Goal: Task Accomplishment & Management: Manage account settings

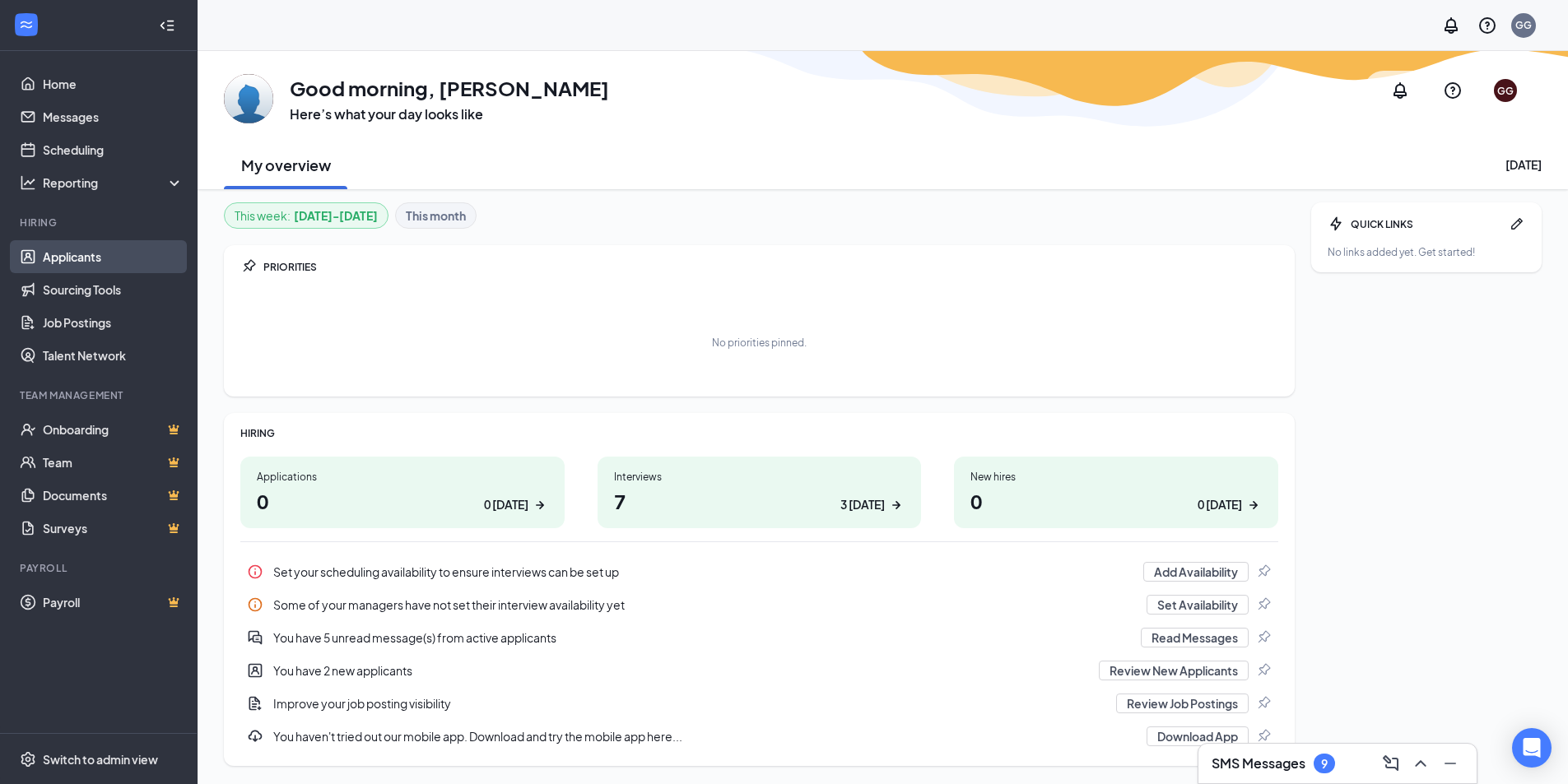
click at [83, 250] on link "Applicants" at bounding box center [113, 256] width 141 height 33
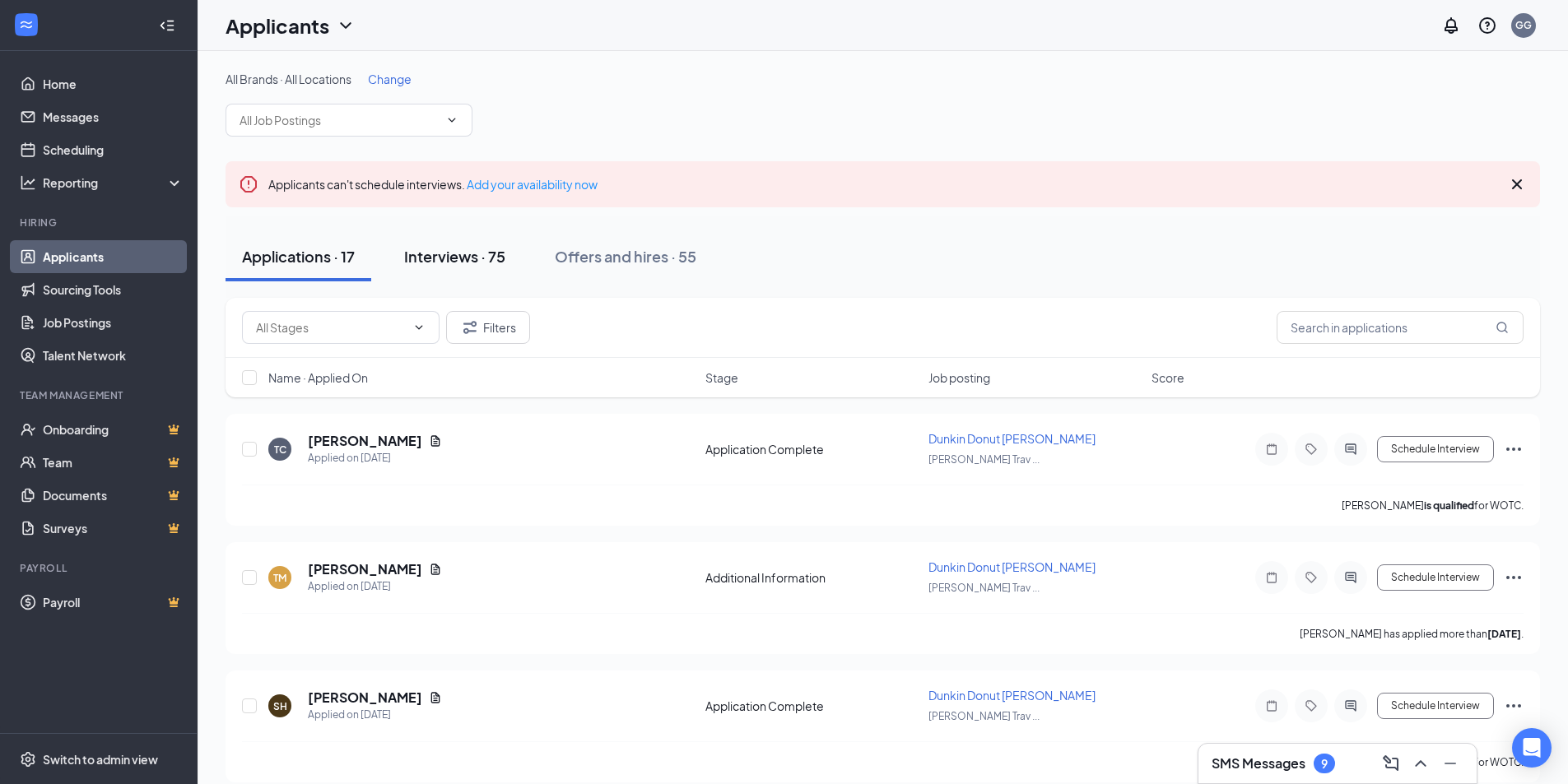
click at [464, 256] on div "Interviews · 75" at bounding box center [454, 255] width 101 height 20
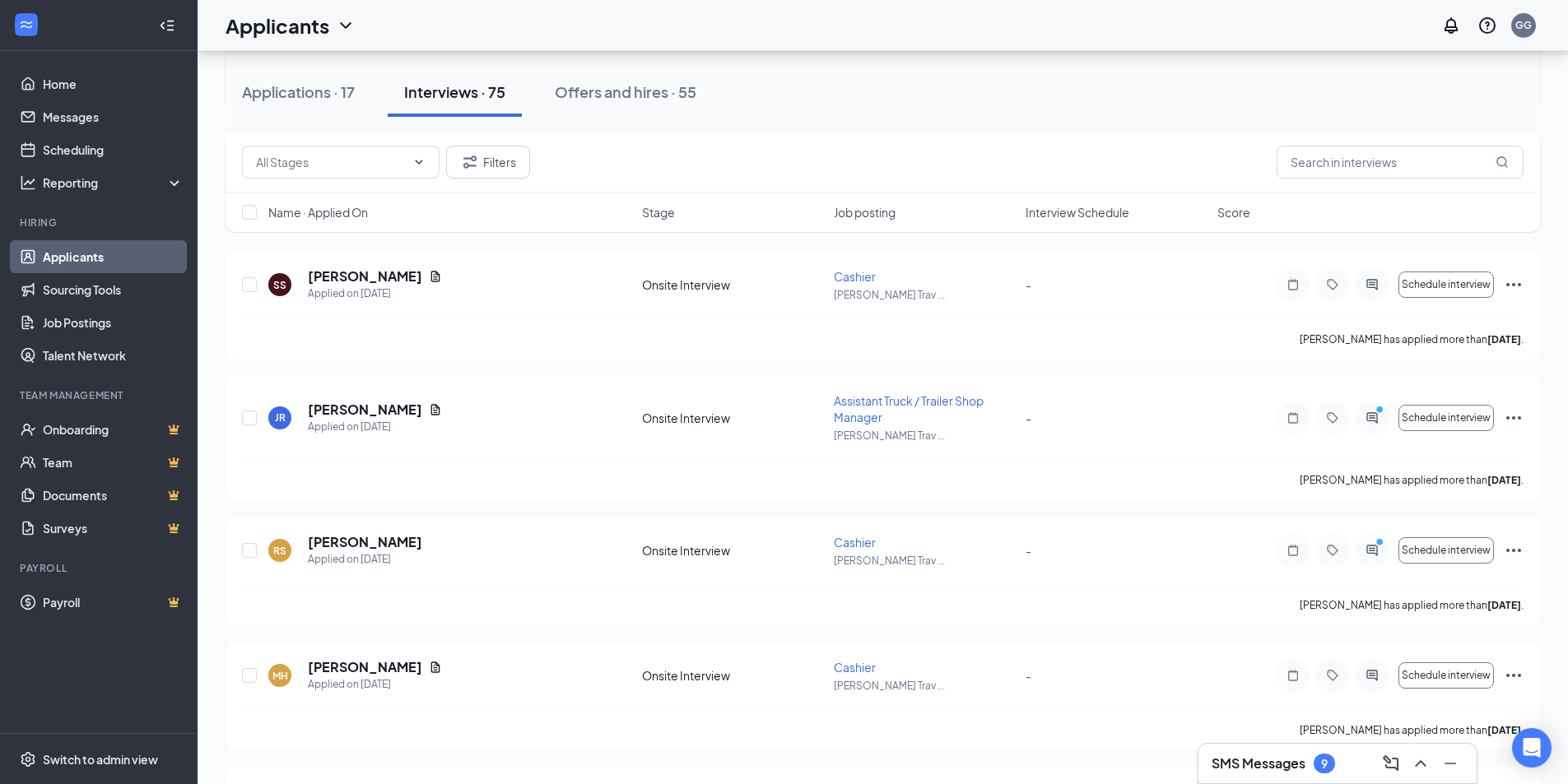
scroll to position [1289, 0]
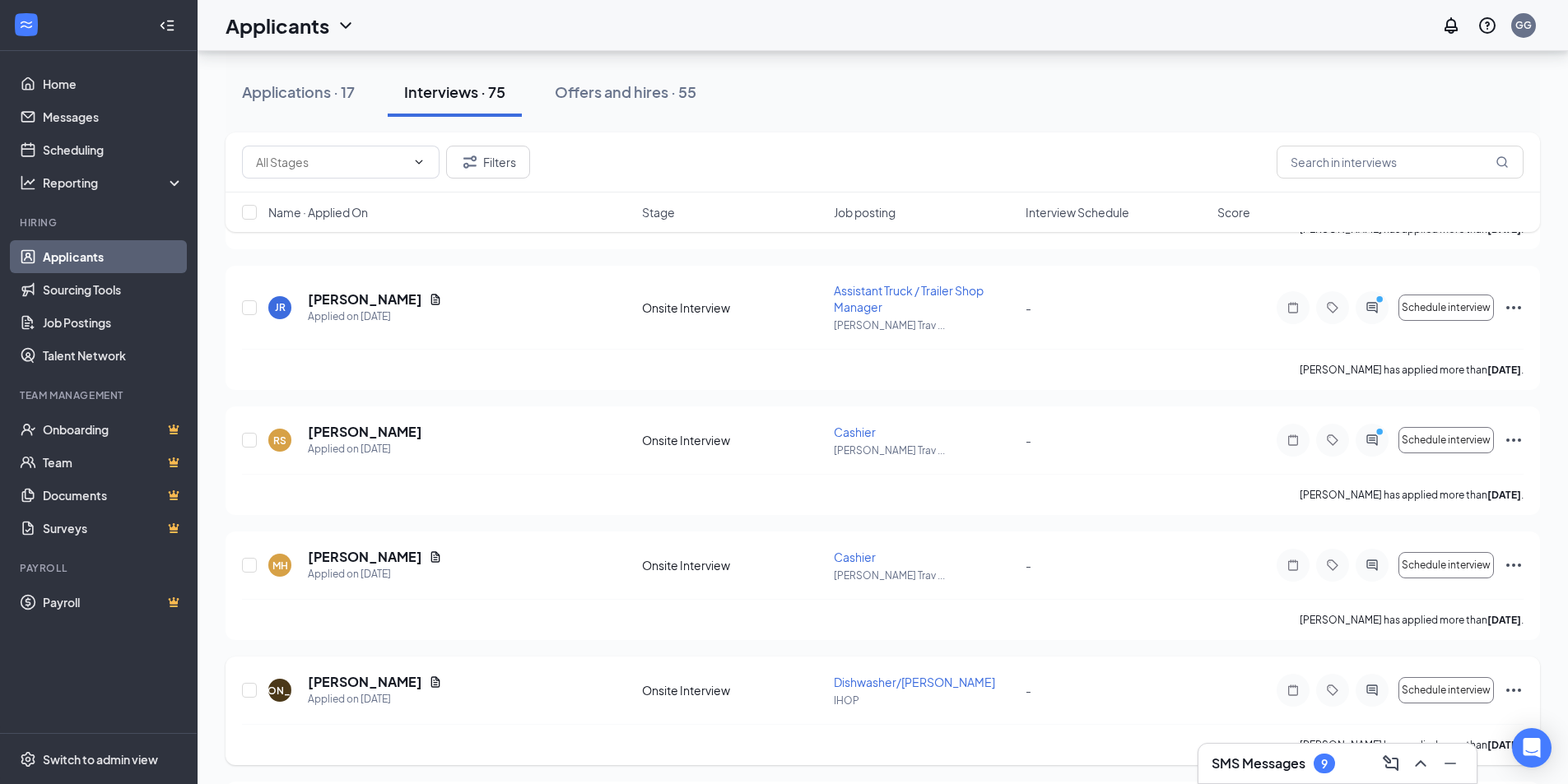
click at [846, 678] on span "Dishwasher/Busser" at bounding box center [914, 681] width 161 height 14
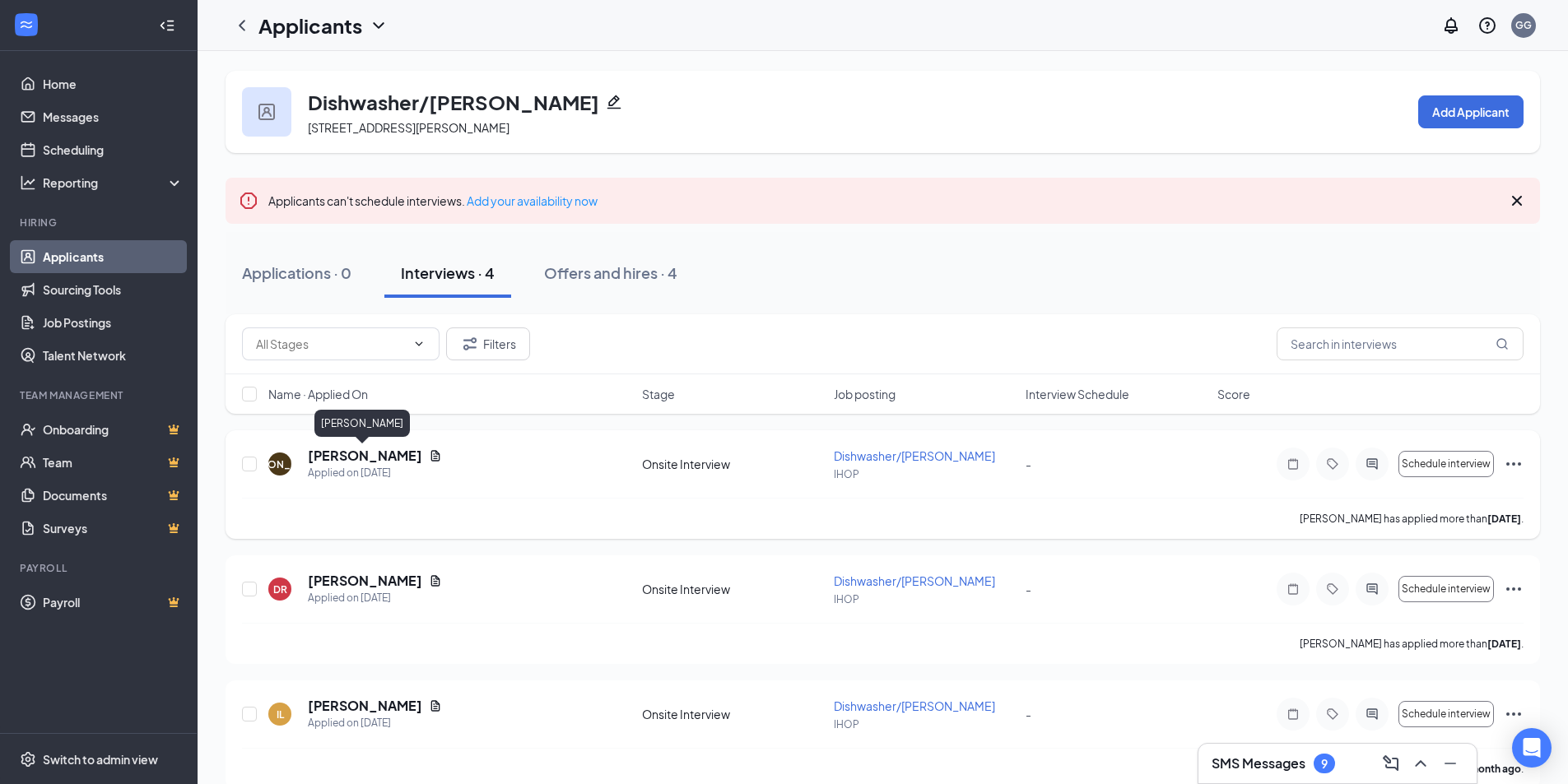
click at [367, 457] on h5 "[PERSON_NAME]" at bounding box center [365, 455] width 114 height 18
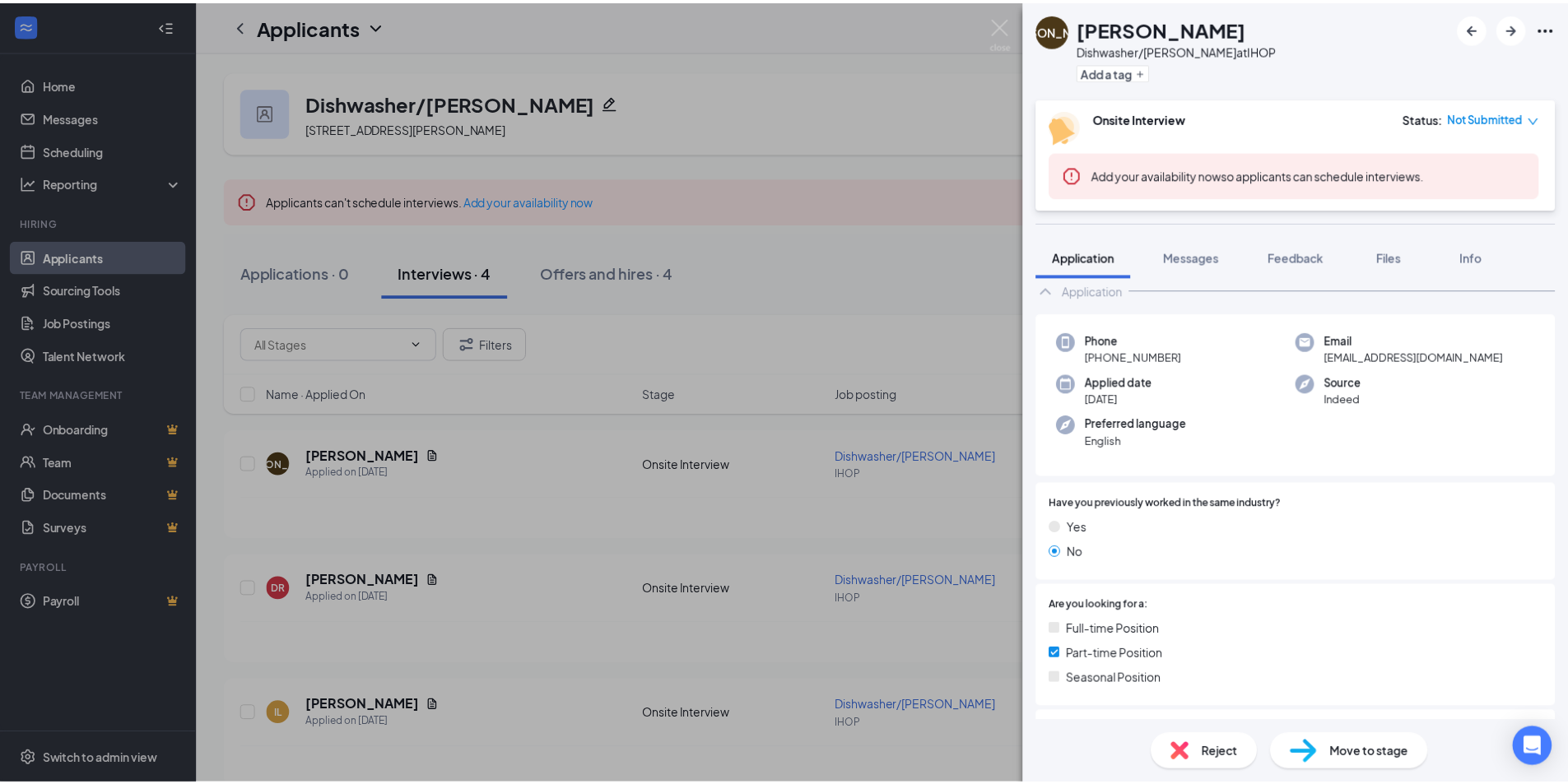
scroll to position [192, 0]
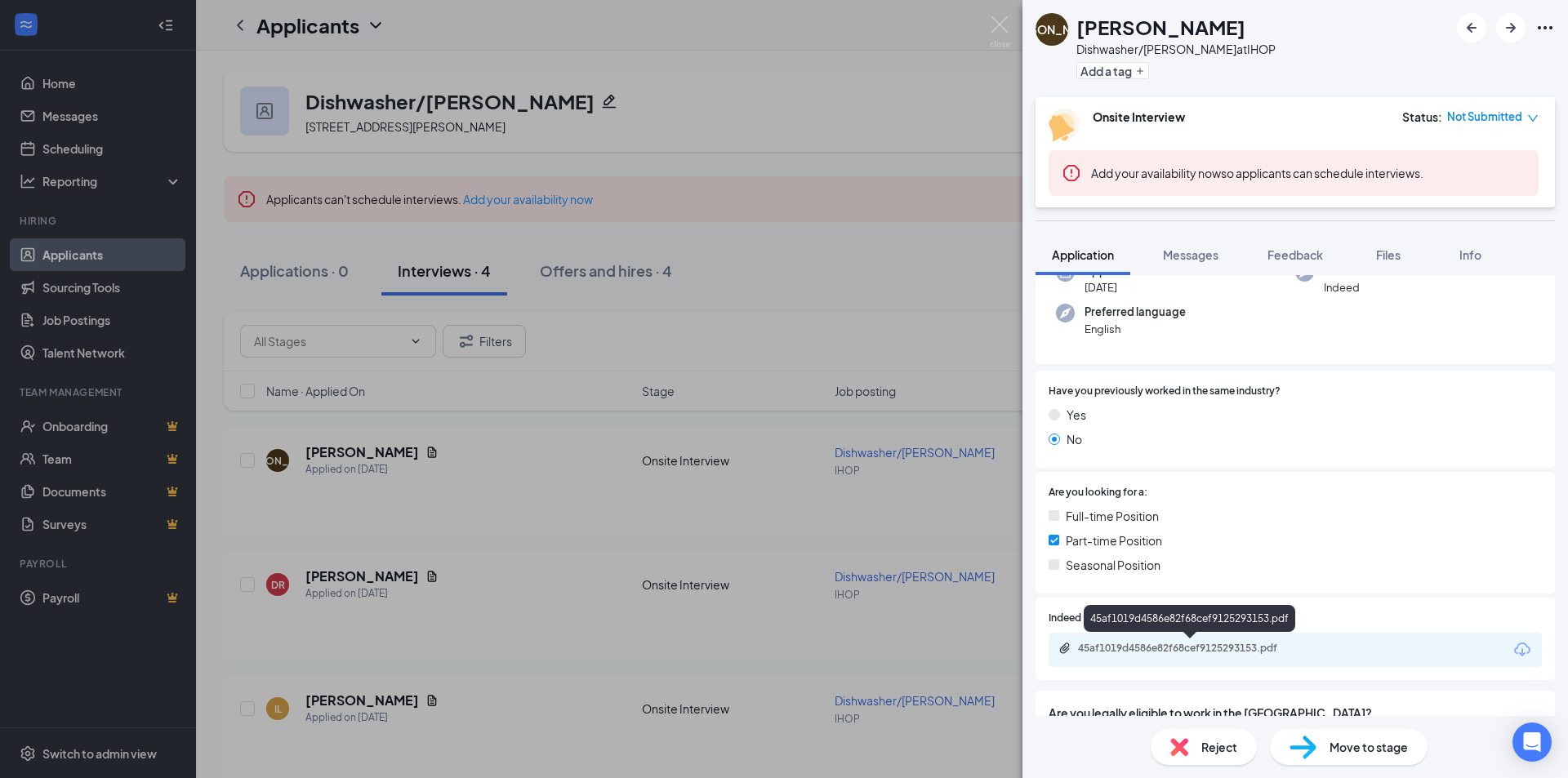
click at [1130, 645] on div "45af1019d4586e82f68cef9125293153.pdf" at bounding box center [1192, 648] width 229 height 13
click at [1003, 15] on div "JO Jameson Oram Dishwasher/Busser at IHOP Add a tag Onsite Interview Status : N…" at bounding box center [784, 389] width 1568 height 778
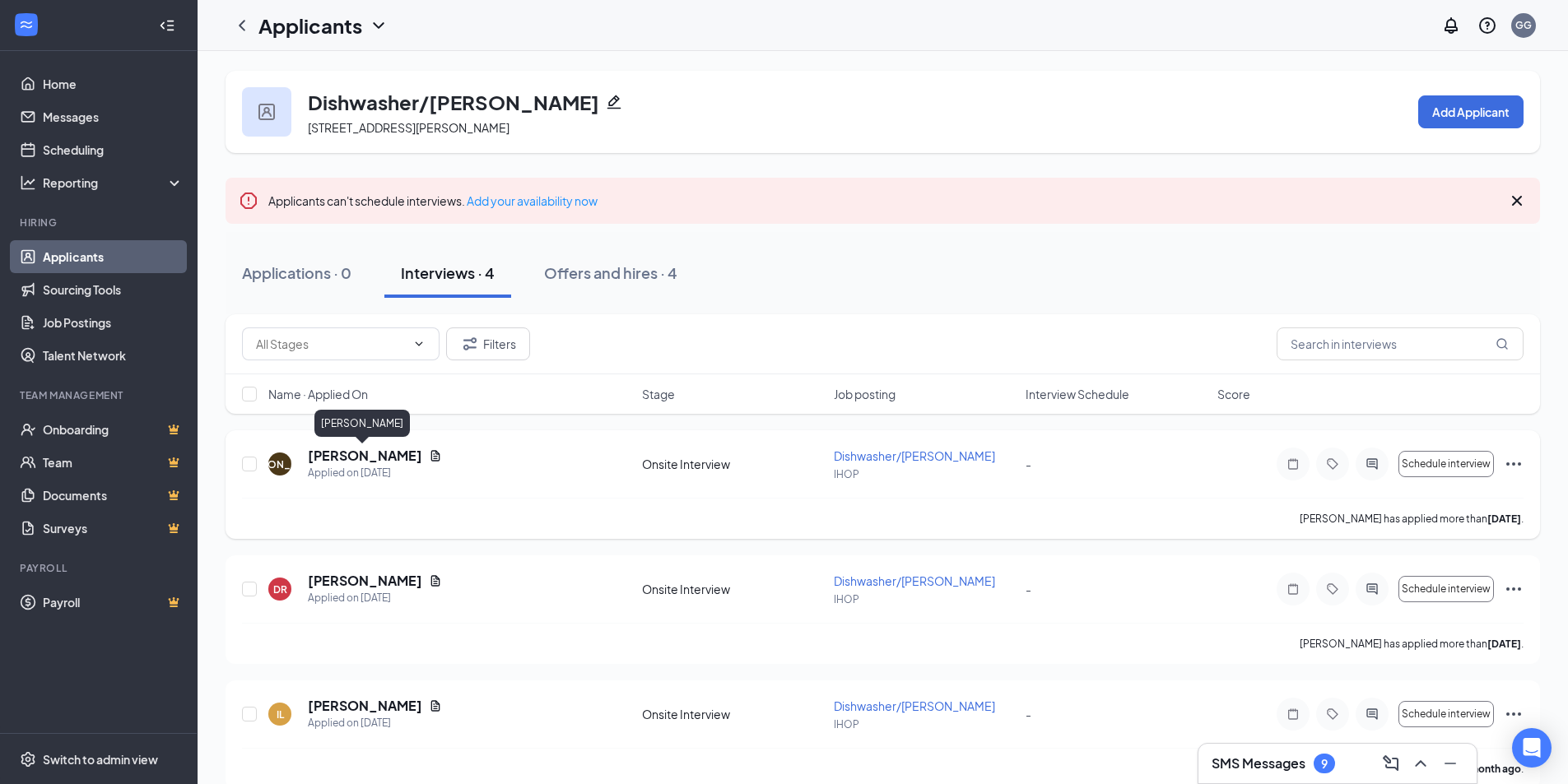
click at [395, 452] on h5 "[PERSON_NAME]" at bounding box center [365, 455] width 114 height 18
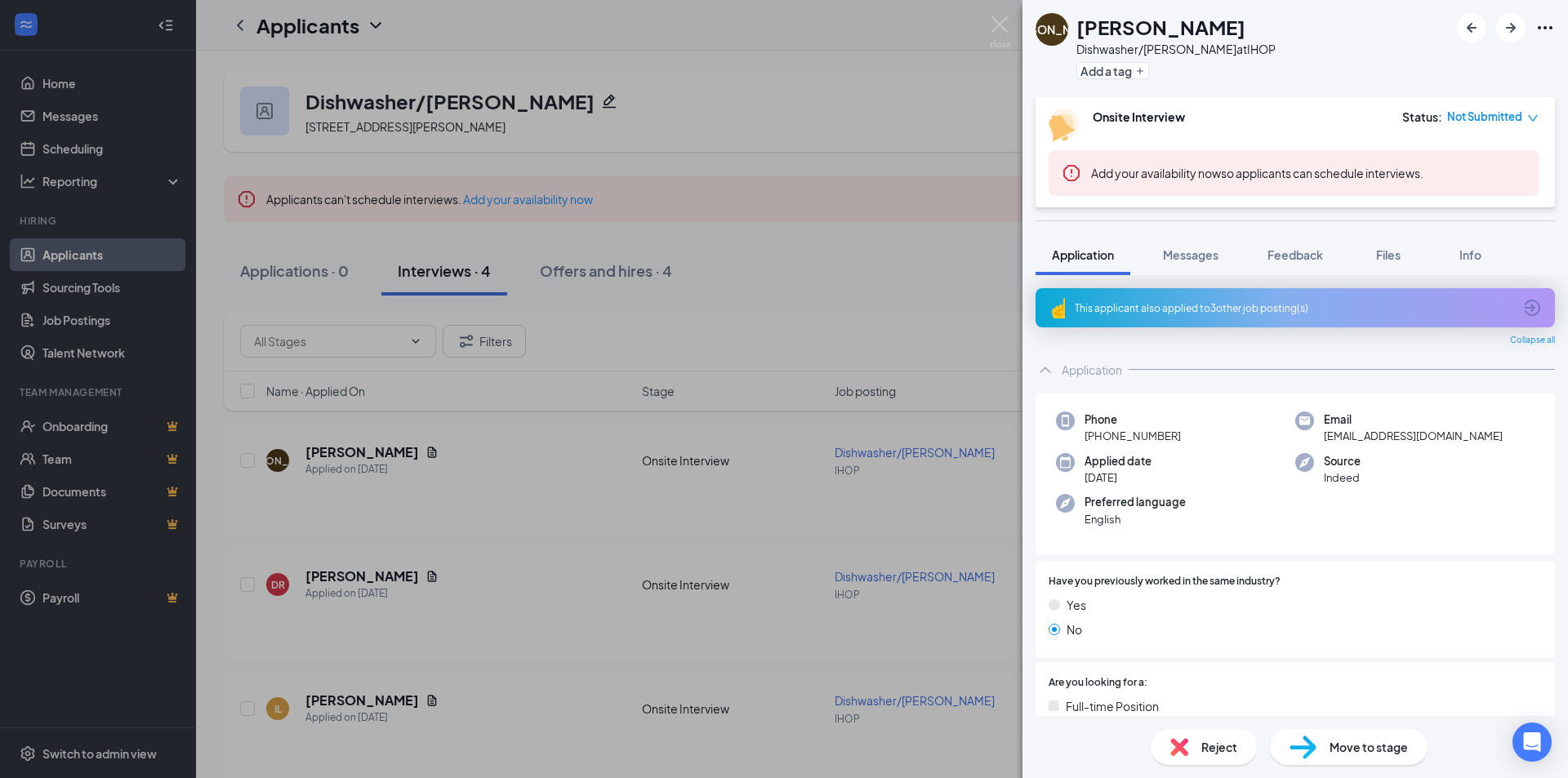
click at [1204, 752] on span "Reject" at bounding box center [1219, 747] width 36 height 18
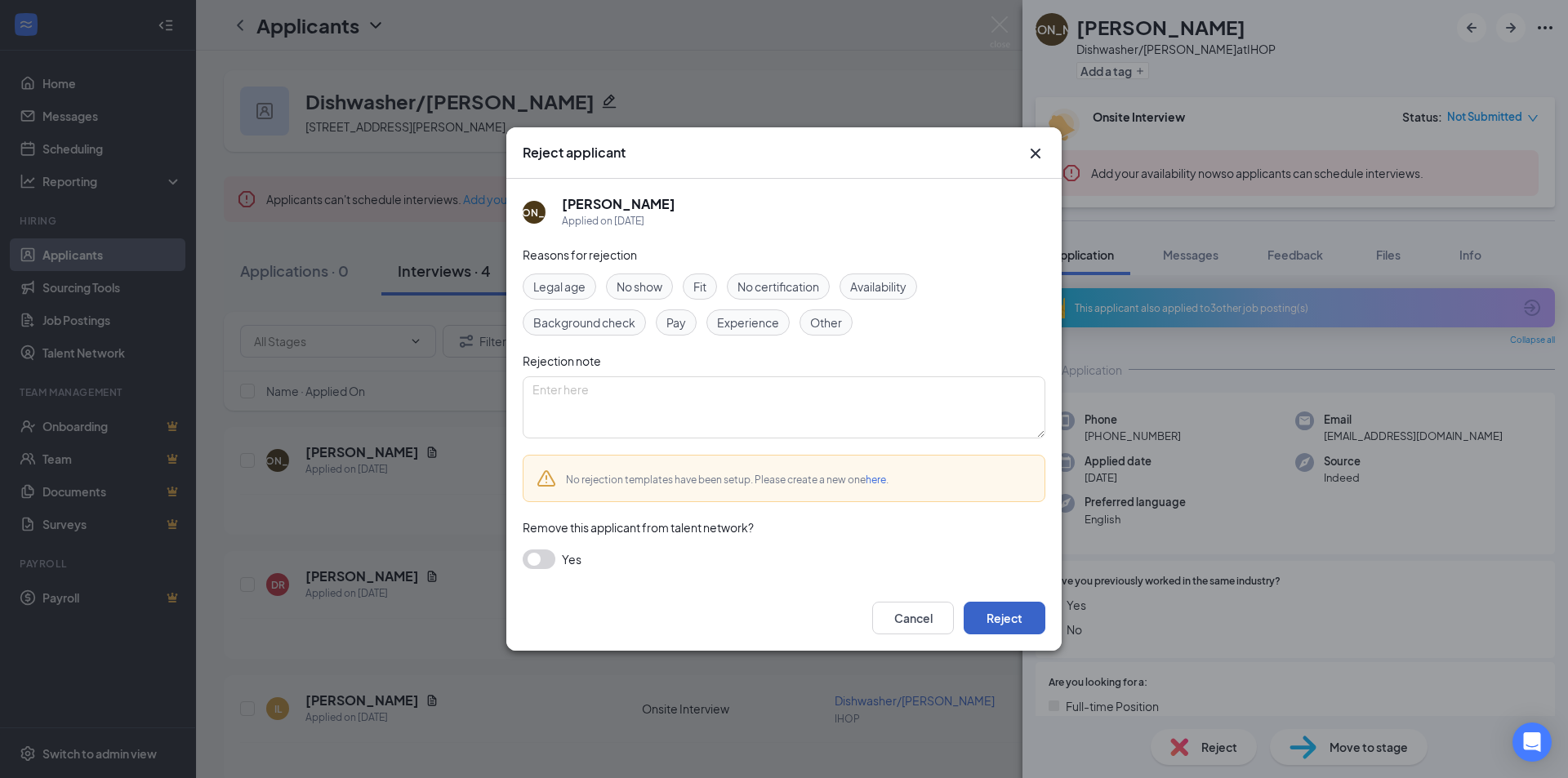
click at [995, 610] on button "Reject" at bounding box center [1004, 618] width 82 height 32
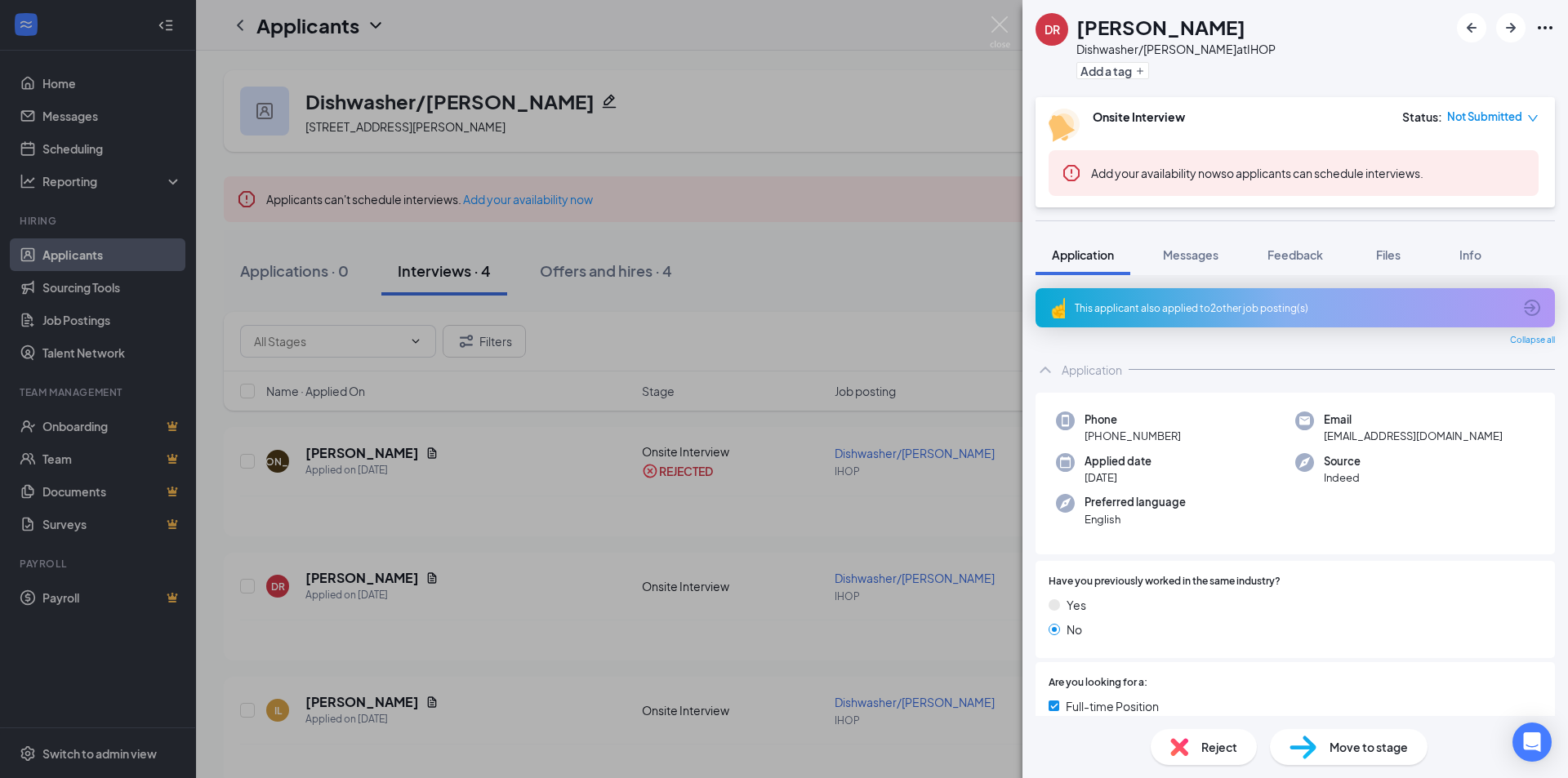
click at [1207, 740] on span "Reject" at bounding box center [1219, 747] width 36 height 18
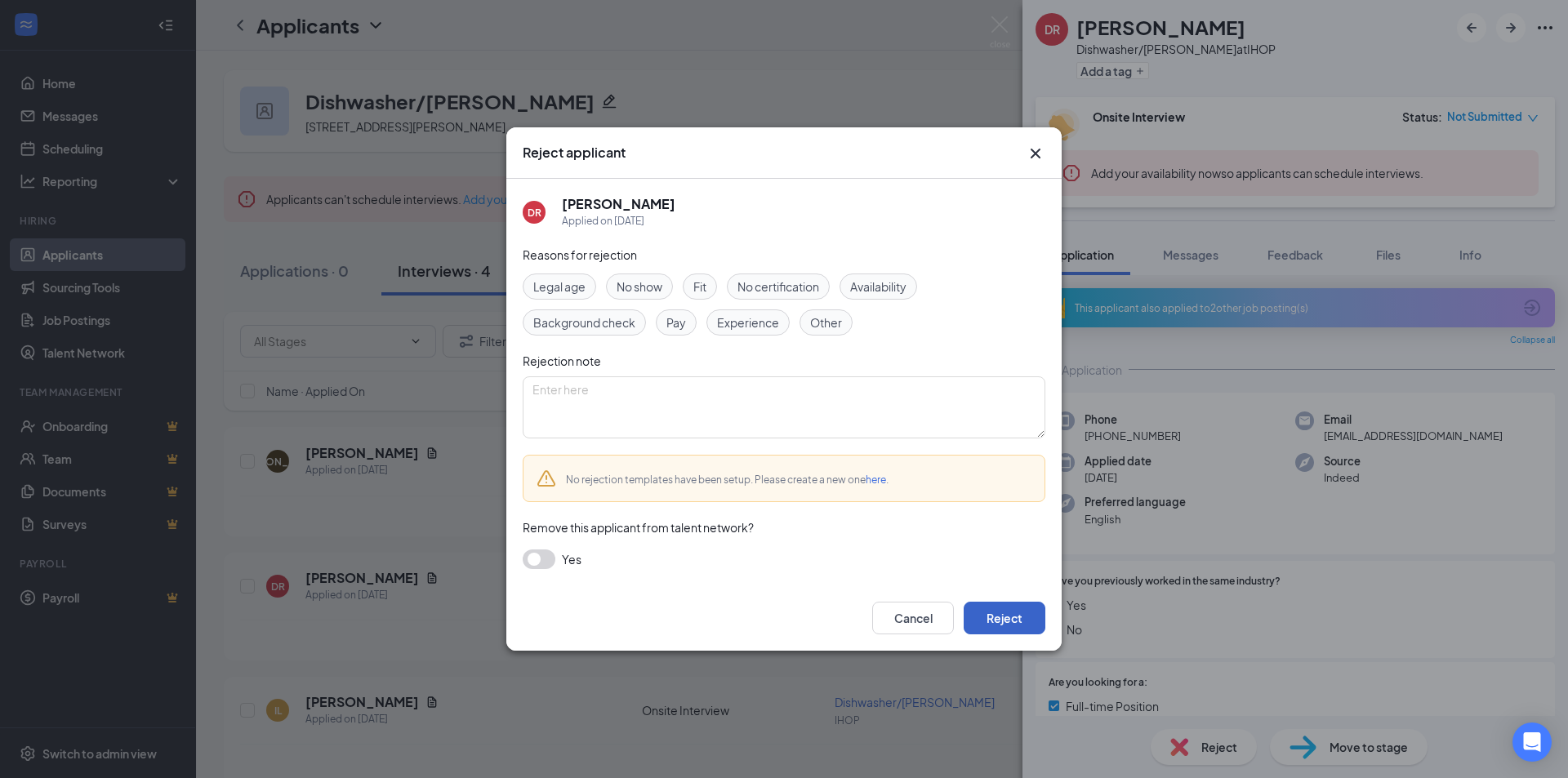
click at [1014, 614] on button "Reject" at bounding box center [1004, 618] width 82 height 32
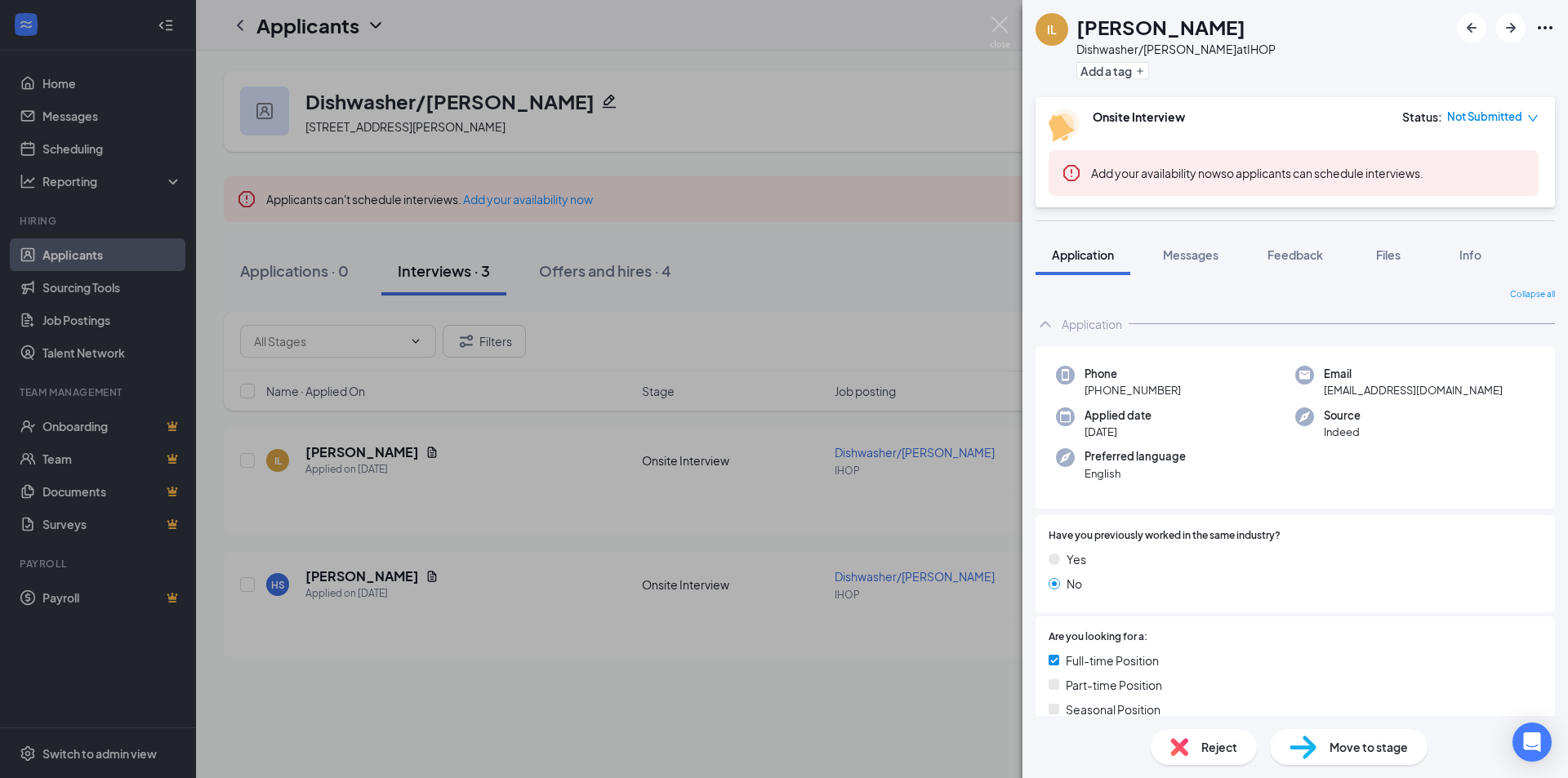
click at [1221, 745] on span "Reject" at bounding box center [1219, 747] width 36 height 18
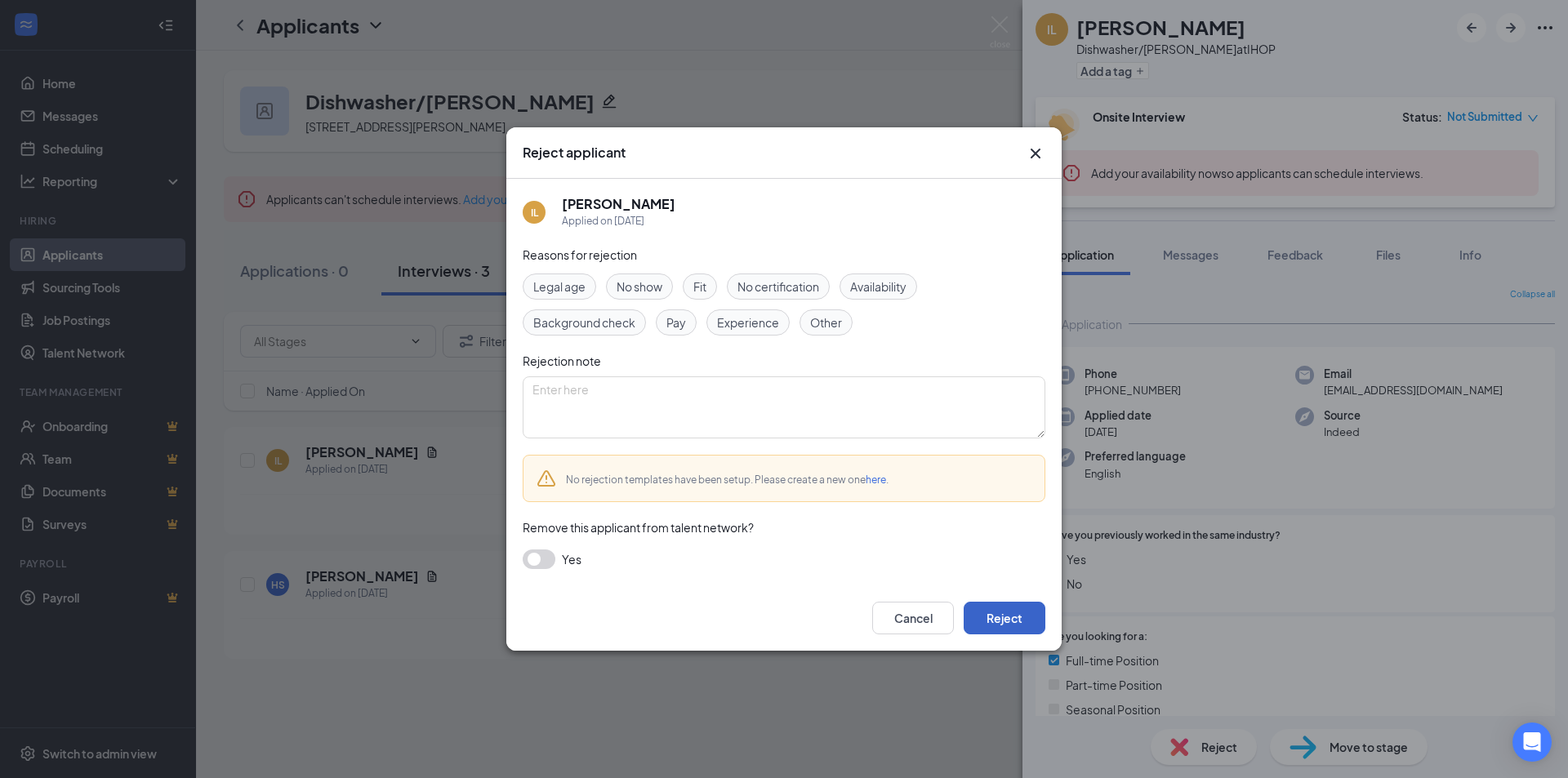
click at [986, 609] on button "Reject" at bounding box center [1004, 618] width 82 height 32
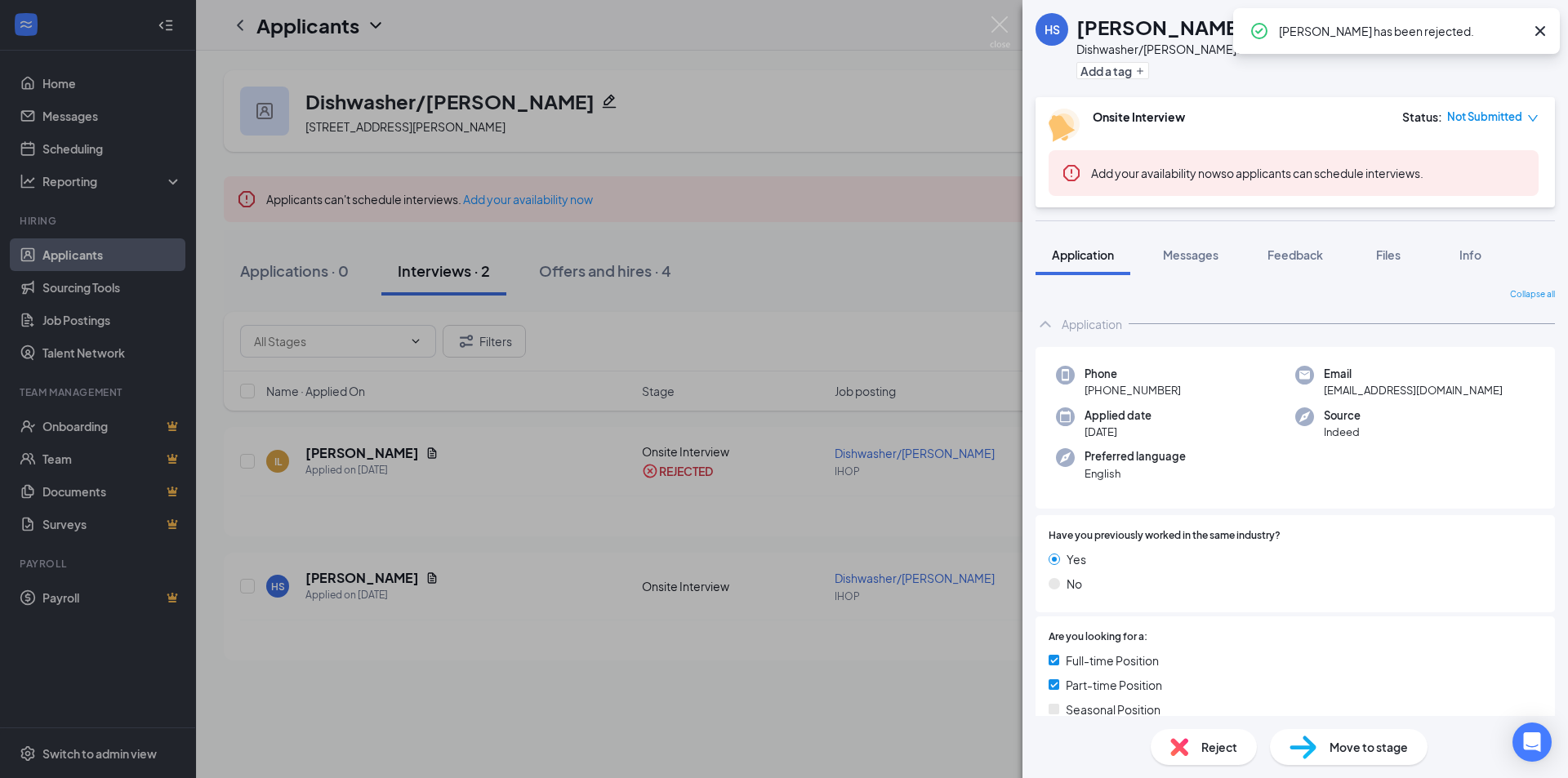
click at [1209, 746] on span "Reject" at bounding box center [1219, 747] width 36 height 18
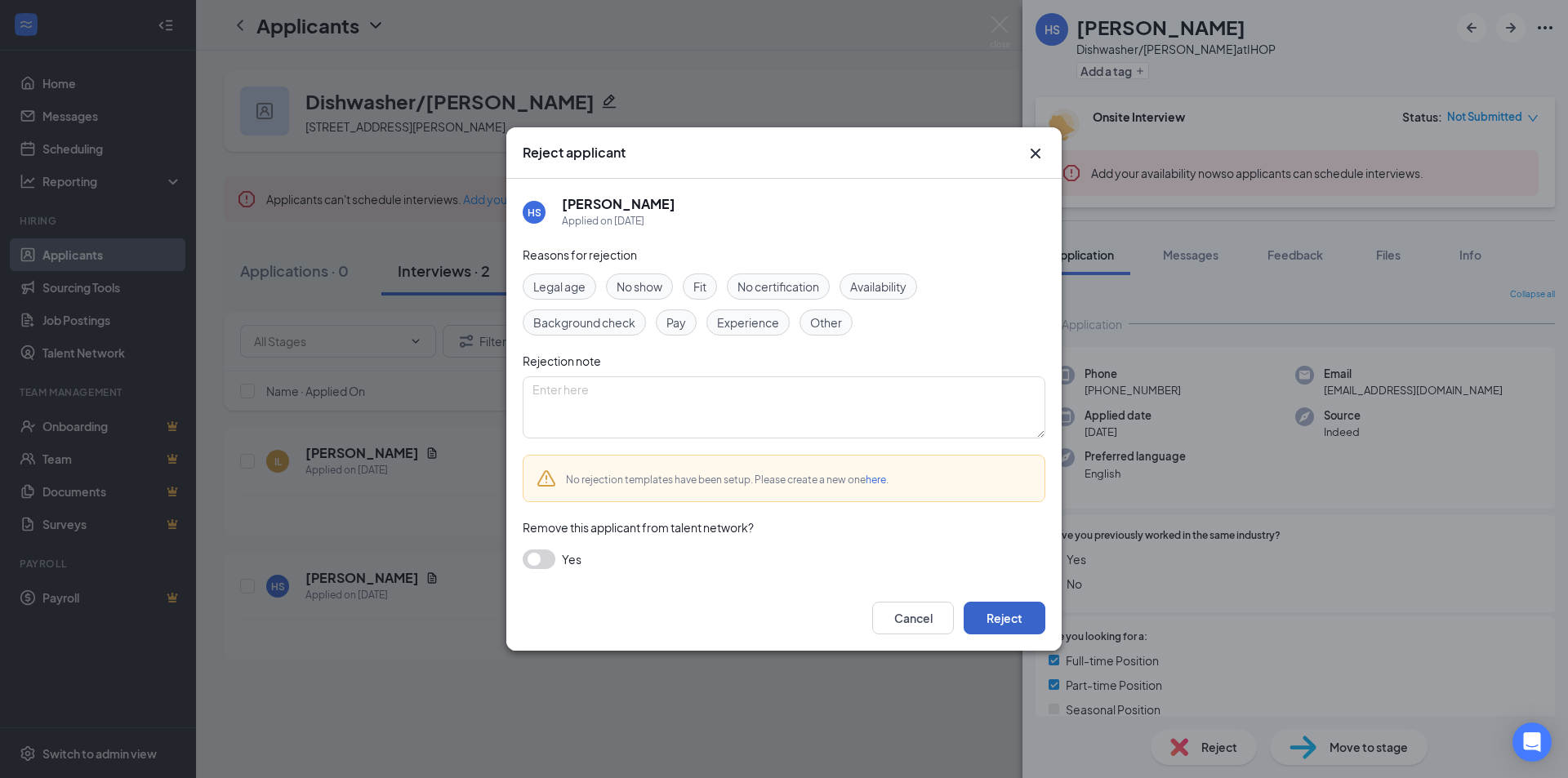
click at [1015, 610] on button "Reject" at bounding box center [1004, 618] width 82 height 32
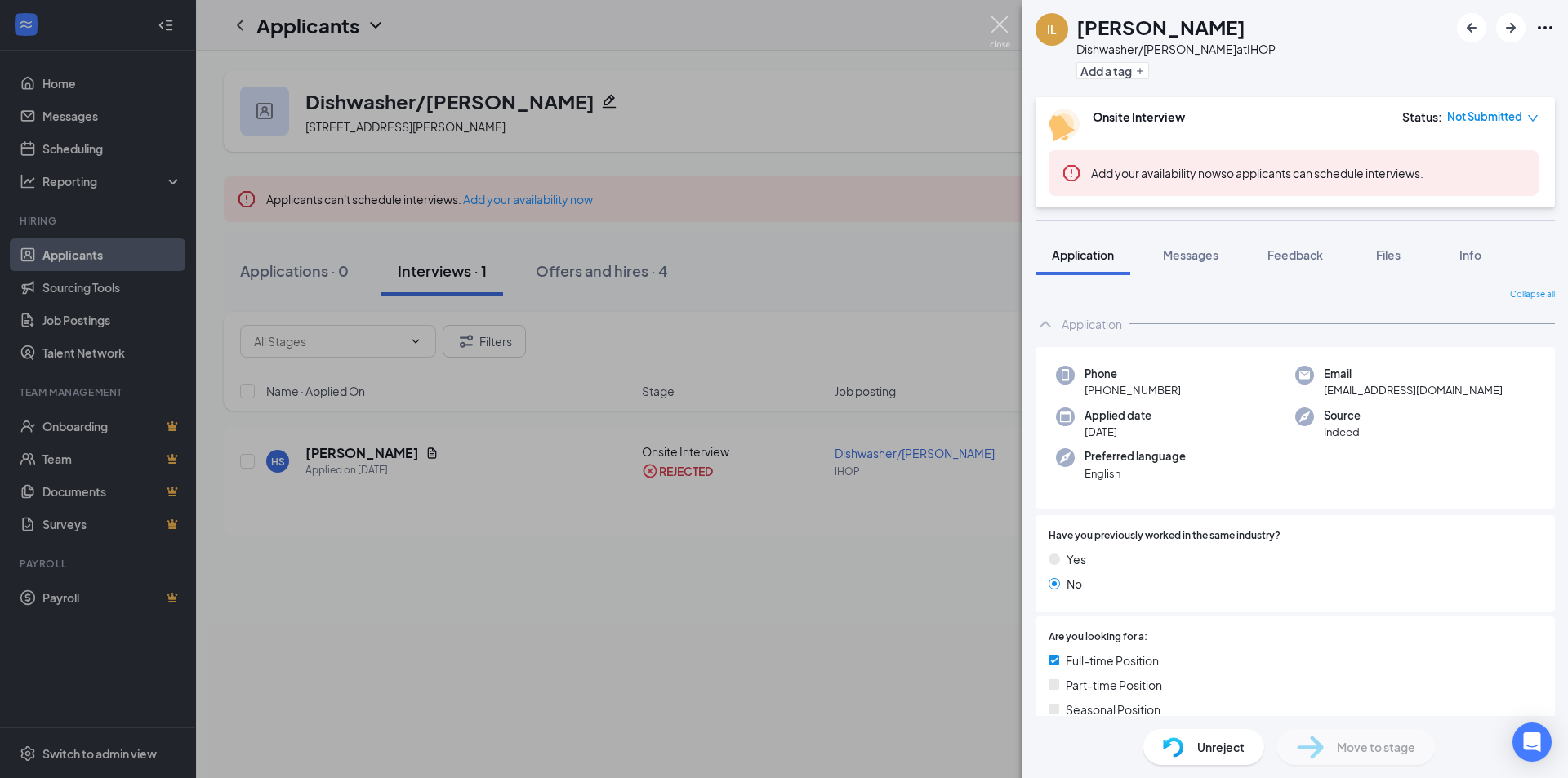
click at [1004, 24] on img at bounding box center [999, 31] width 20 height 31
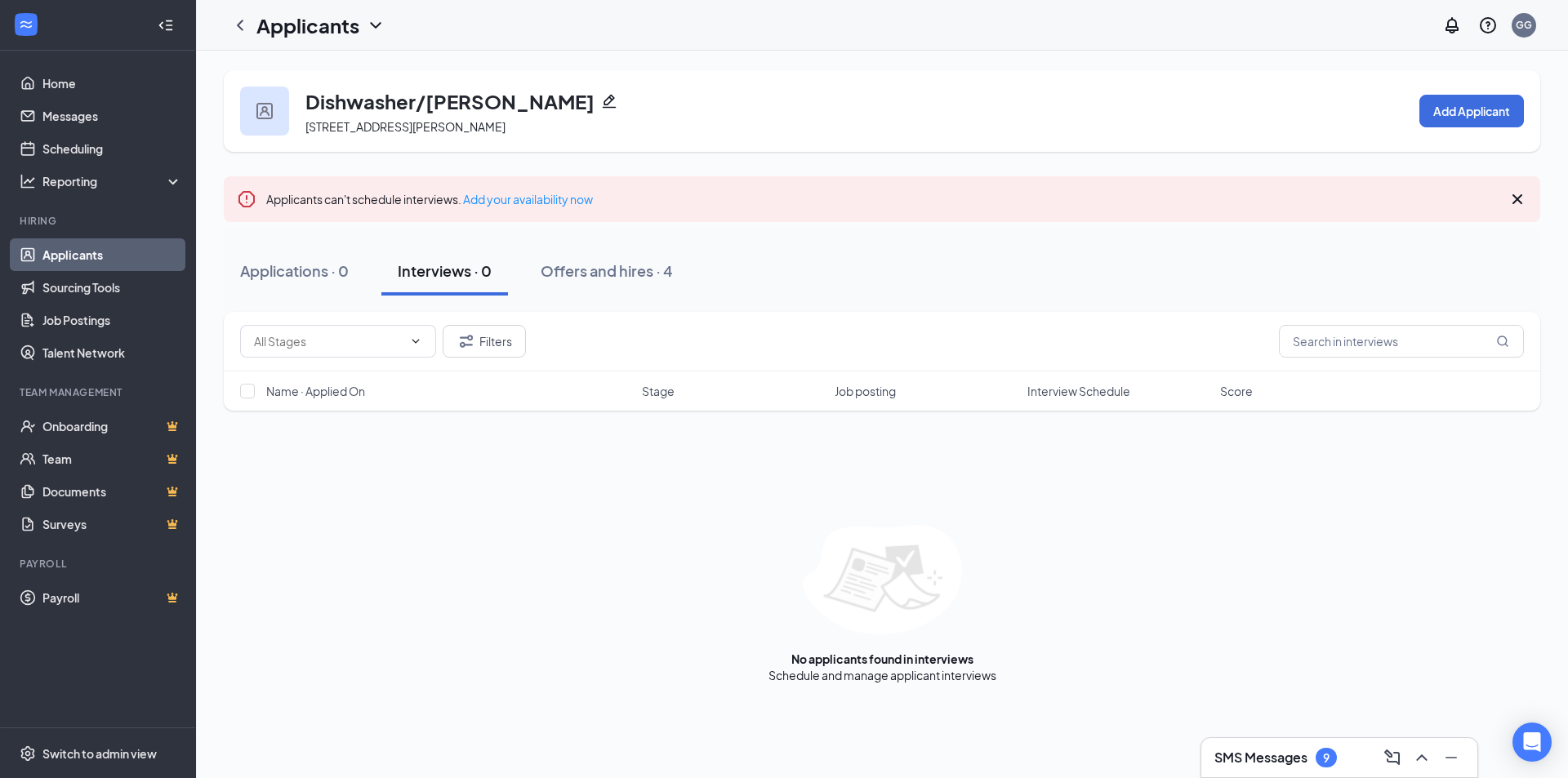
click at [111, 260] on link "Applicants" at bounding box center [112, 254] width 140 height 32
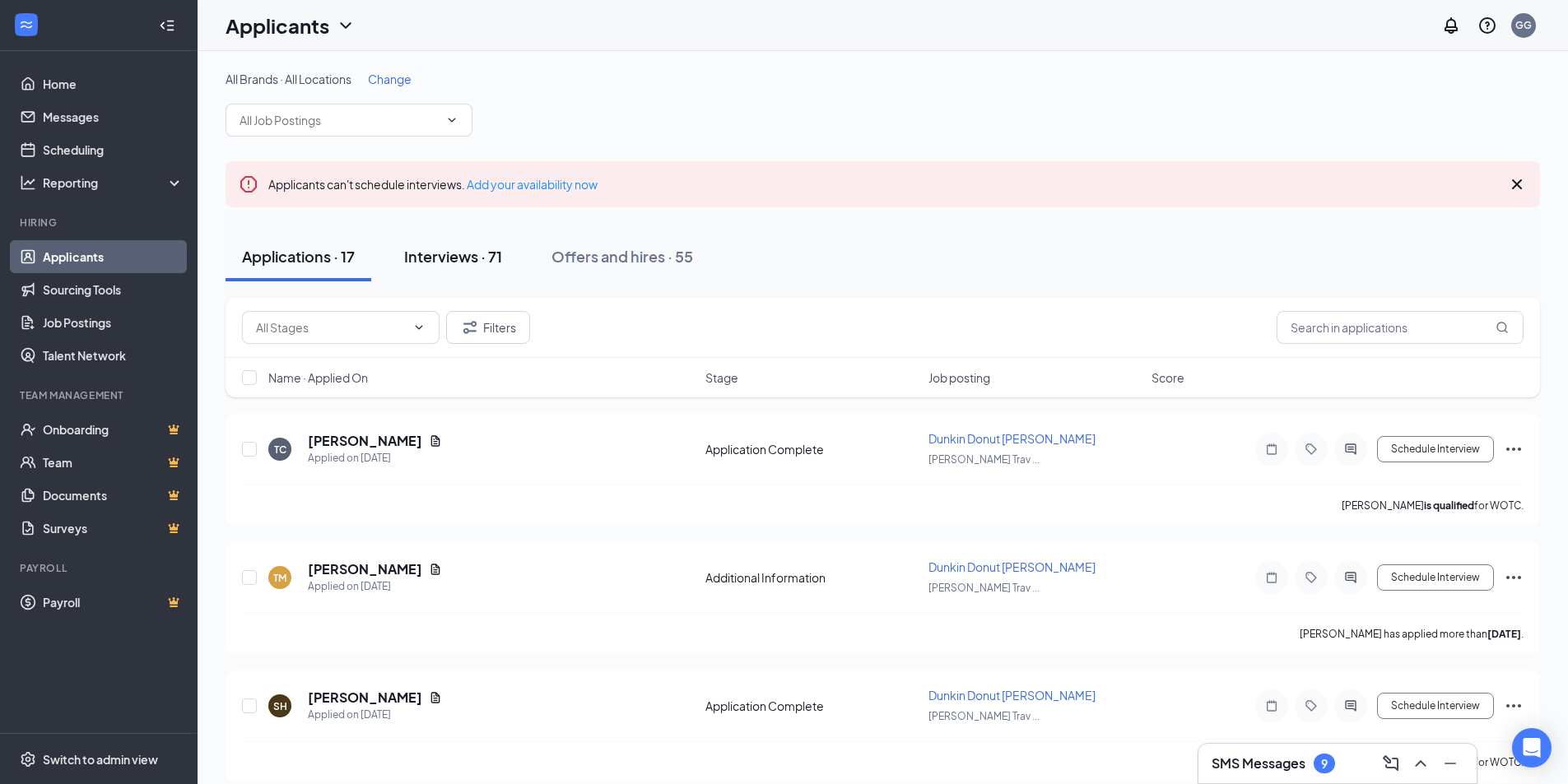
click at [457, 252] on div "Interviews · 71" at bounding box center [453, 255] width 98 height 20
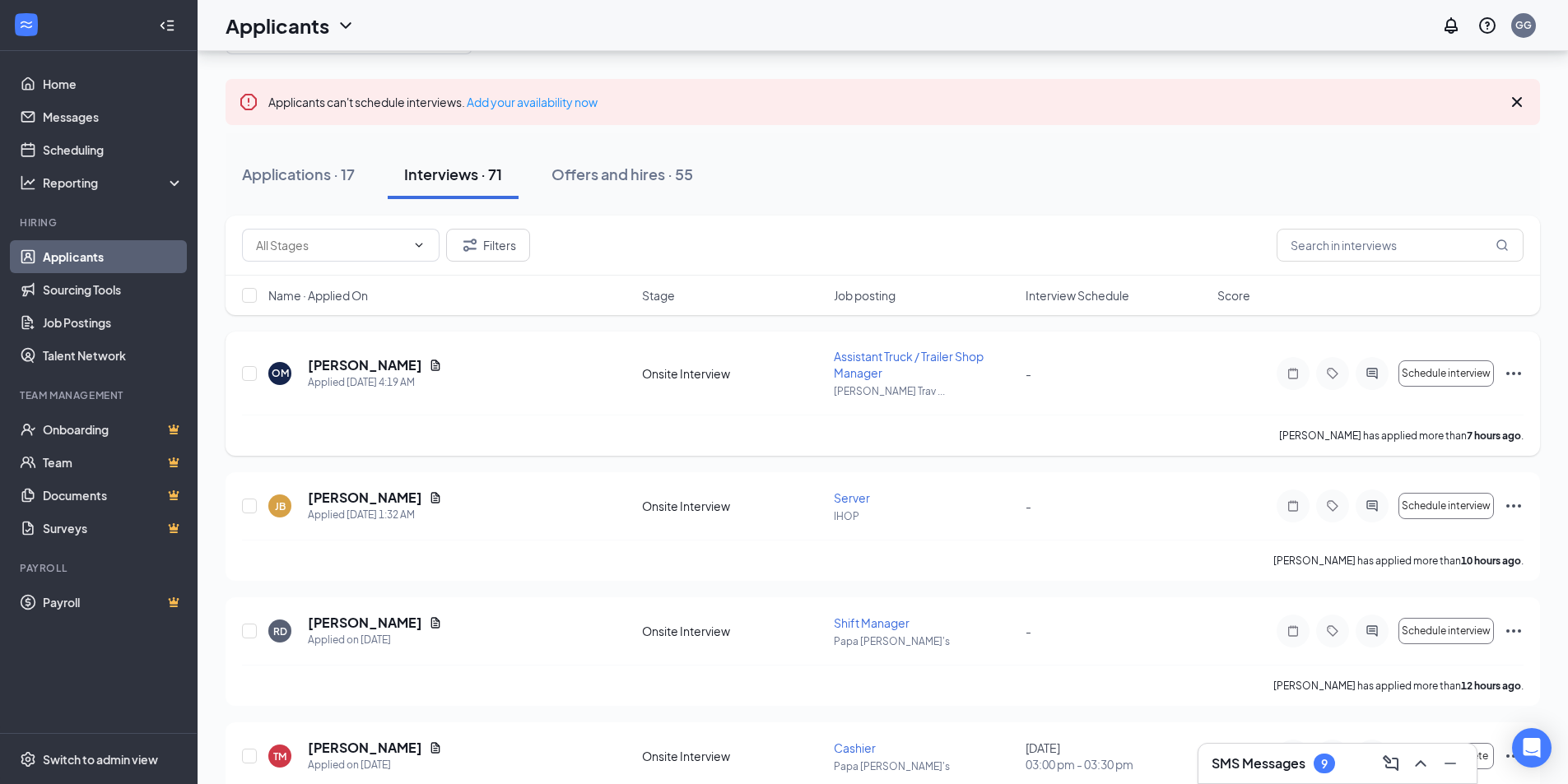
scroll to position [164, 0]
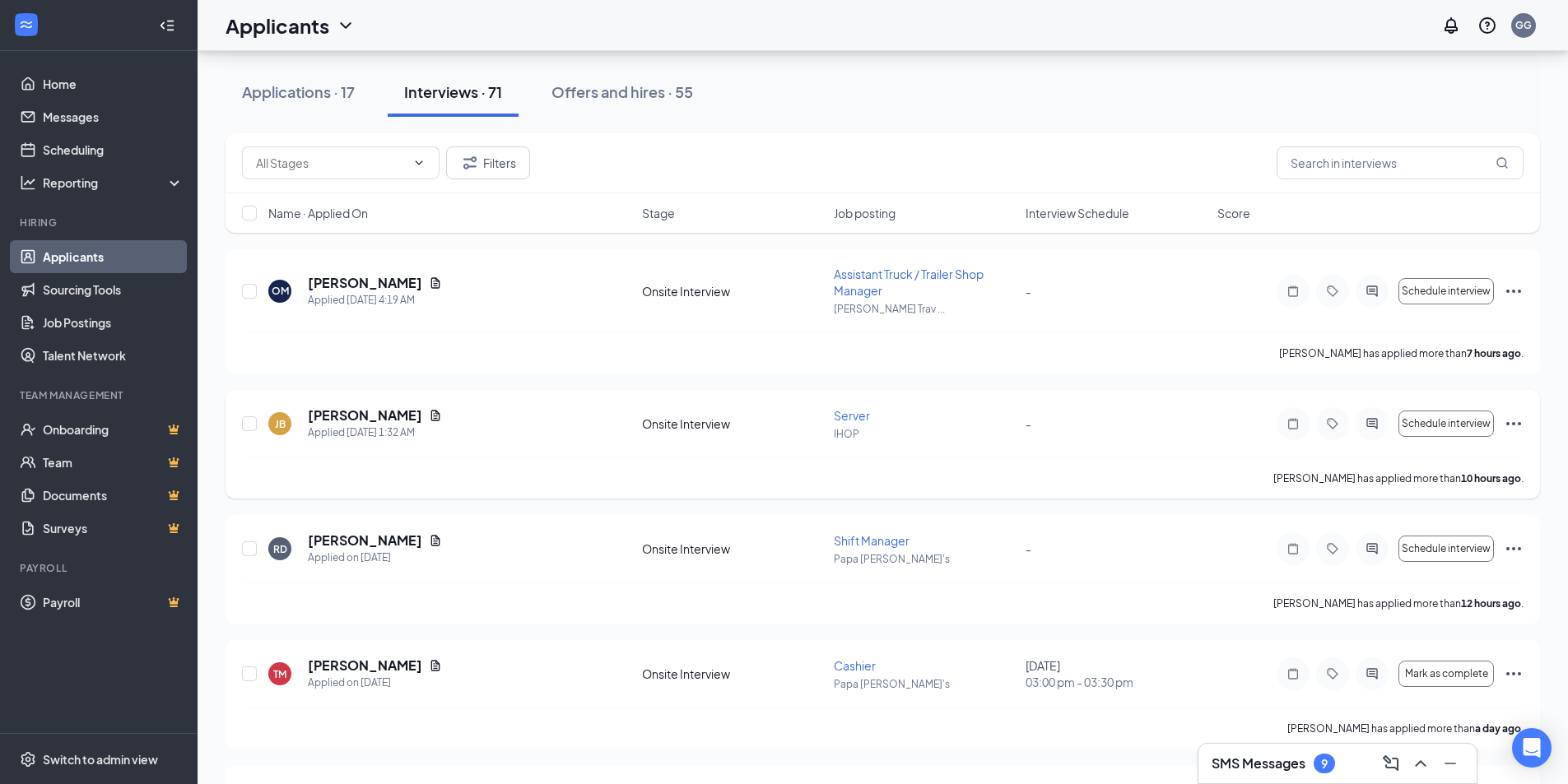
click at [848, 413] on span "Server" at bounding box center [852, 415] width 36 height 14
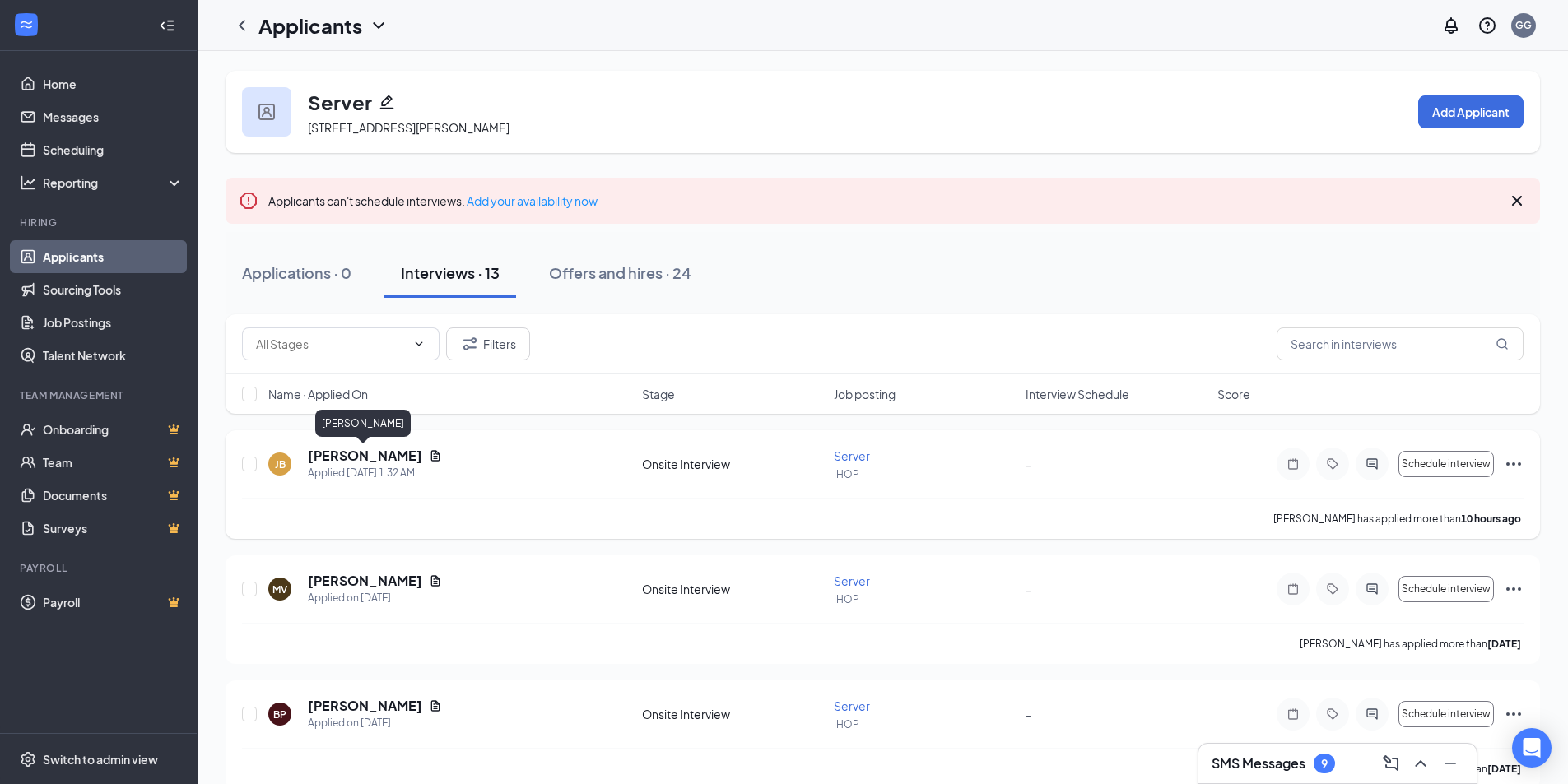
click at [363, 459] on h5 "[PERSON_NAME]" at bounding box center [365, 455] width 114 height 18
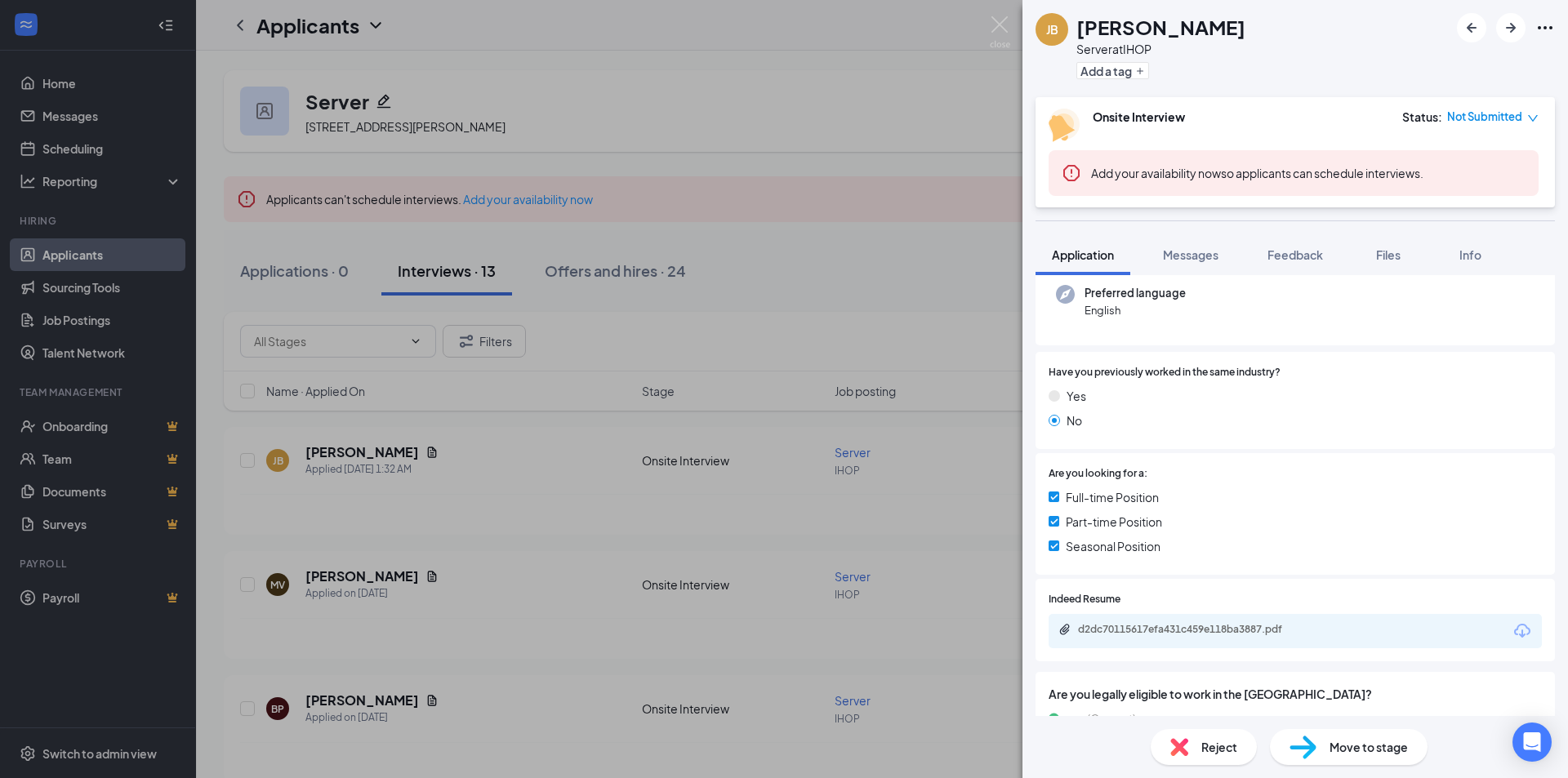
scroll to position [245, 0]
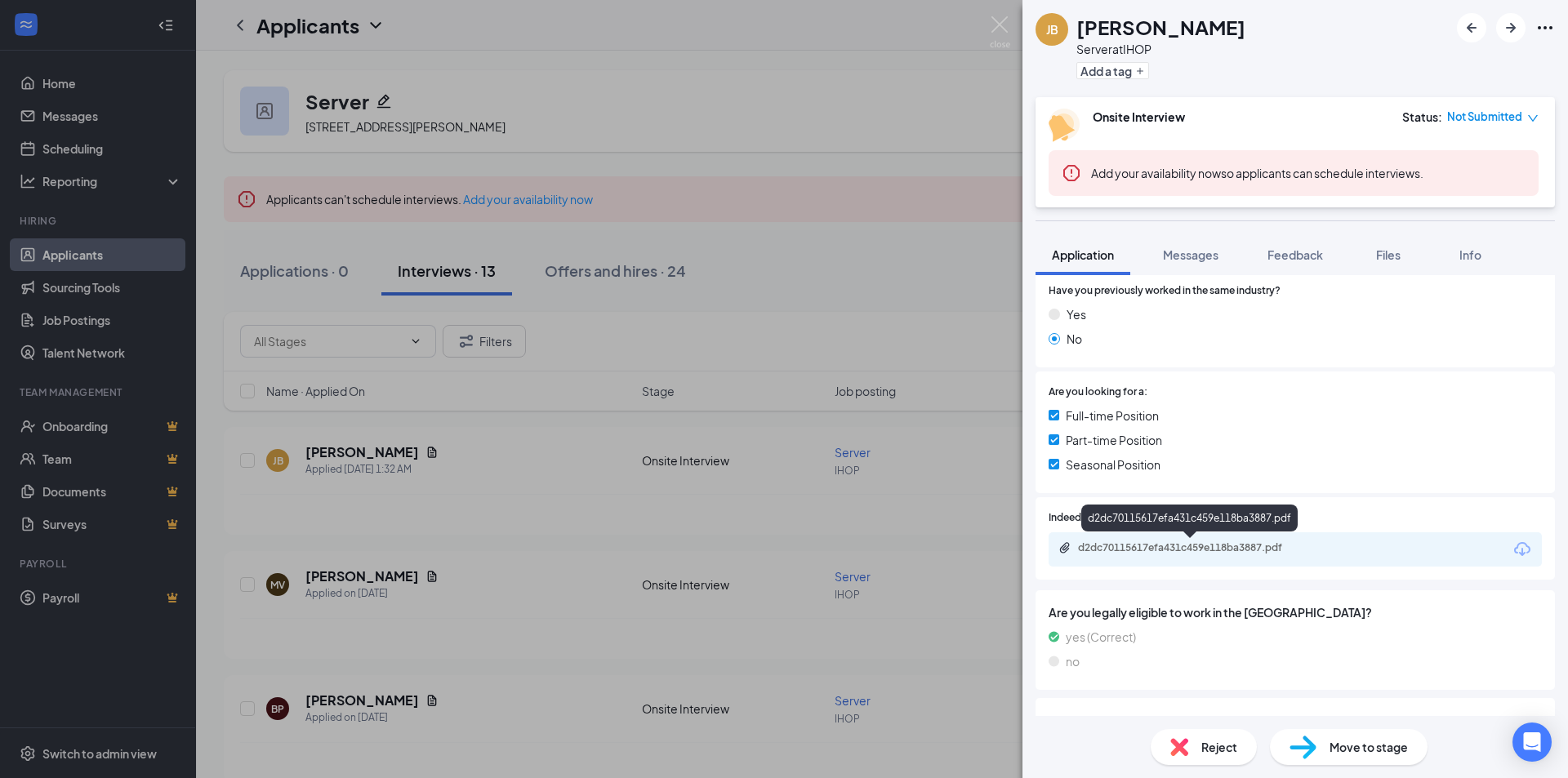
click at [1092, 544] on div "d2dc70115617efa431c459e118ba3887.pdf" at bounding box center [1192, 548] width 229 height 13
click at [1001, 18] on img at bounding box center [999, 31] width 20 height 31
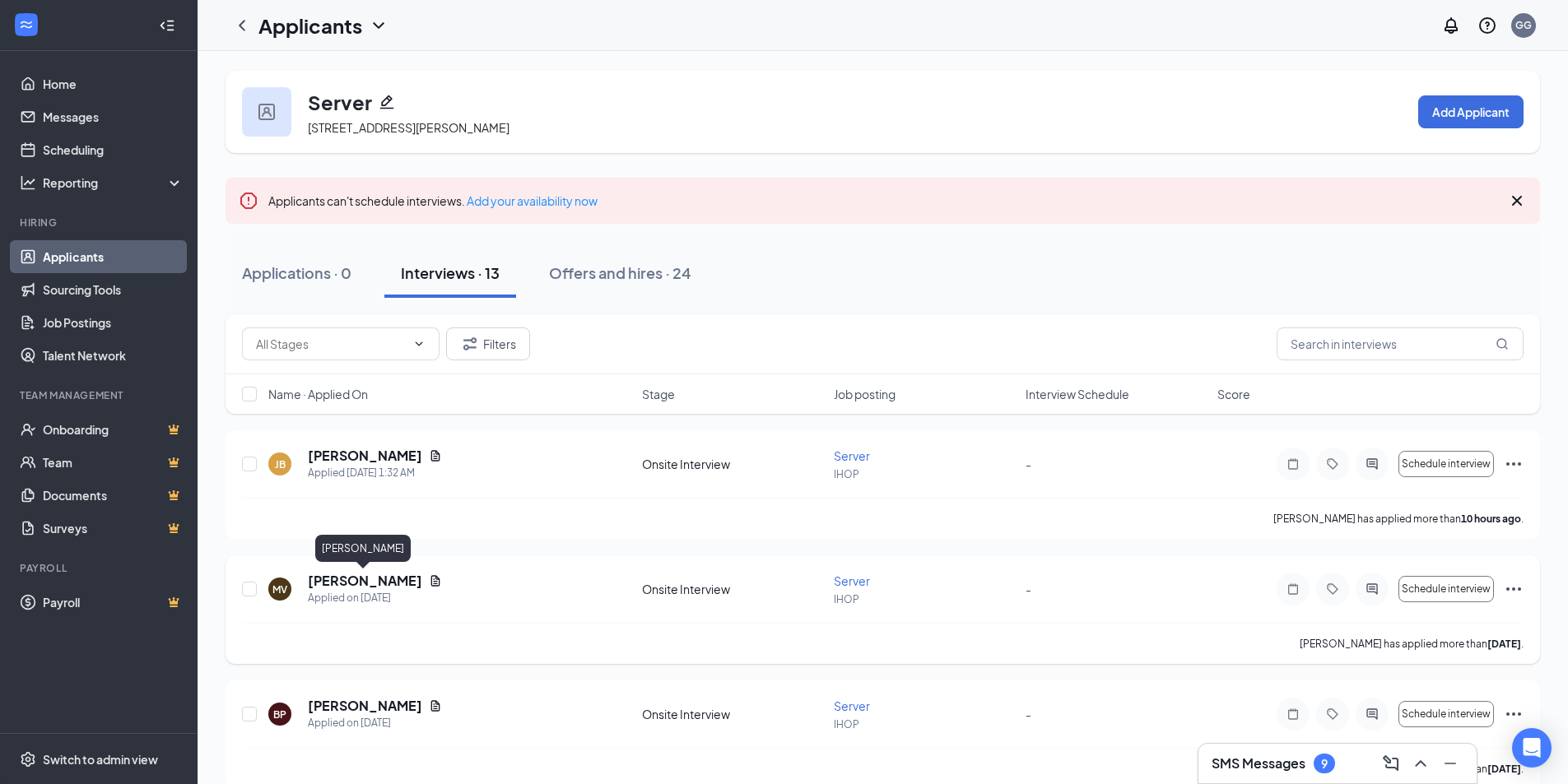
click at [357, 578] on h5 "mercedes vance" at bounding box center [365, 581] width 114 height 18
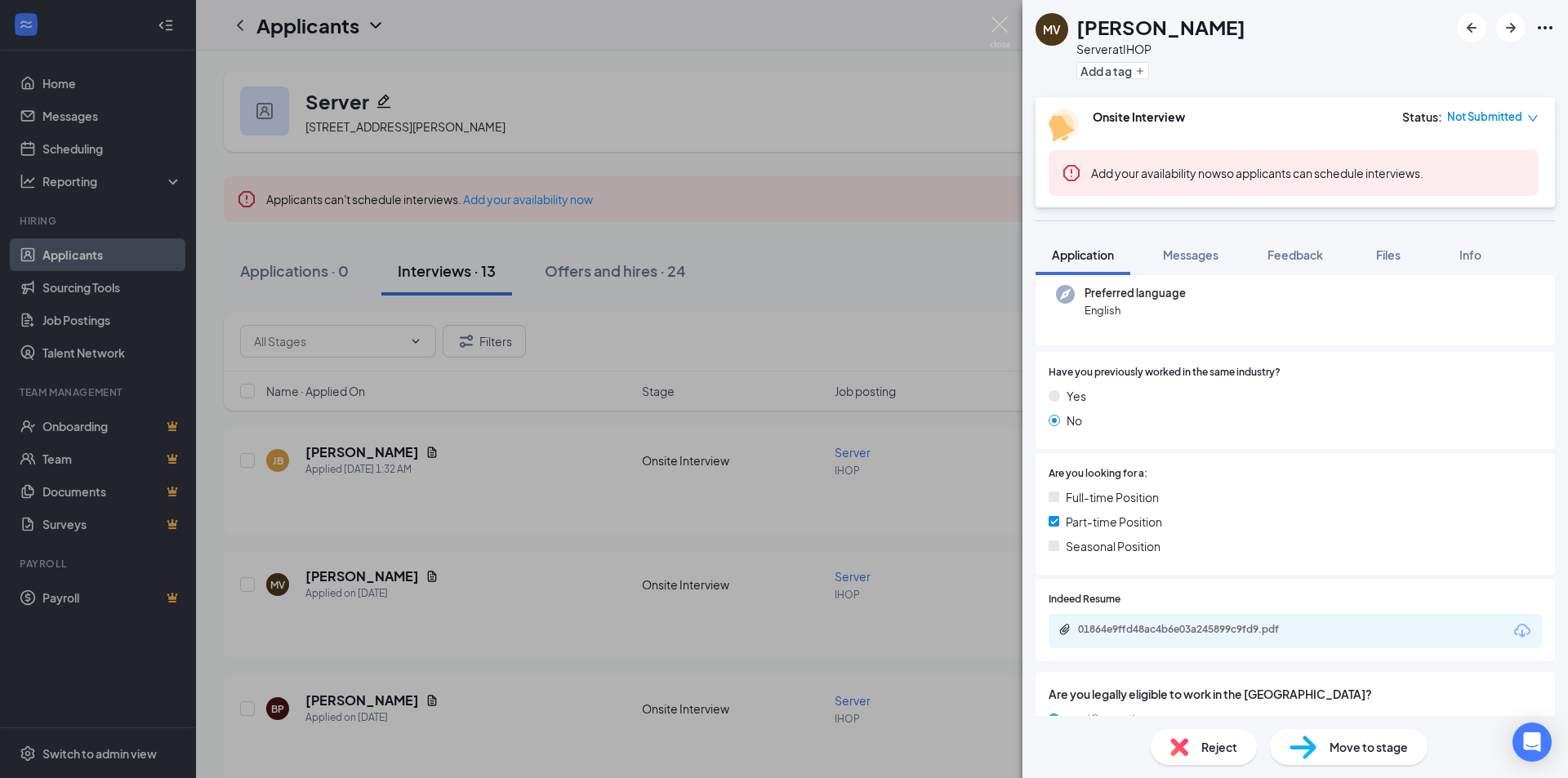
scroll to position [190, 0]
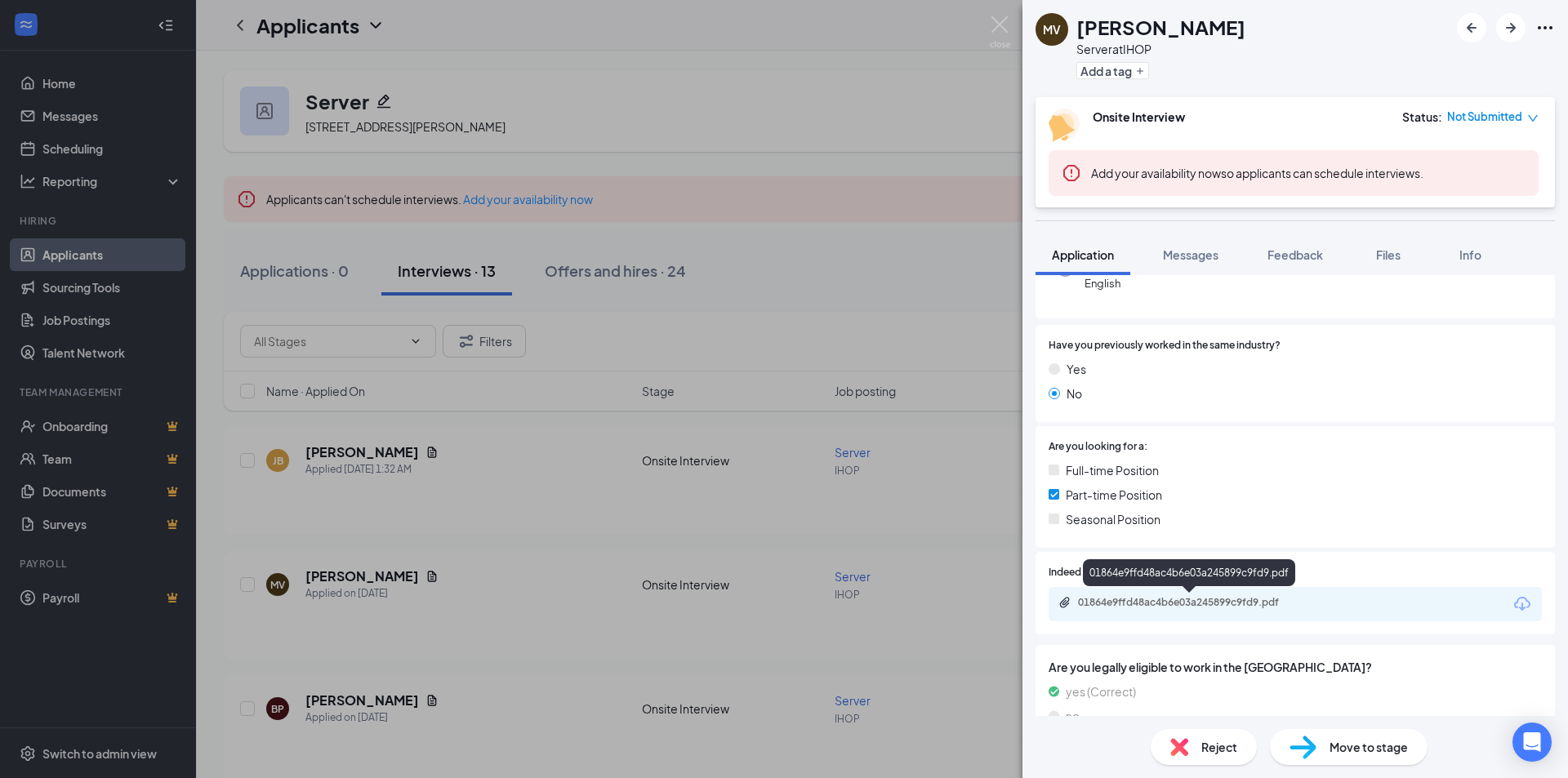
click at [1125, 605] on div "01864e9ffd48ac4b6e03a245899c9fd9.pdf" at bounding box center [1192, 603] width 229 height 13
click at [1192, 745] on div "Reject" at bounding box center [1203, 747] width 106 height 36
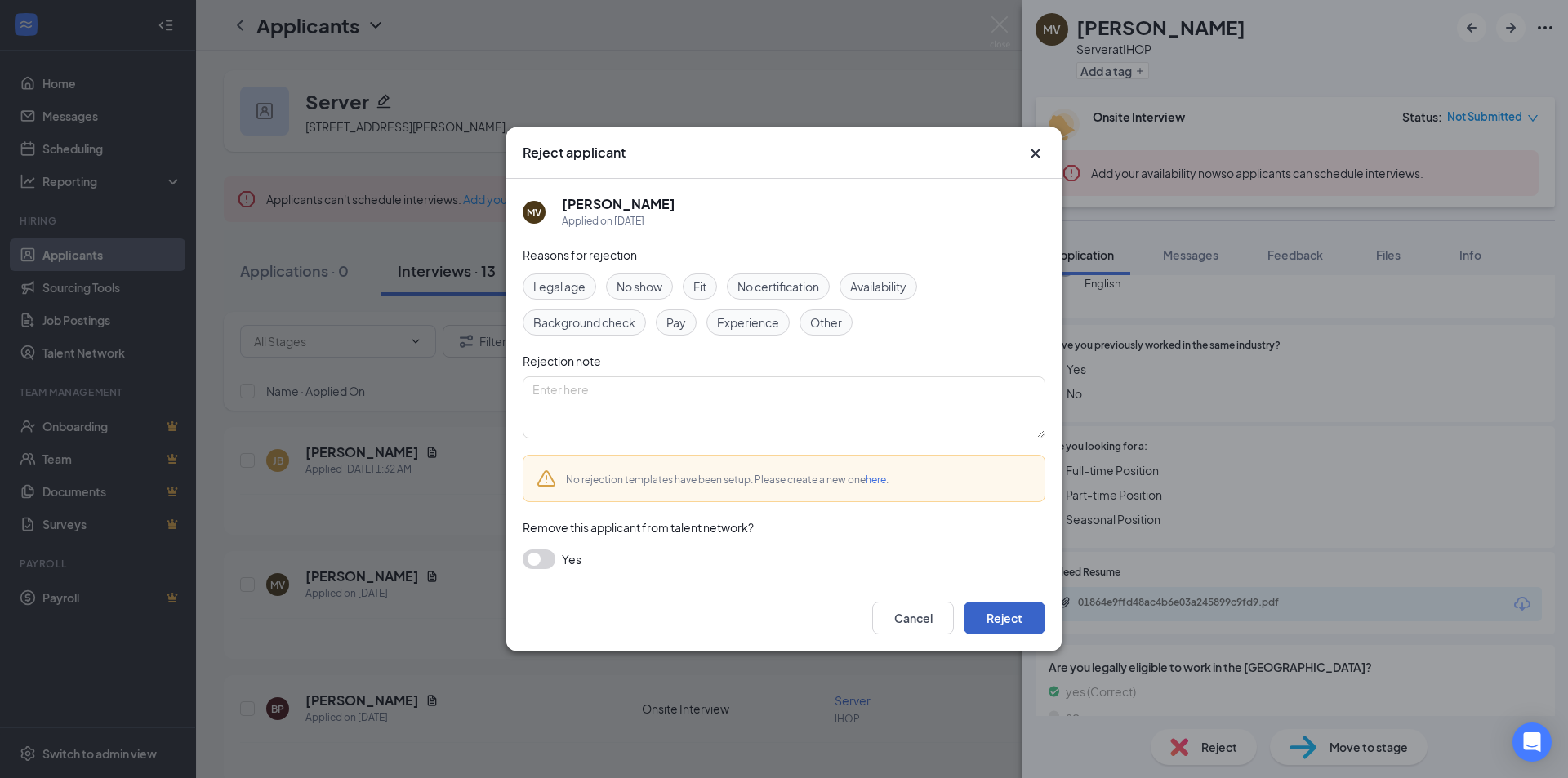
click at [1008, 625] on button "Reject" at bounding box center [1004, 618] width 82 height 32
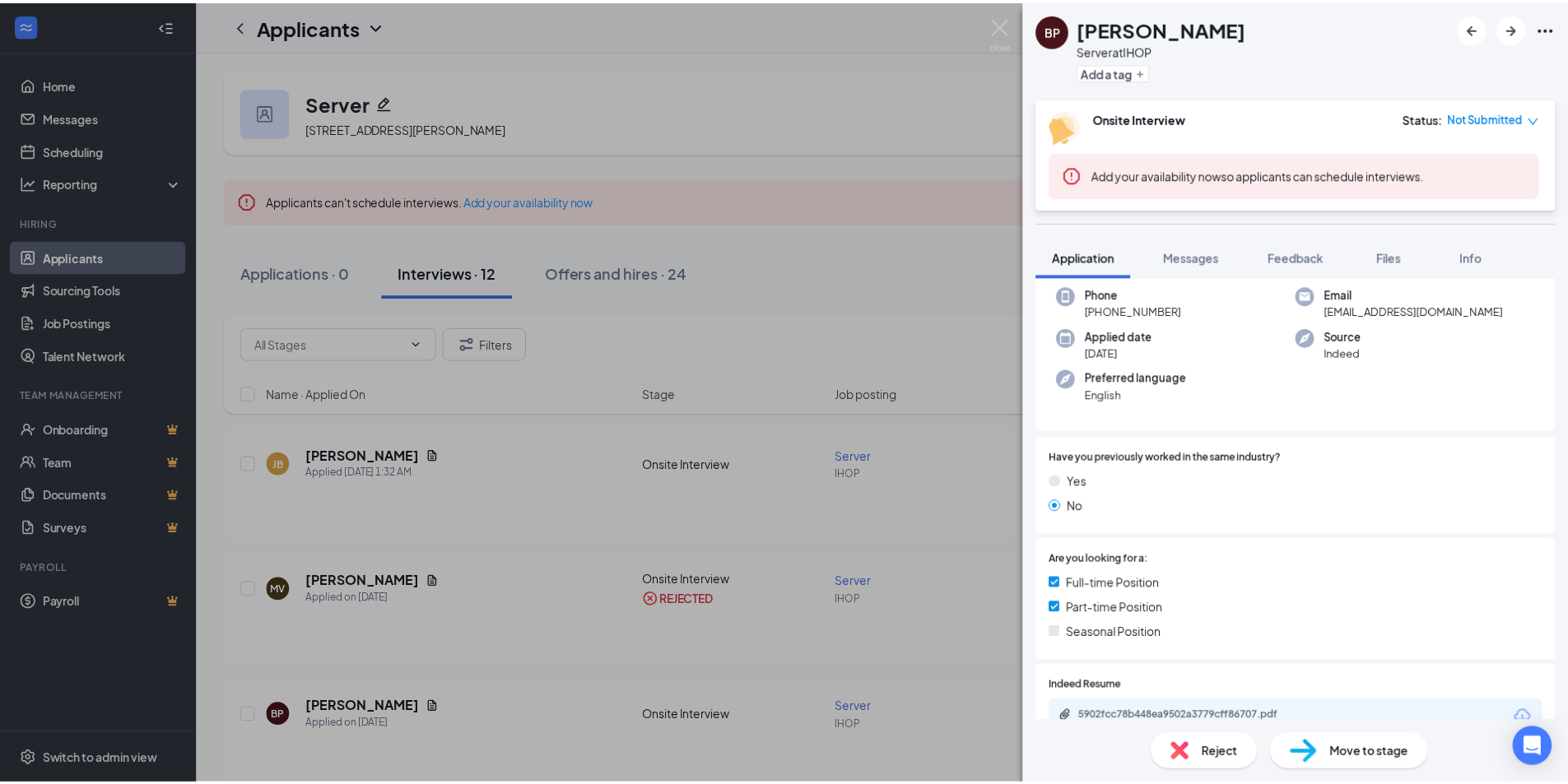
scroll to position [164, 0]
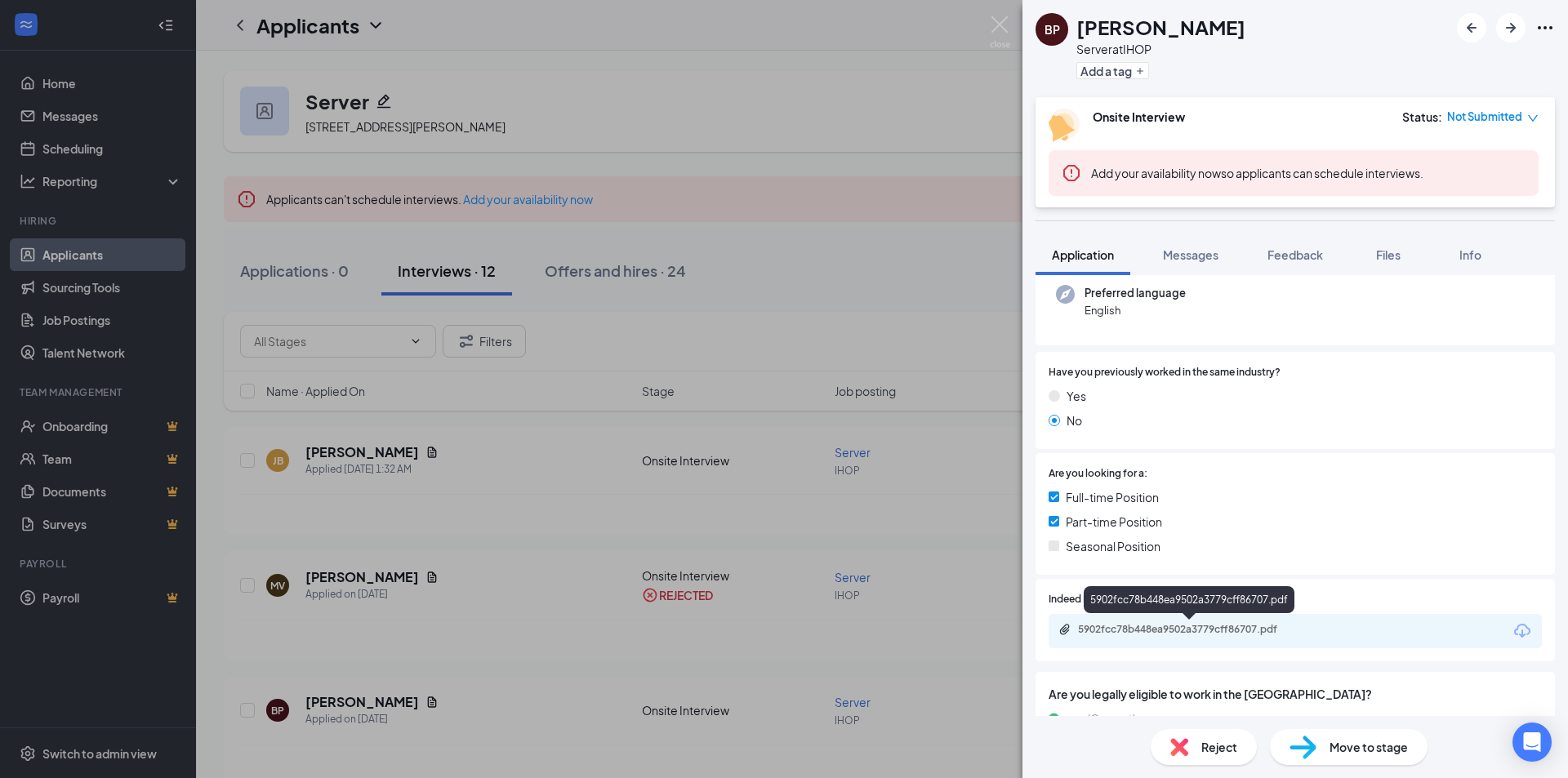
click at [1161, 625] on div "5902fcc78b448ea9502a3779cff86707.pdf" at bounding box center [1192, 629] width 229 height 13
click at [995, 27] on img at bounding box center [999, 31] width 20 height 31
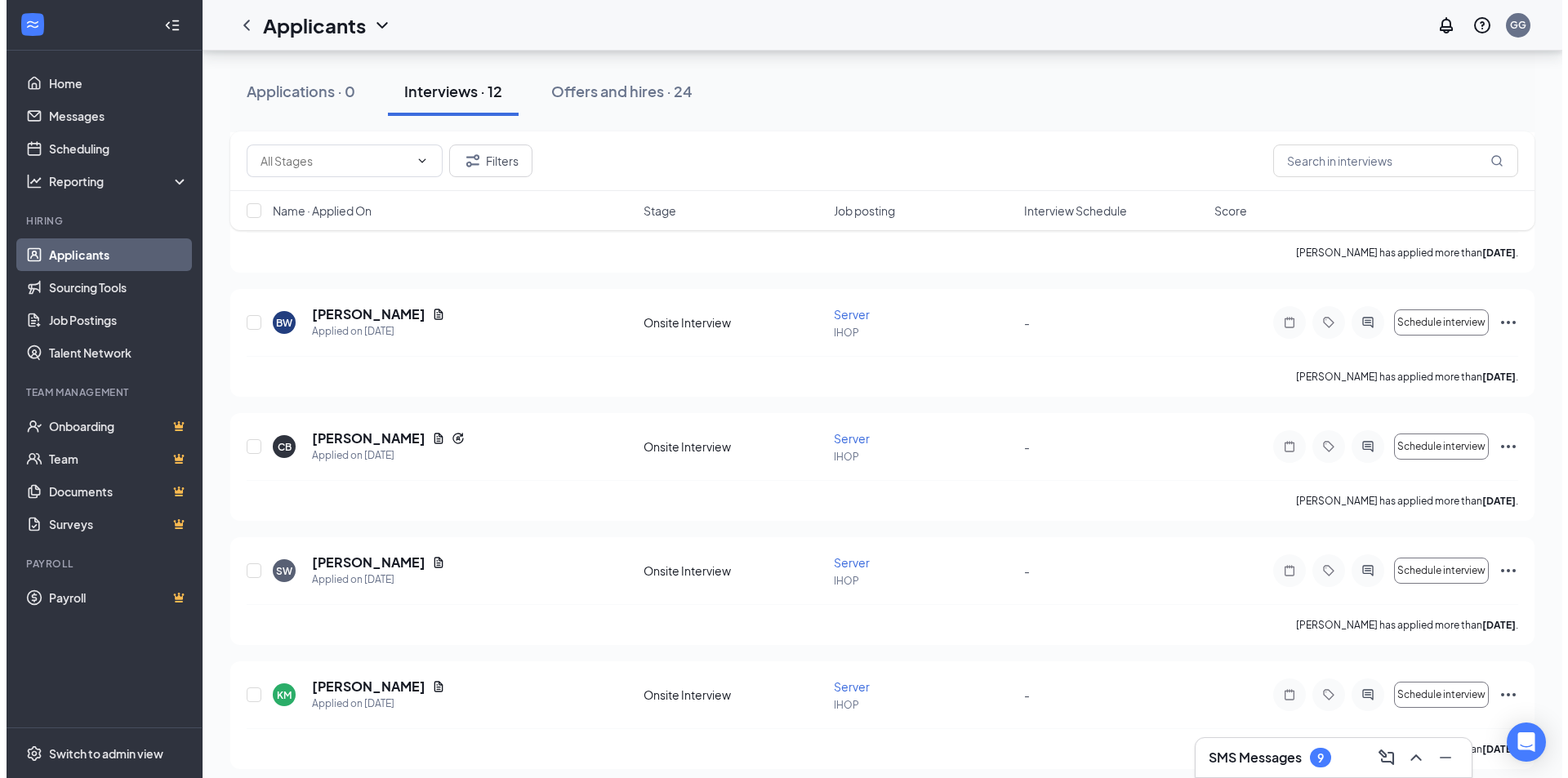
scroll to position [1141, 0]
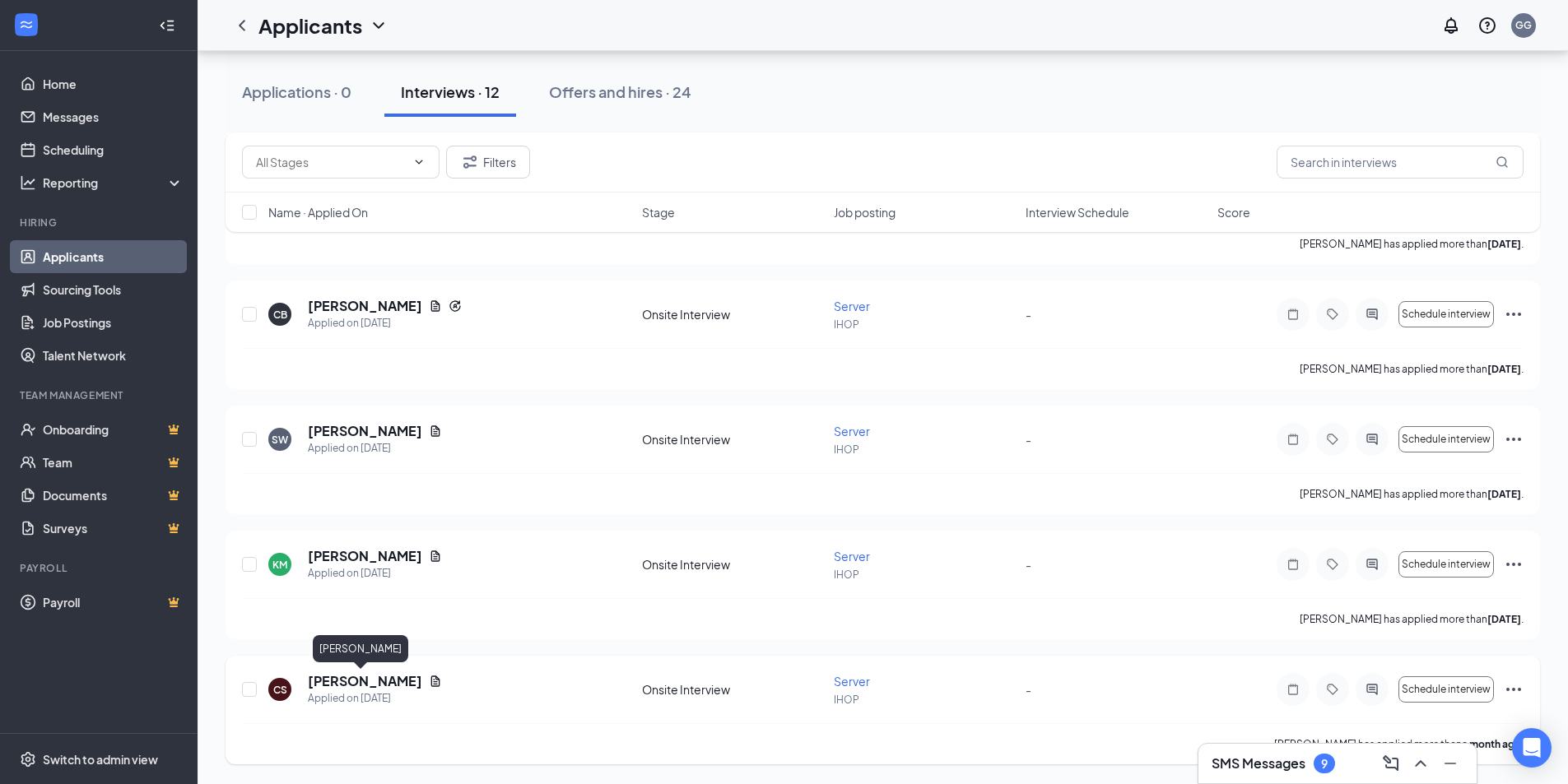
click at [369, 684] on h5 "Chase Savage" at bounding box center [365, 680] width 114 height 18
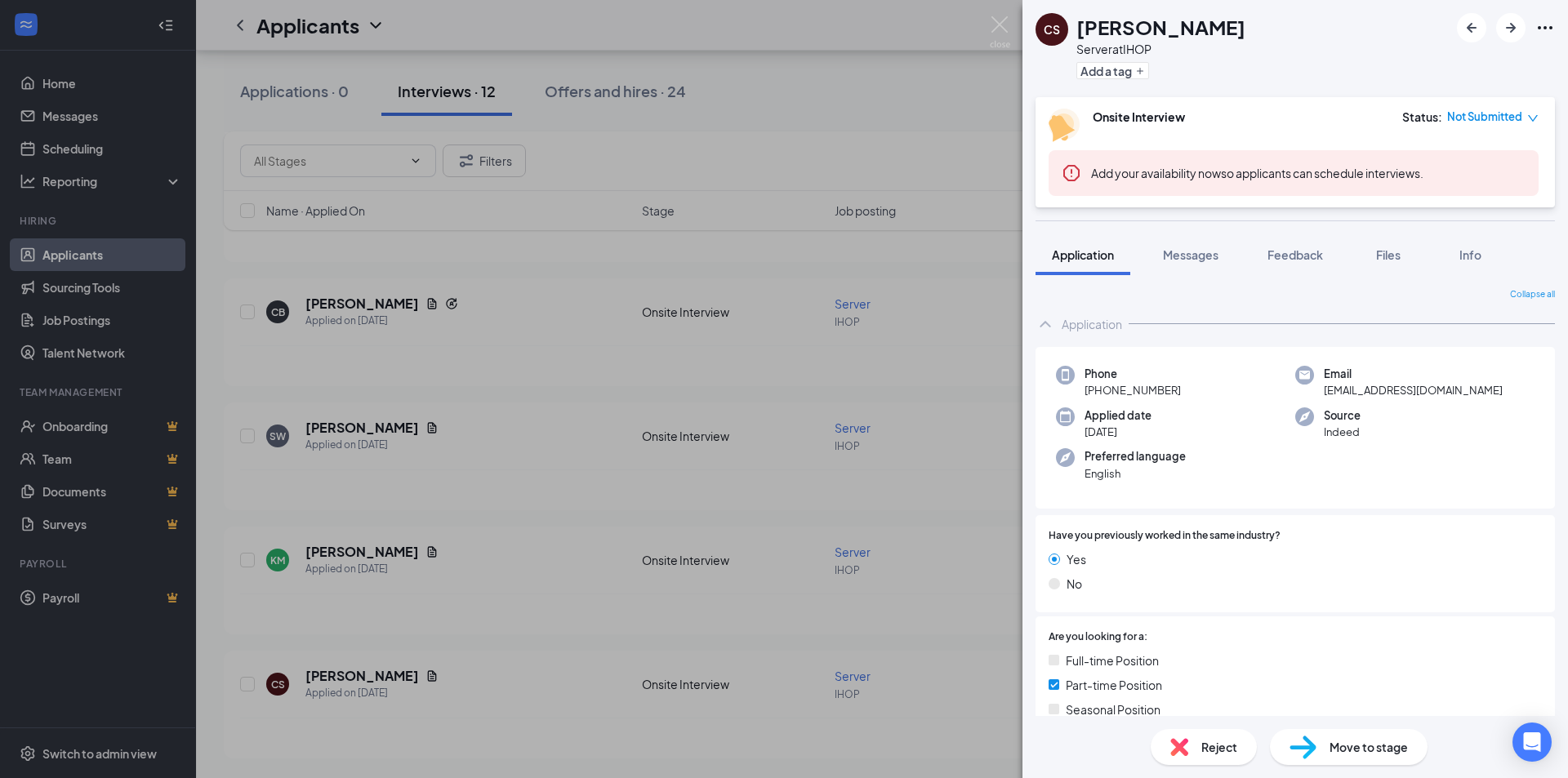
click at [1221, 751] on span "Reject" at bounding box center [1219, 747] width 36 height 18
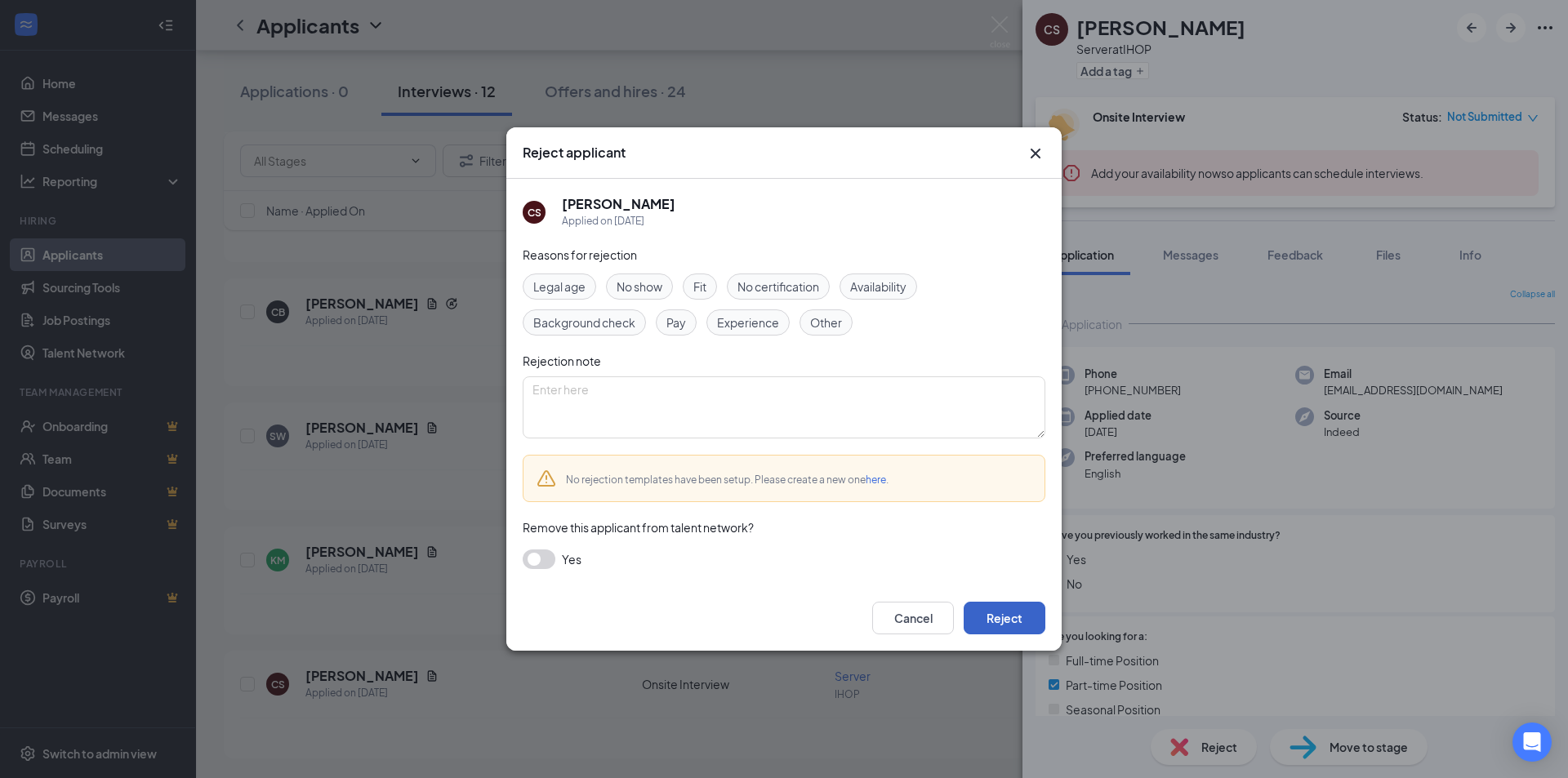
click at [1012, 610] on button "Reject" at bounding box center [1004, 618] width 82 height 32
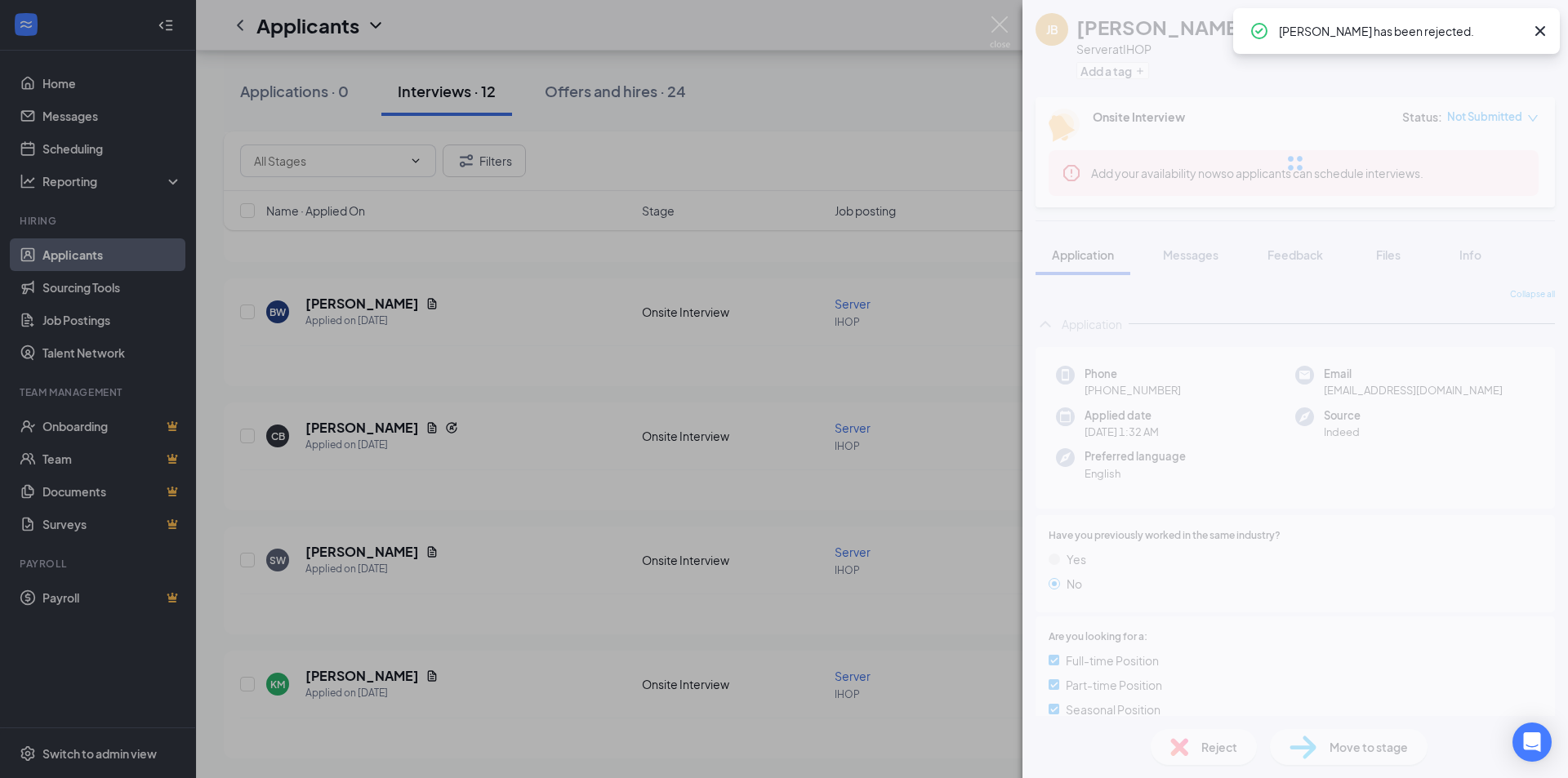
scroll to position [1017, 0]
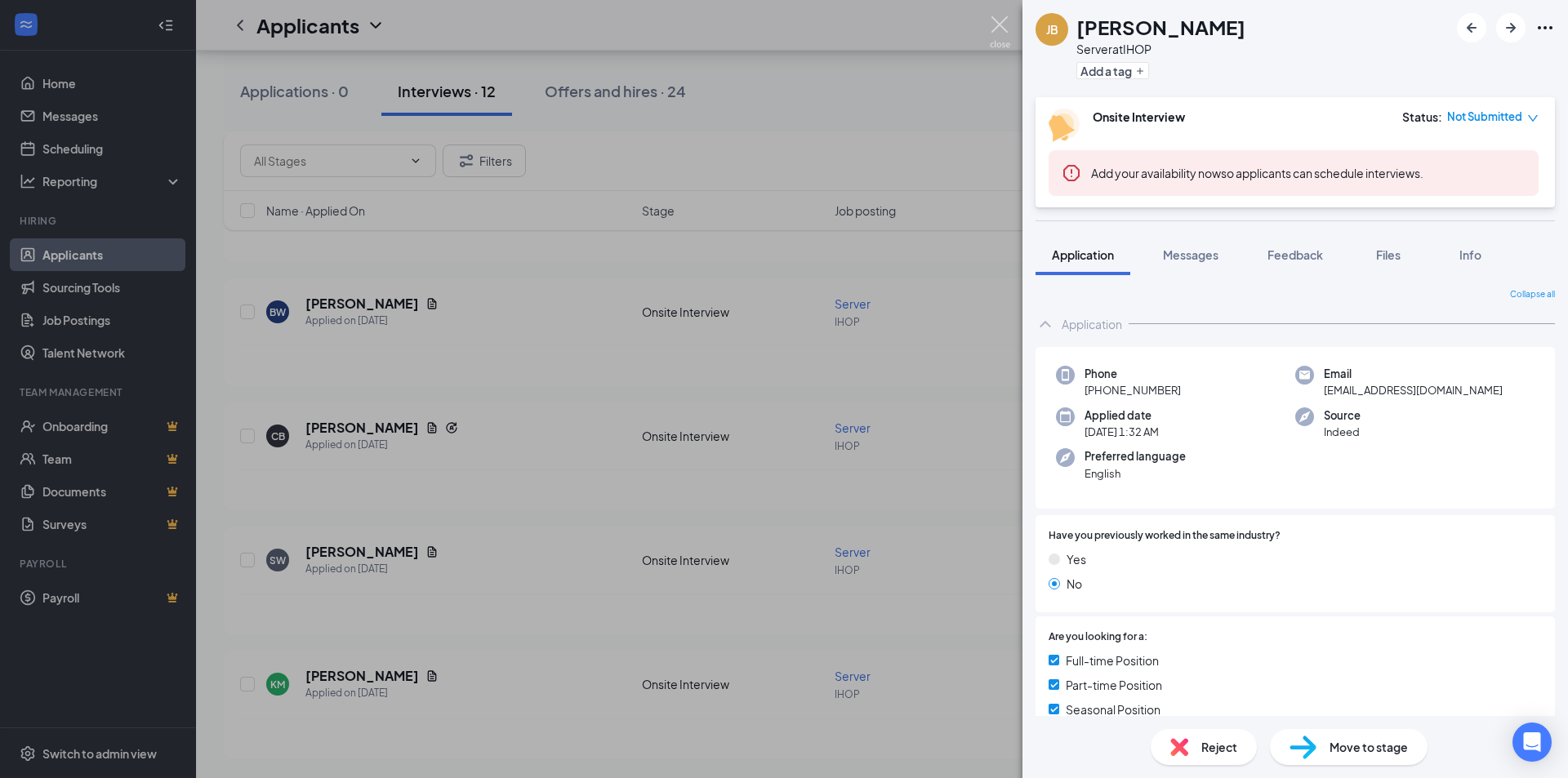
click at [998, 19] on img at bounding box center [999, 31] width 20 height 31
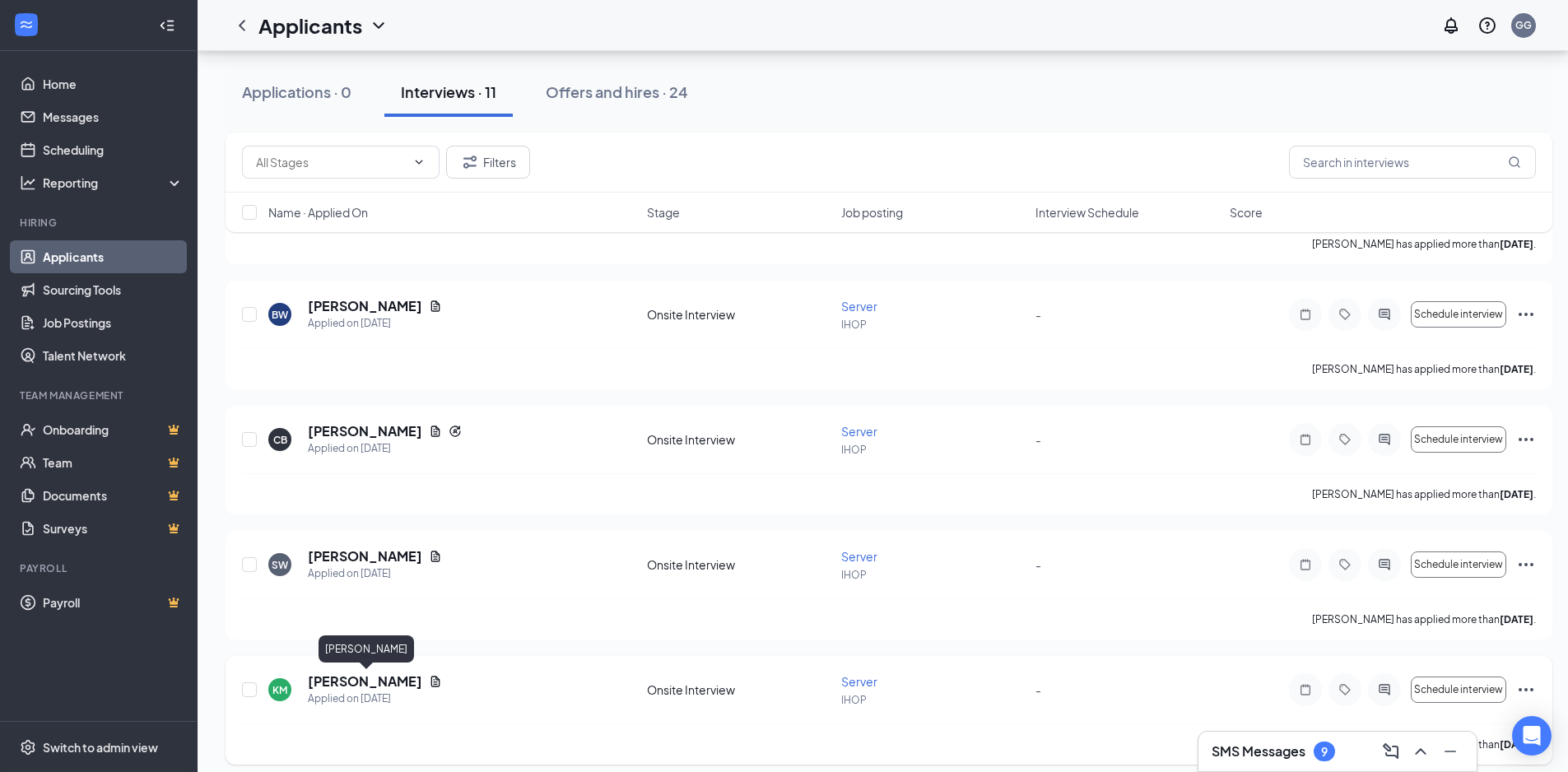
click at [379, 688] on h5 "Kaitlyn McCafferty" at bounding box center [365, 681] width 114 height 18
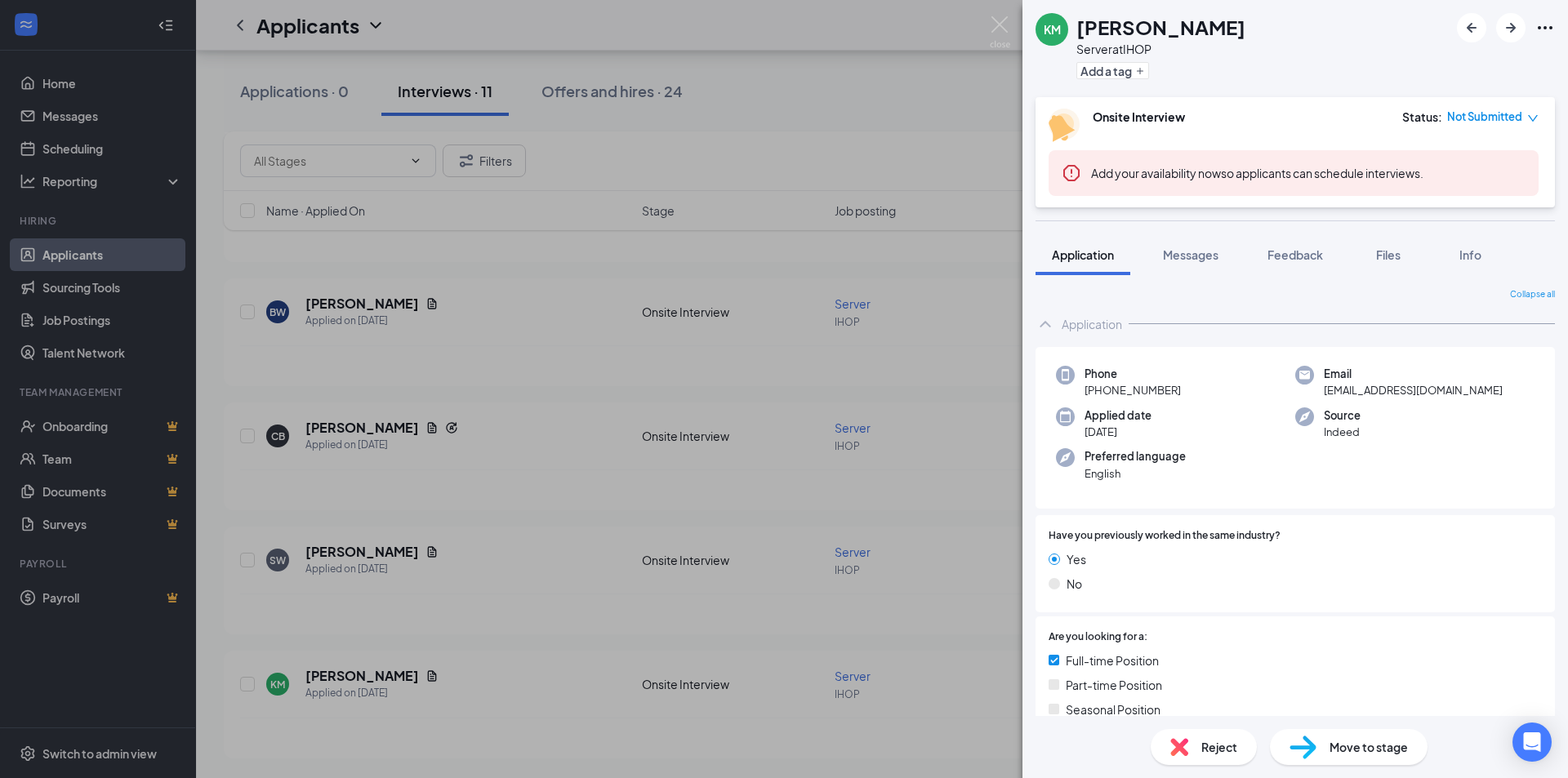
click at [1205, 752] on span "Reject" at bounding box center [1219, 747] width 36 height 18
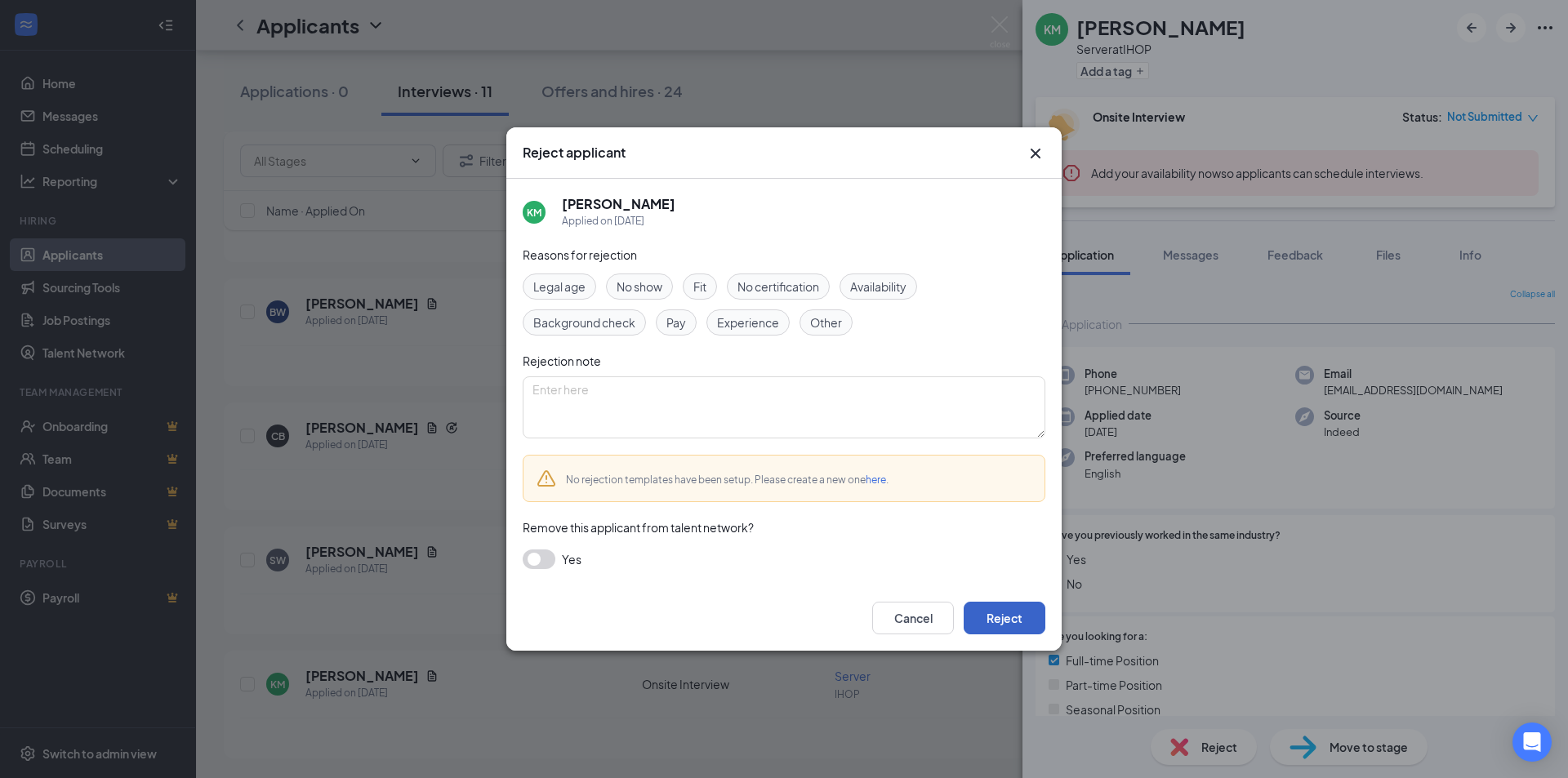
click at [993, 608] on button "Reject" at bounding box center [1004, 618] width 82 height 32
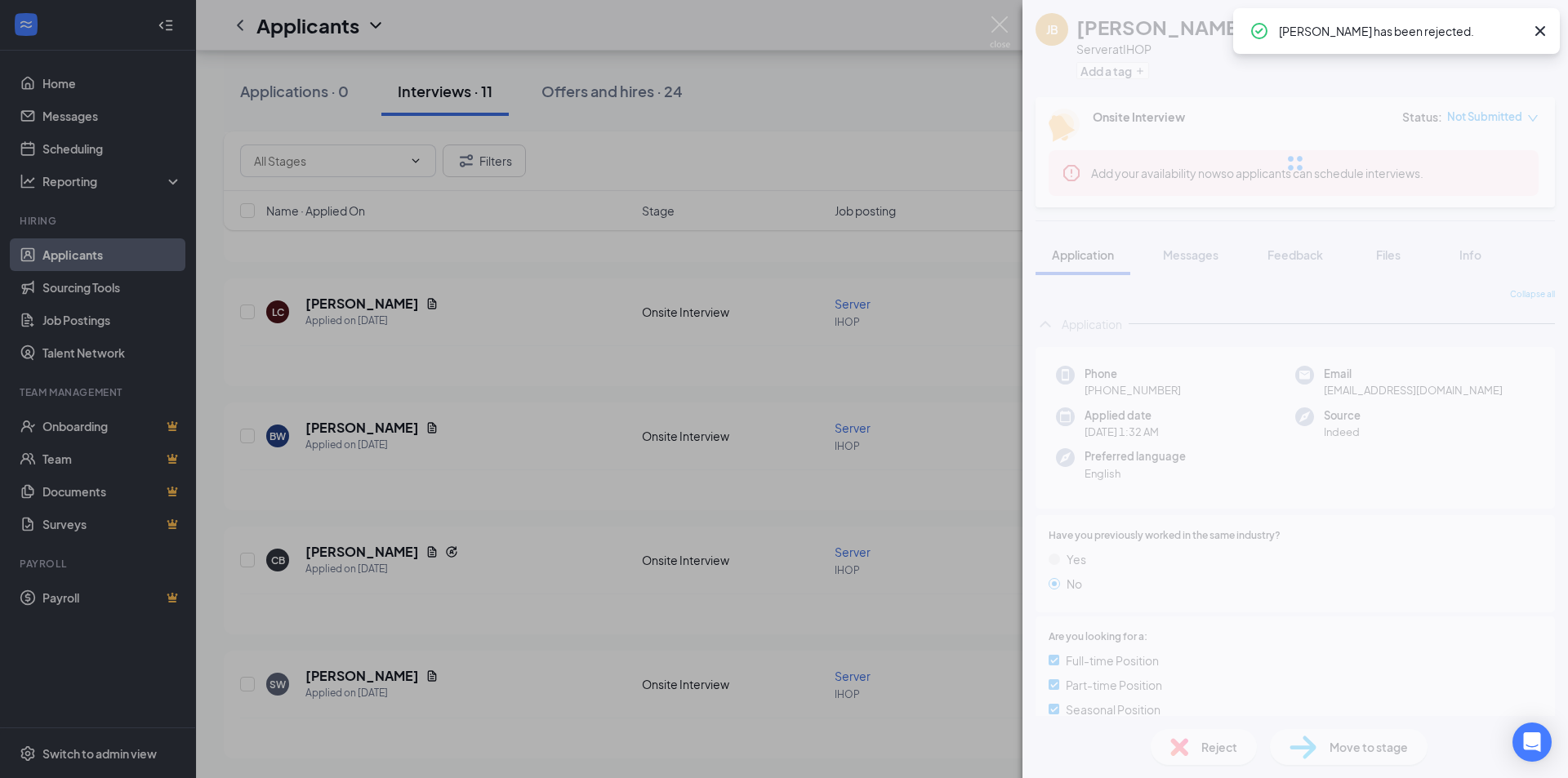
scroll to position [893, 0]
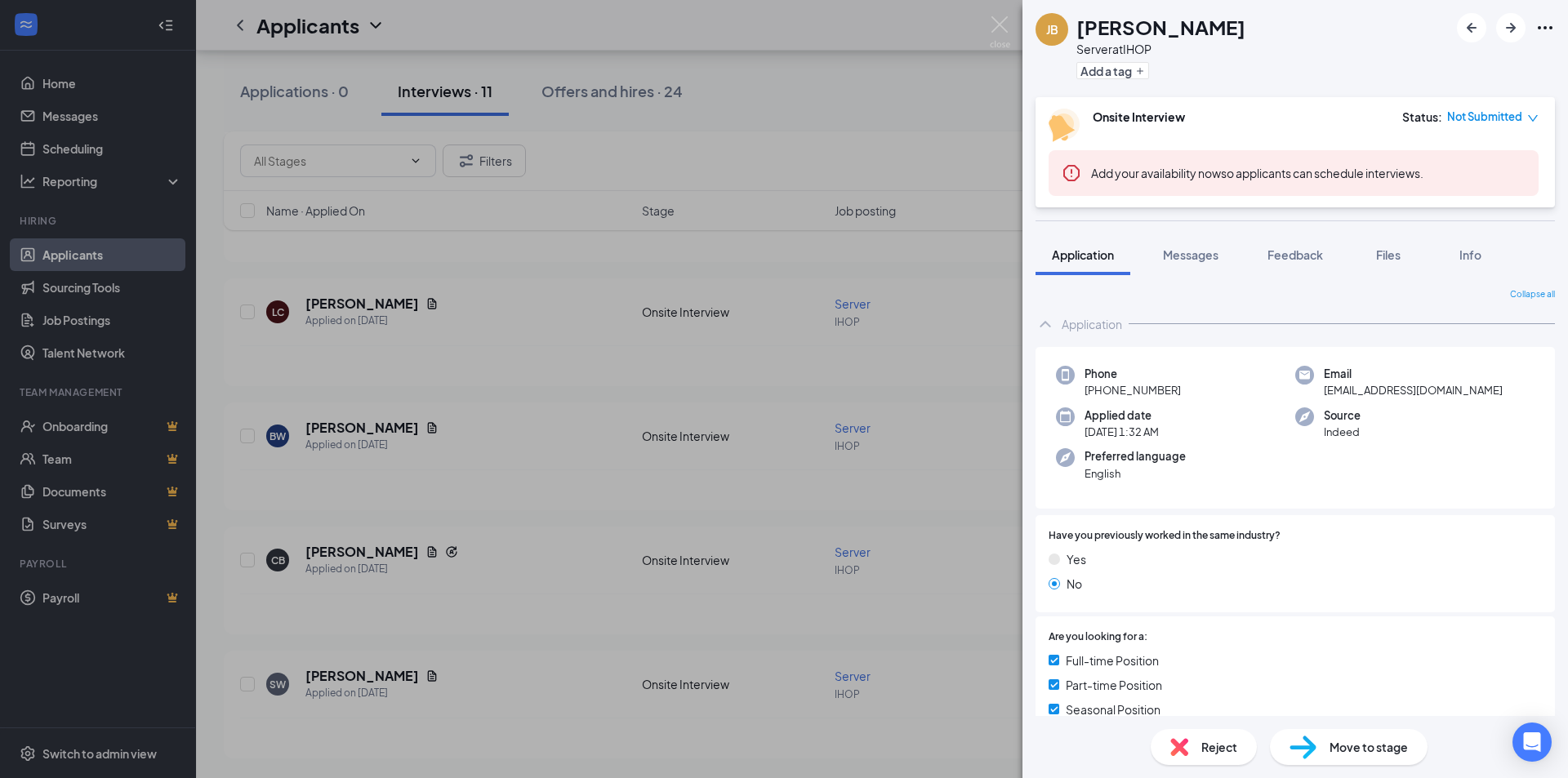
click at [999, 15] on div "JB [PERSON_NAME] Server at IHOP Add a tag Onsite Interview Status : Not Submitt…" at bounding box center [784, 389] width 1568 height 778
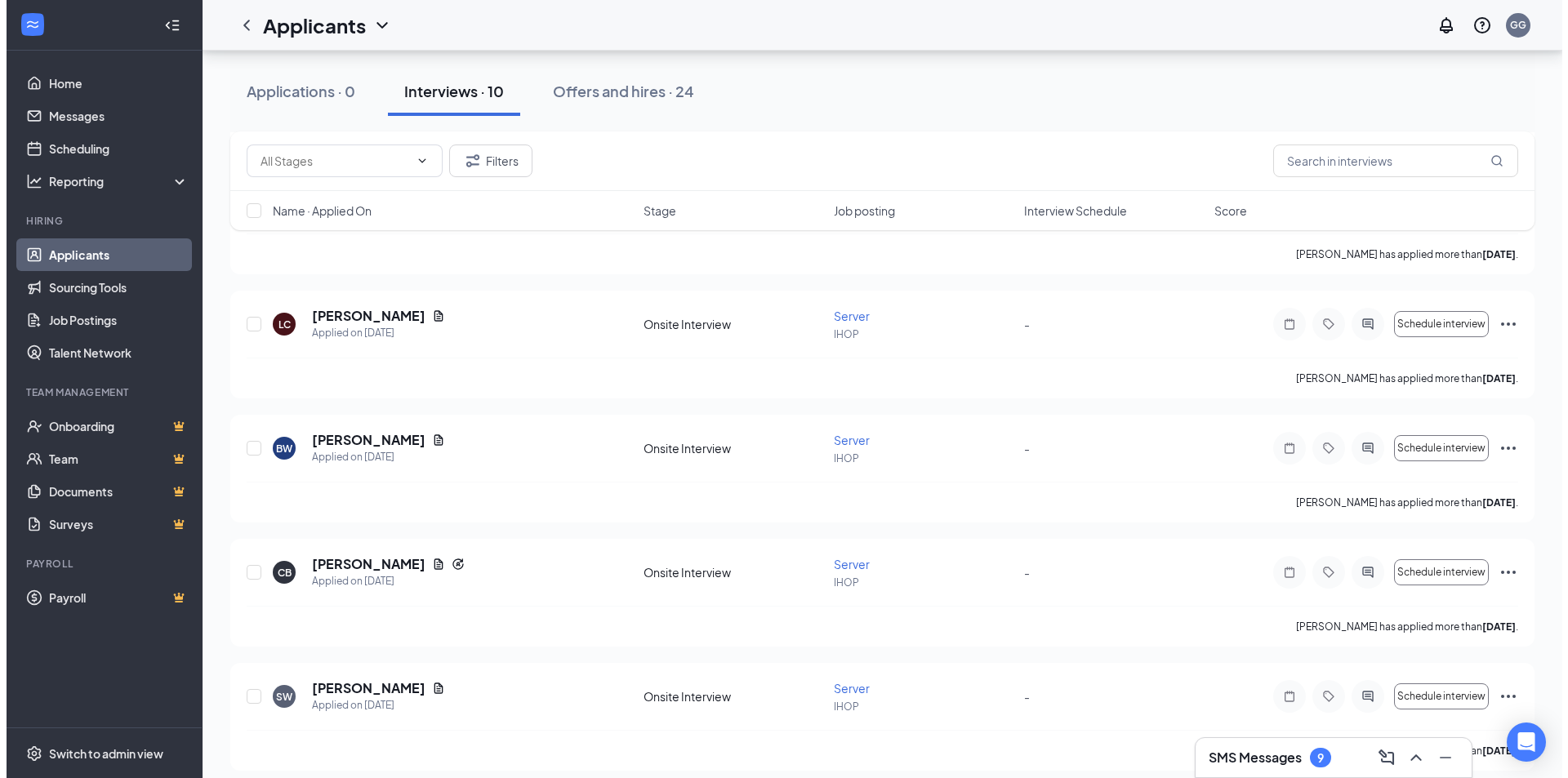
scroll to position [1017, 0]
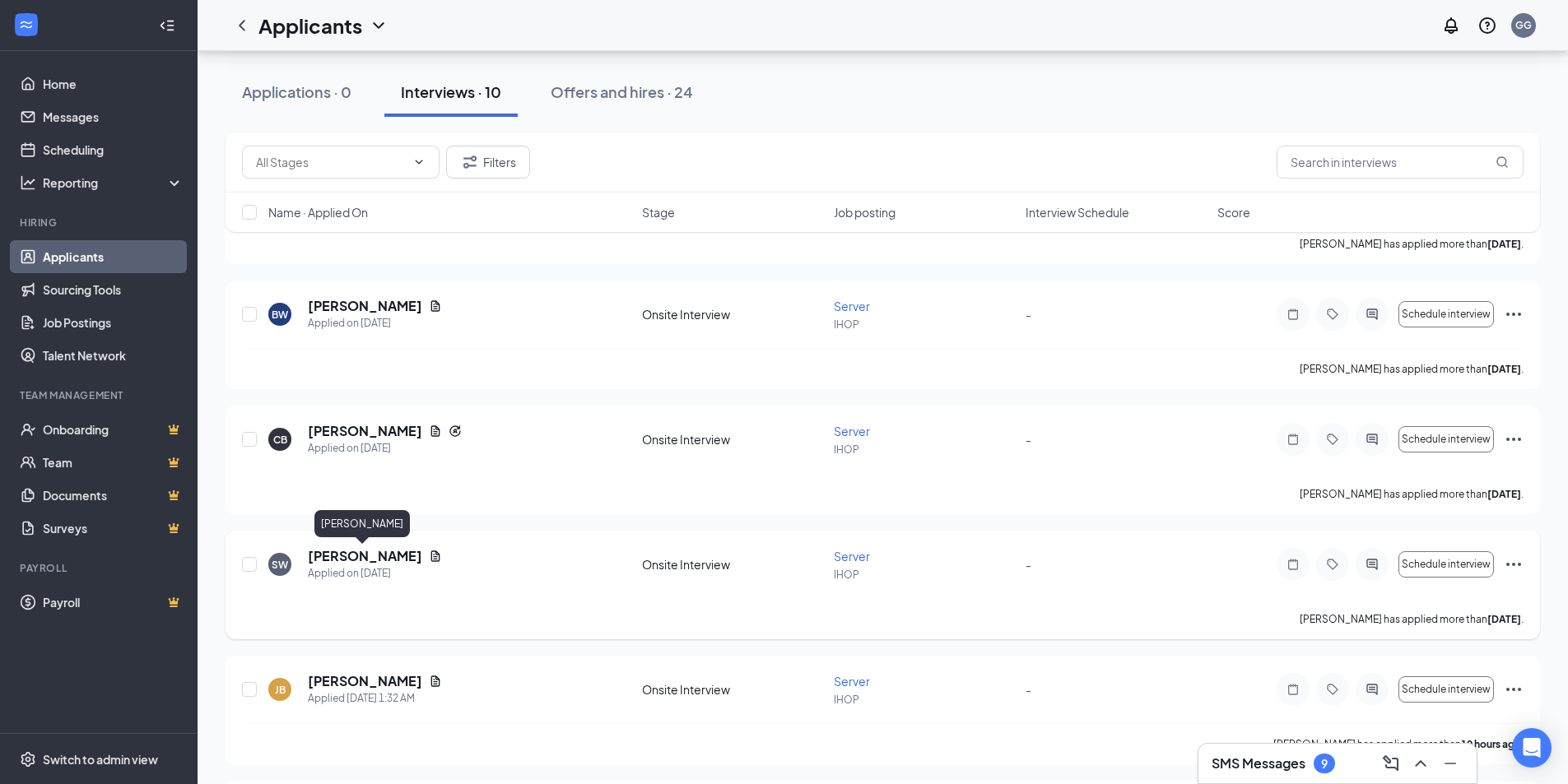
click at [335, 554] on h5 "Skylar Wheeler" at bounding box center [365, 556] width 114 height 18
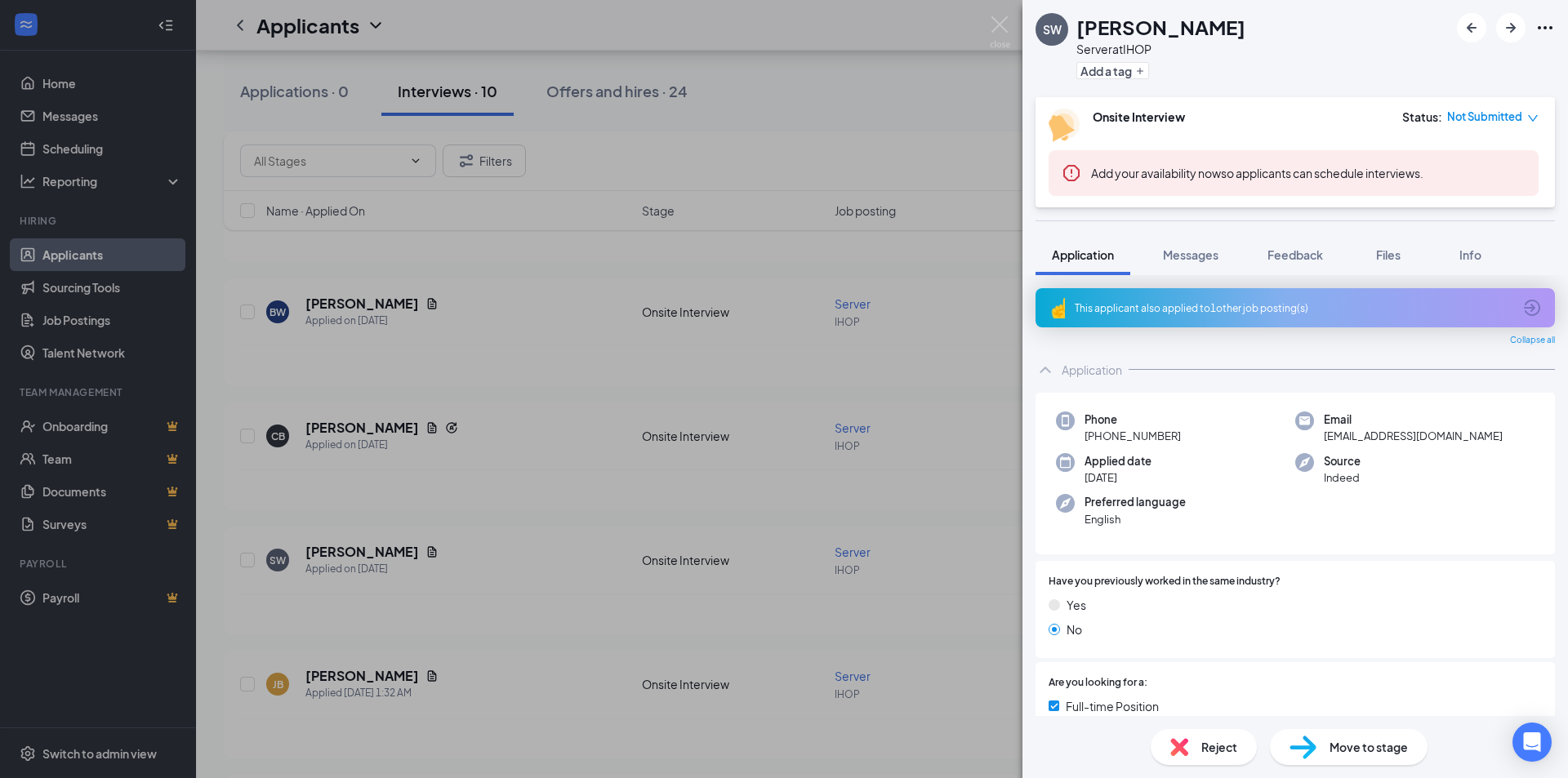
click at [1218, 753] on span "Reject" at bounding box center [1219, 747] width 36 height 18
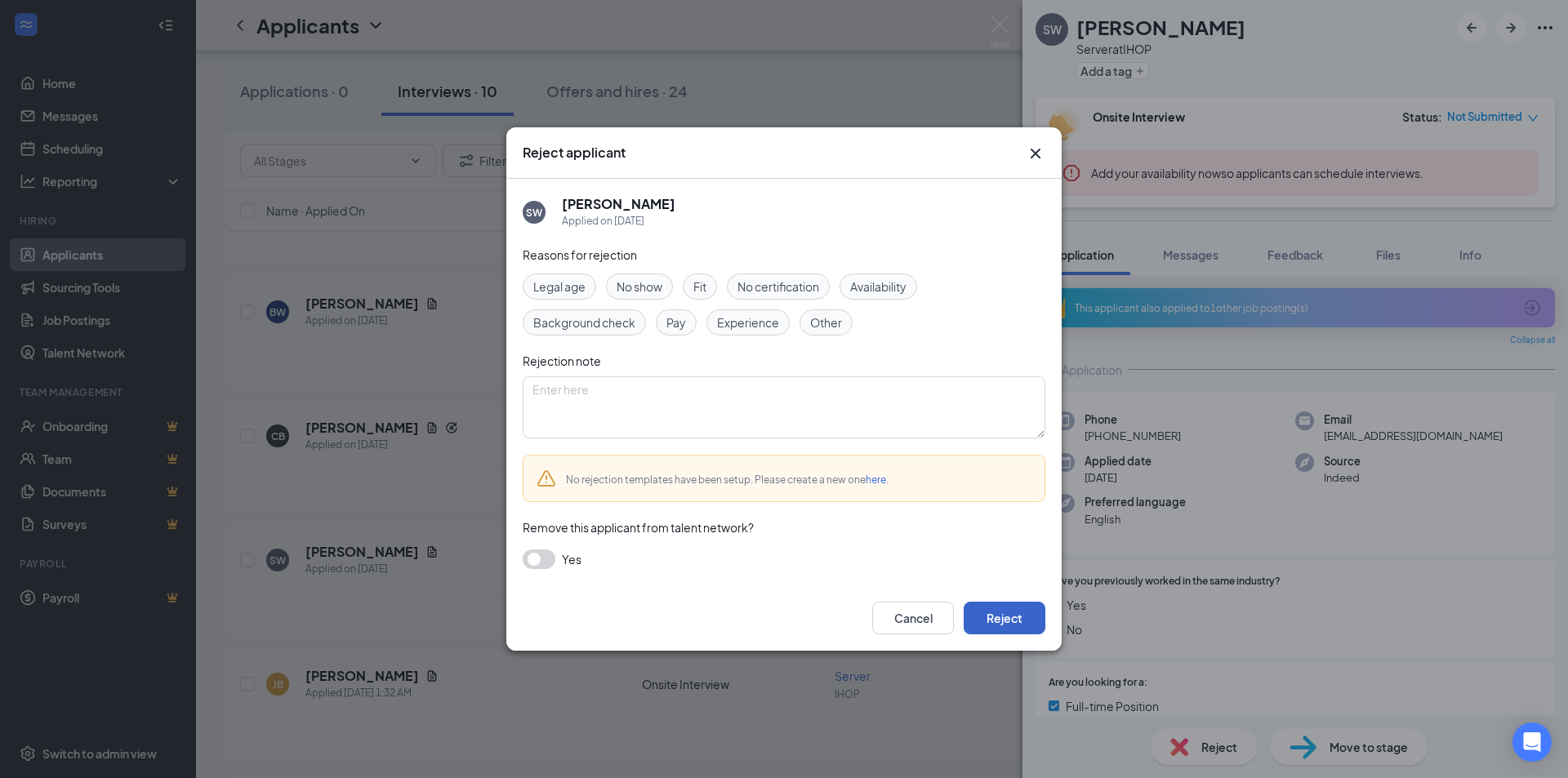
click at [995, 609] on button "Reject" at bounding box center [1004, 618] width 82 height 32
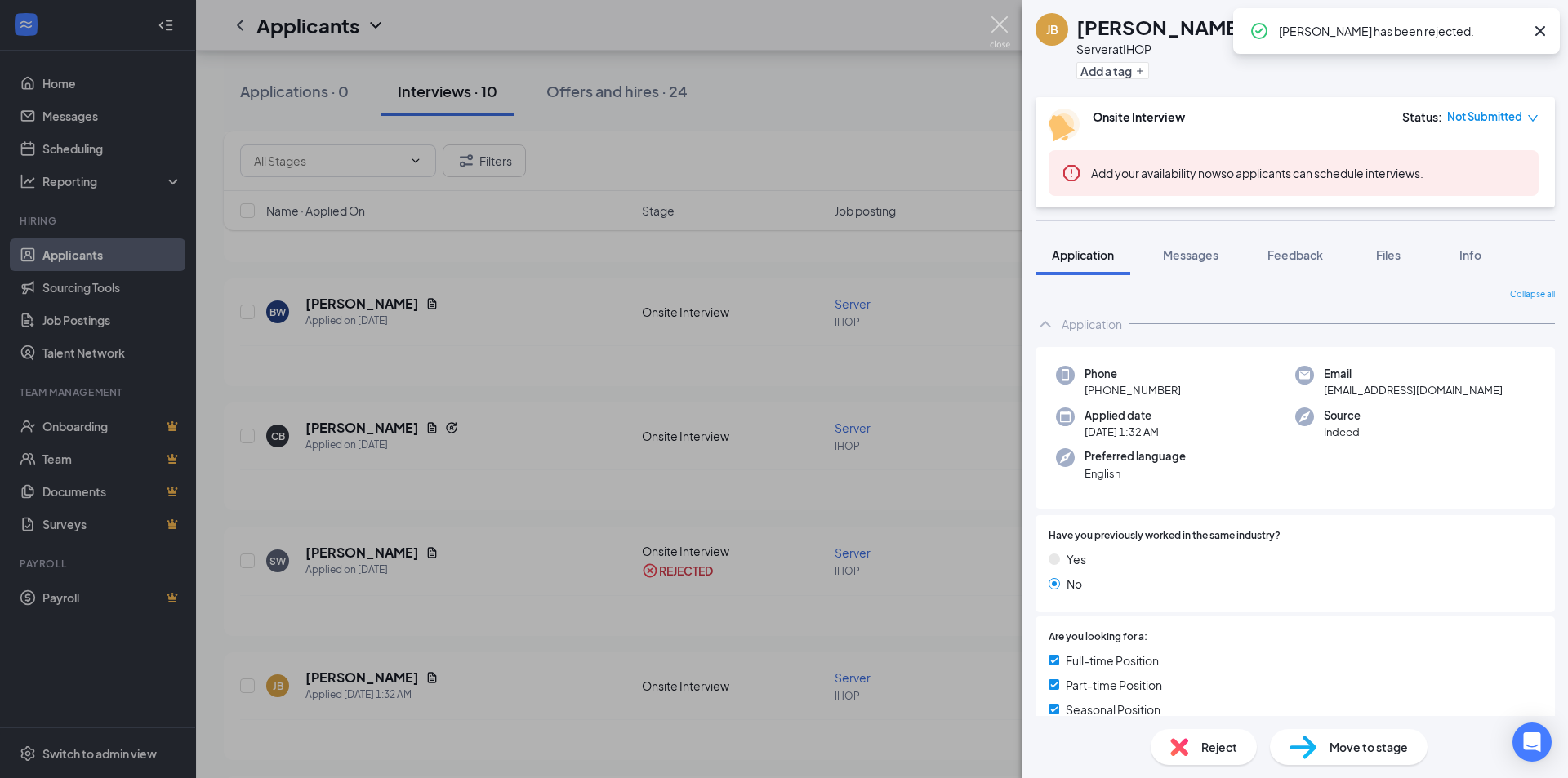
click at [996, 21] on img at bounding box center [999, 31] width 20 height 31
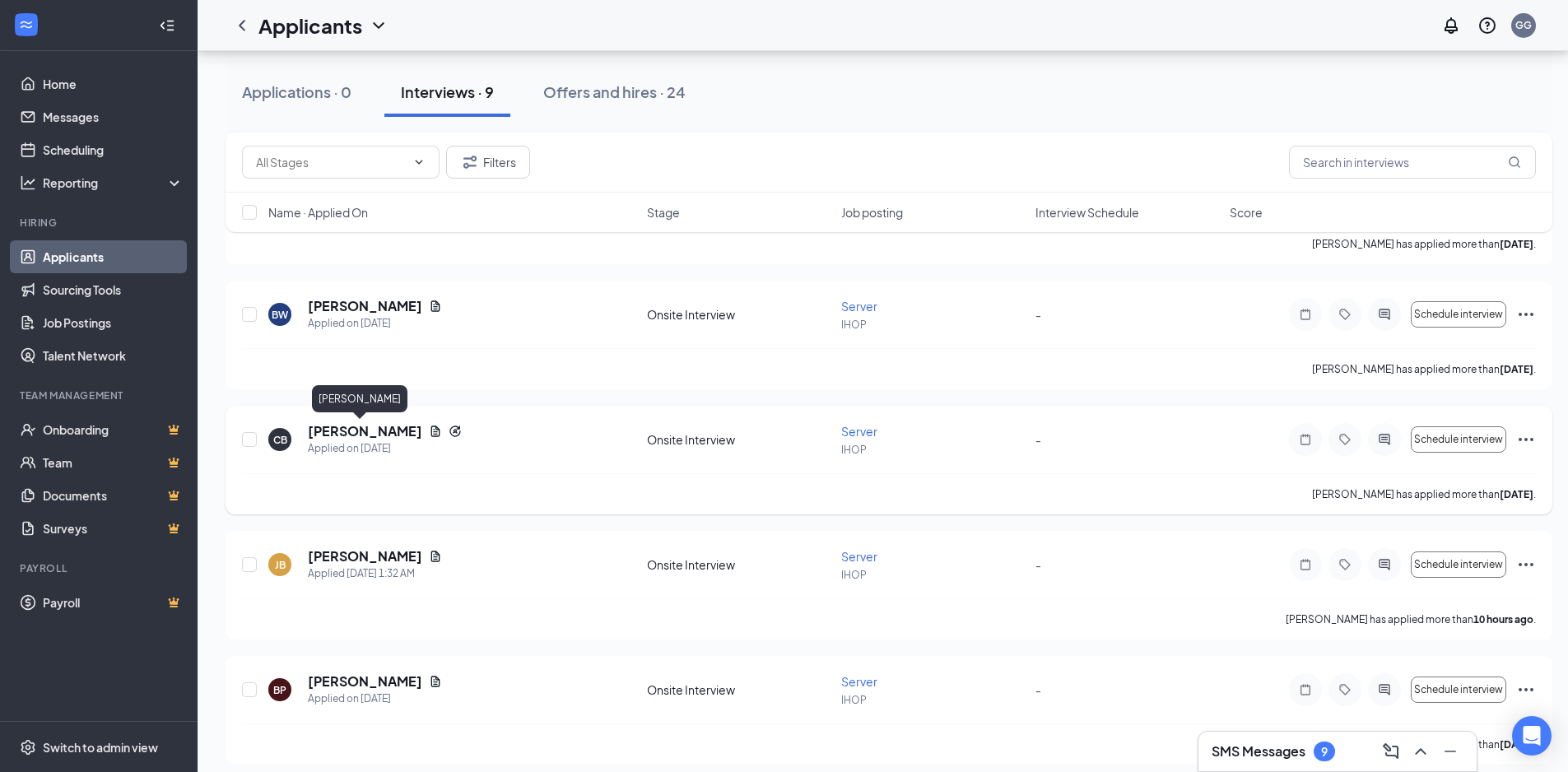
click at [343, 429] on h5 "[PERSON_NAME]" at bounding box center [365, 431] width 114 height 18
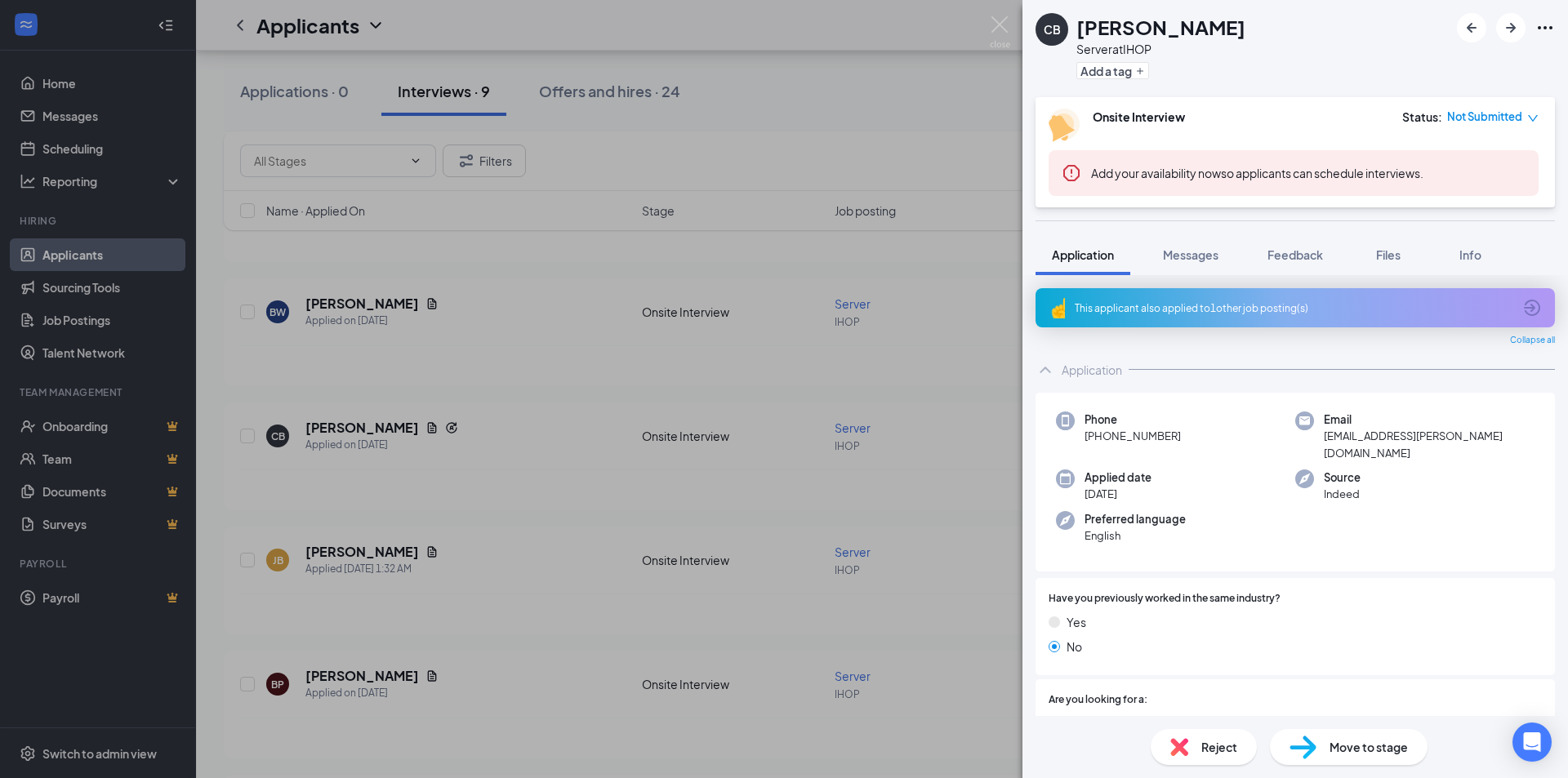
scroll to position [1017, 0]
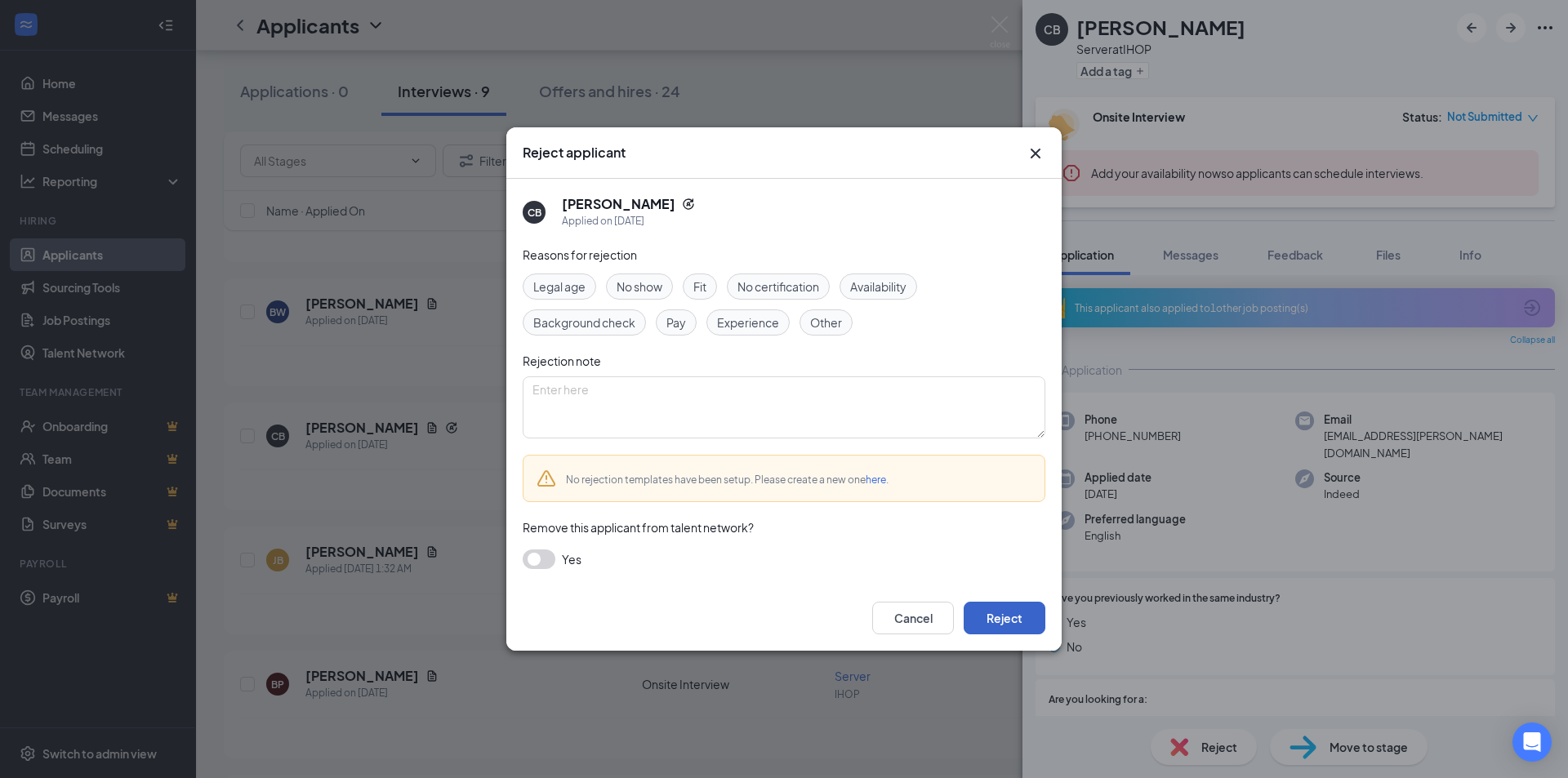
click at [1005, 619] on button "Reject" at bounding box center [1004, 618] width 82 height 32
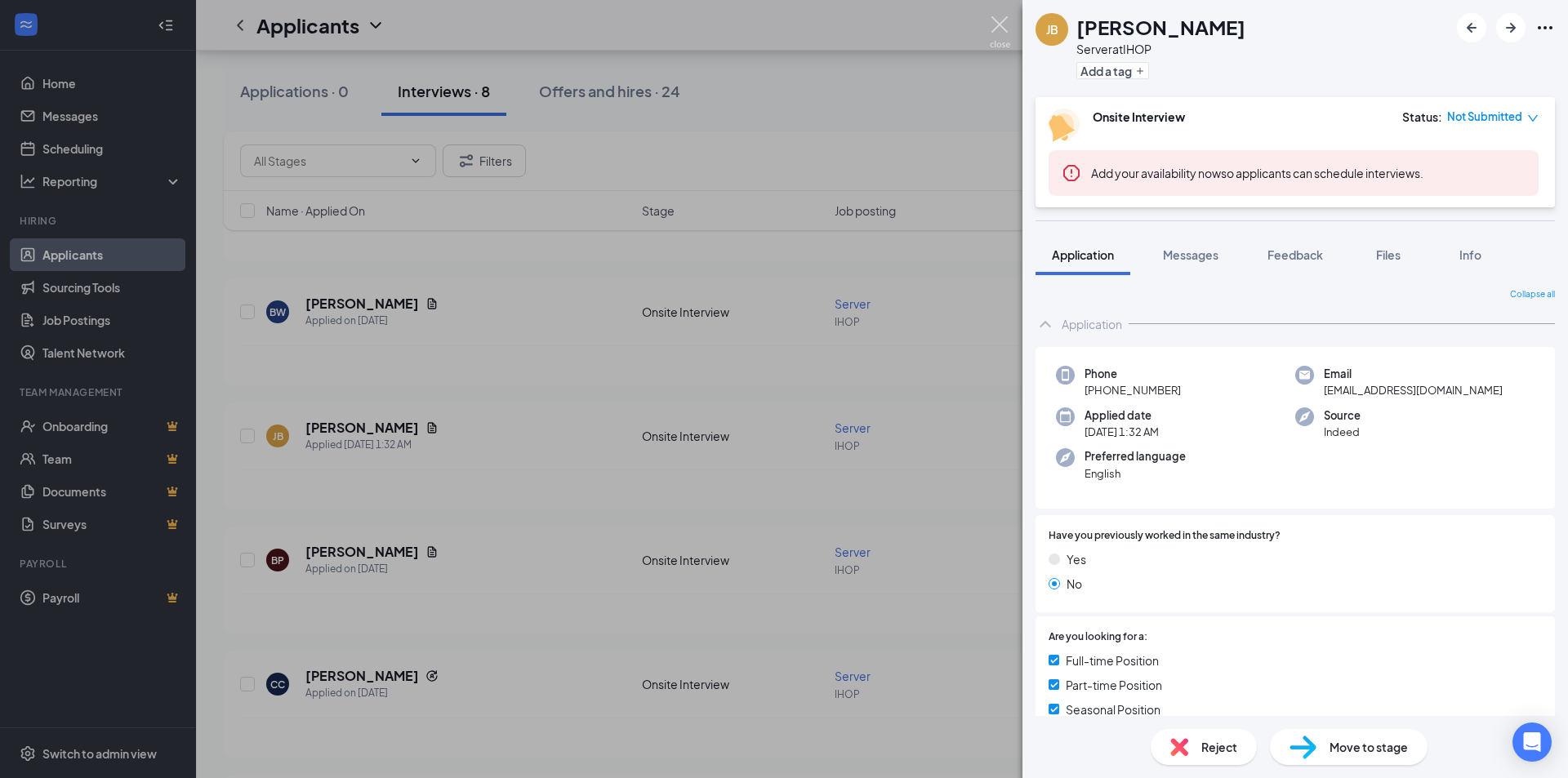
click at [1006, 23] on img at bounding box center [999, 31] width 20 height 31
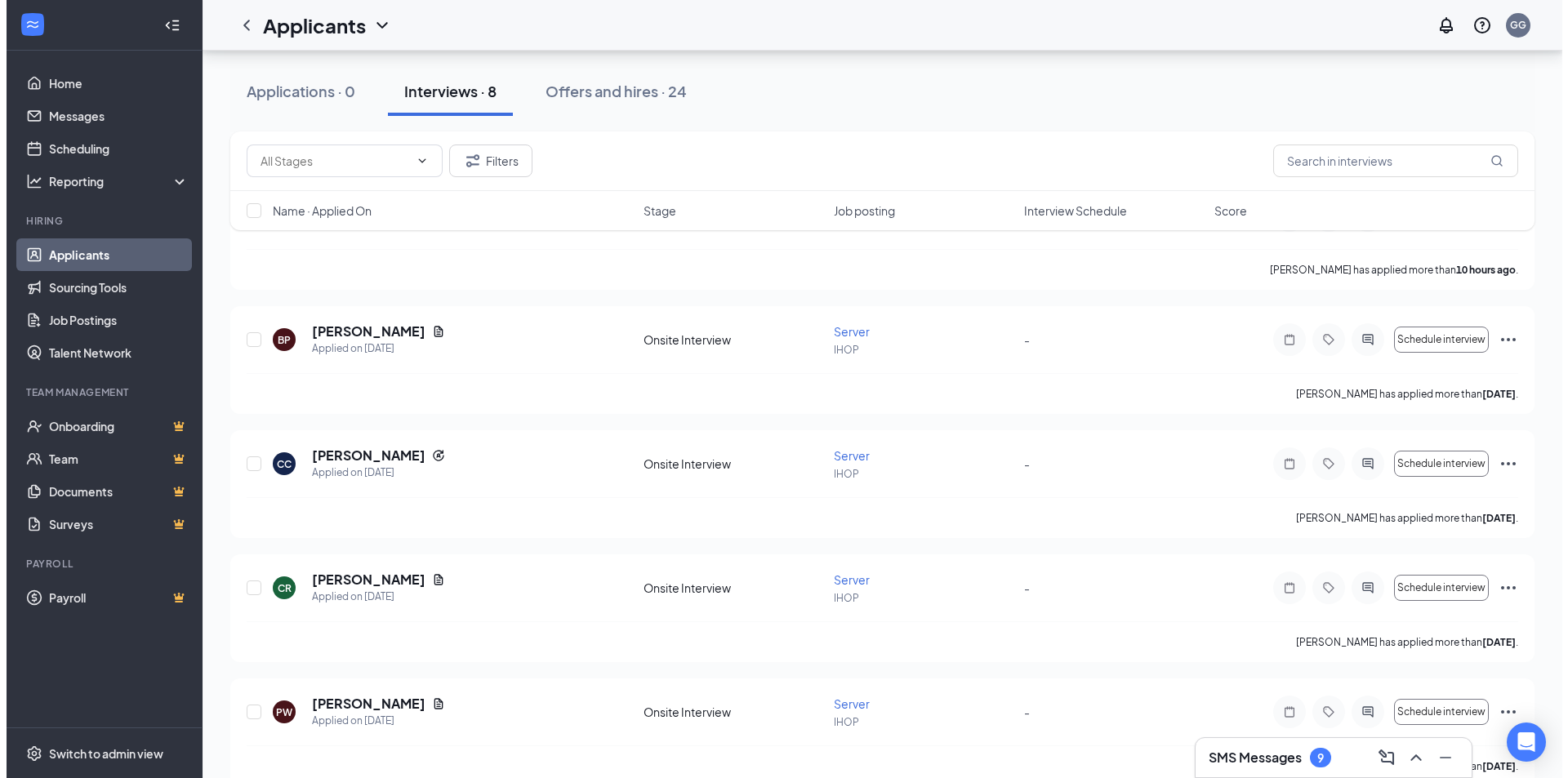
scroll to position [353, 0]
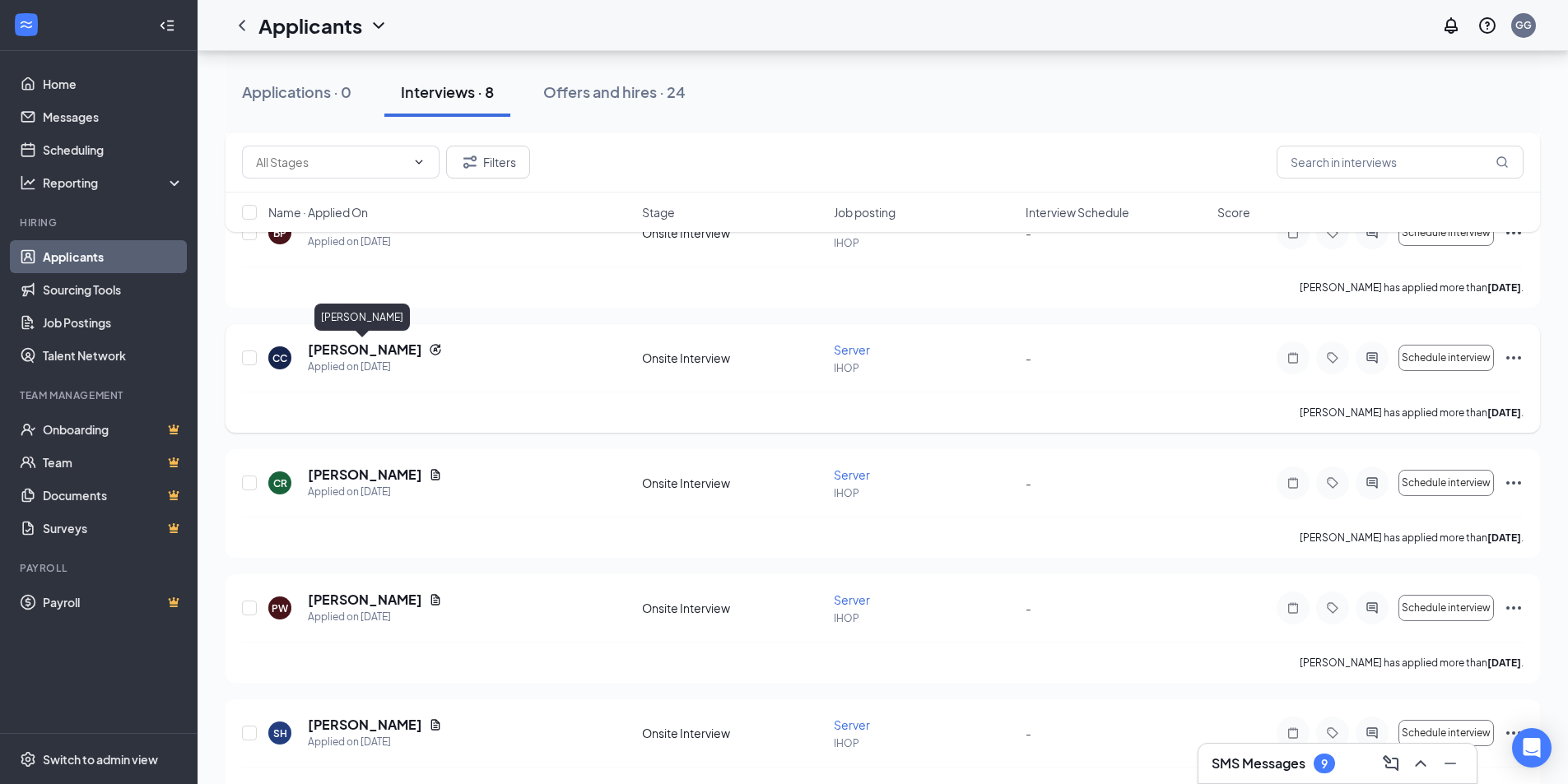
click at [374, 352] on h5 "[PERSON_NAME]" at bounding box center [365, 349] width 114 height 18
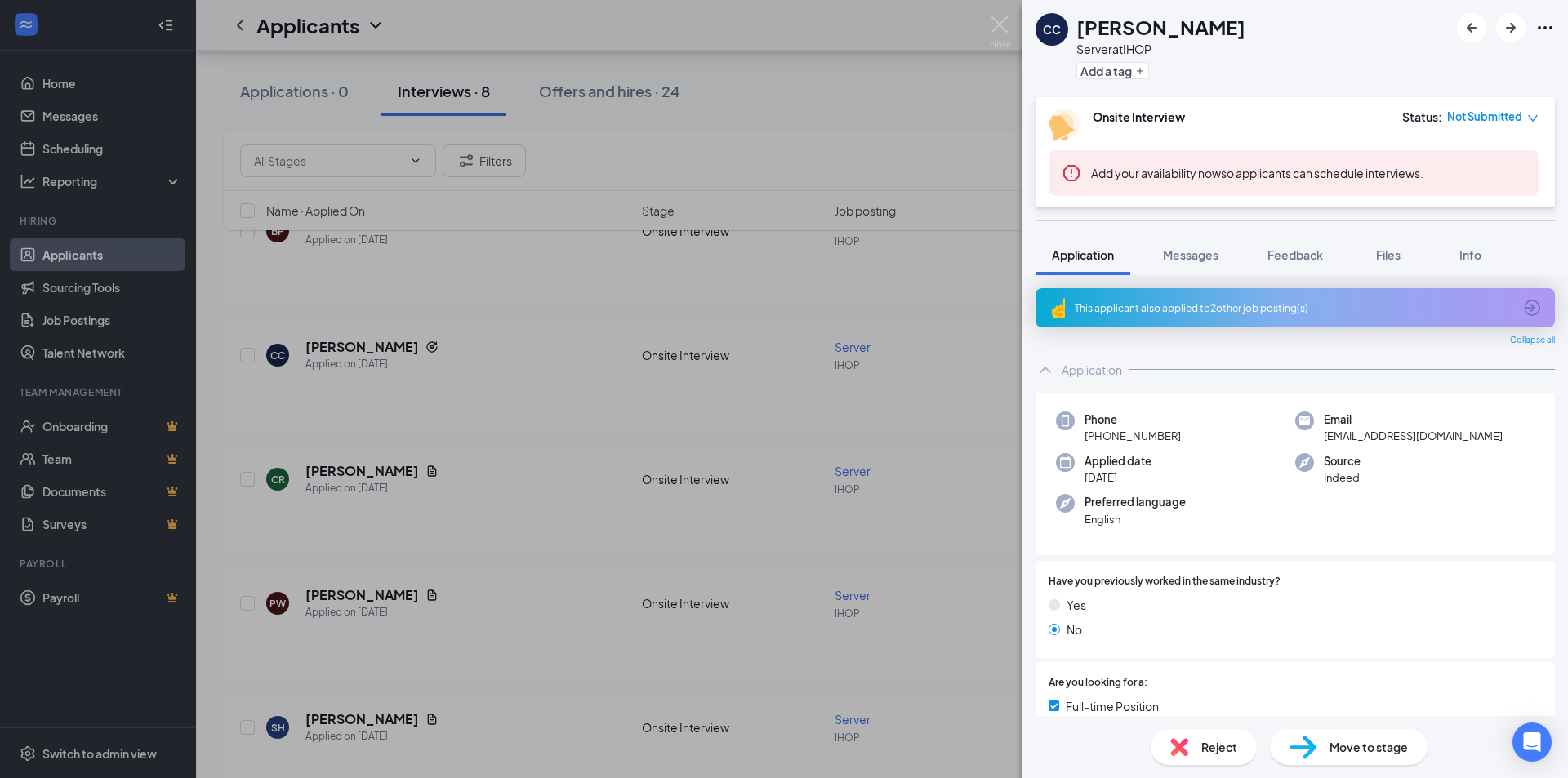
click at [1201, 753] on span "Reject" at bounding box center [1219, 747] width 36 height 18
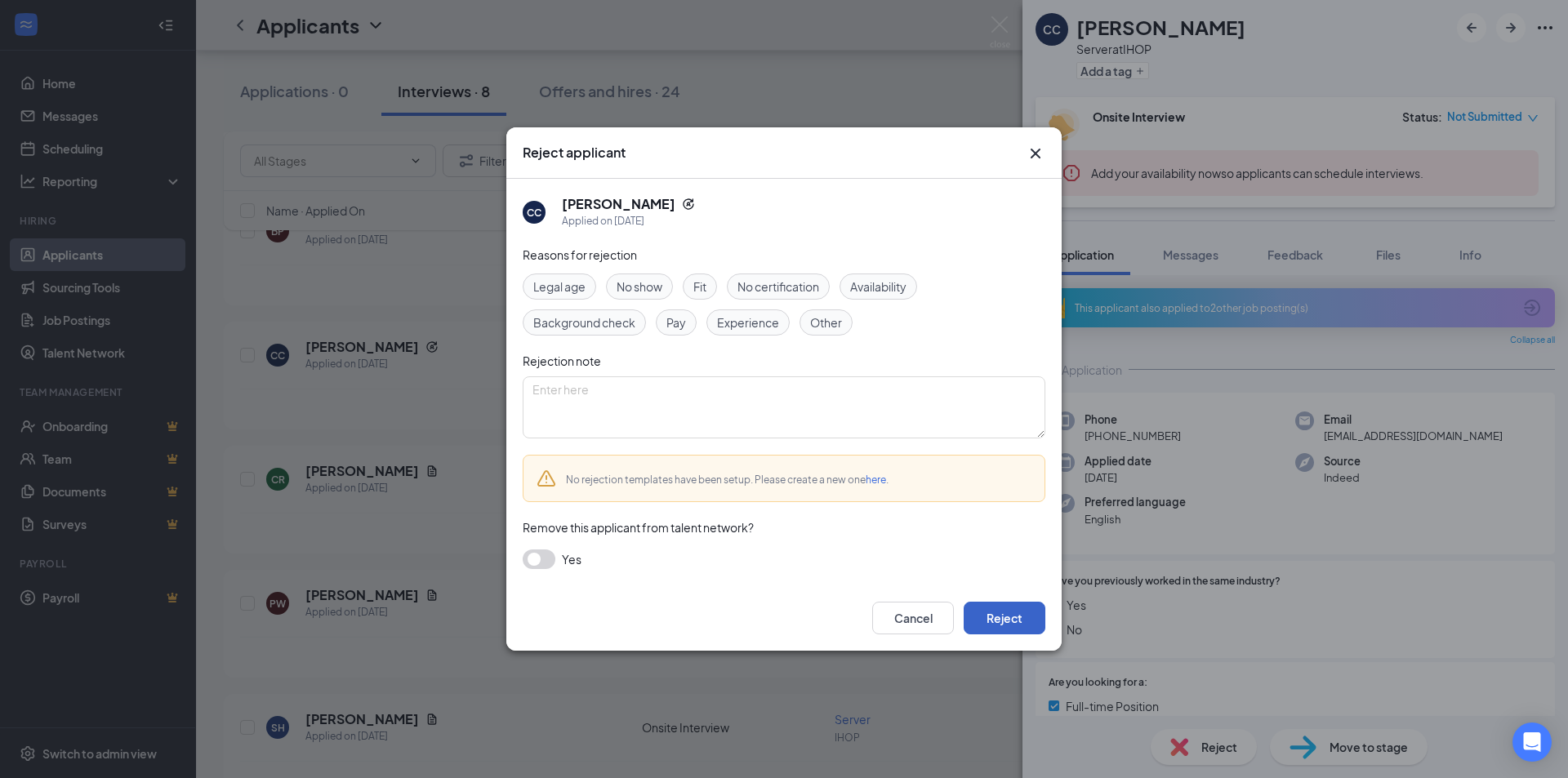
click at [995, 624] on button "Reject" at bounding box center [1004, 618] width 82 height 32
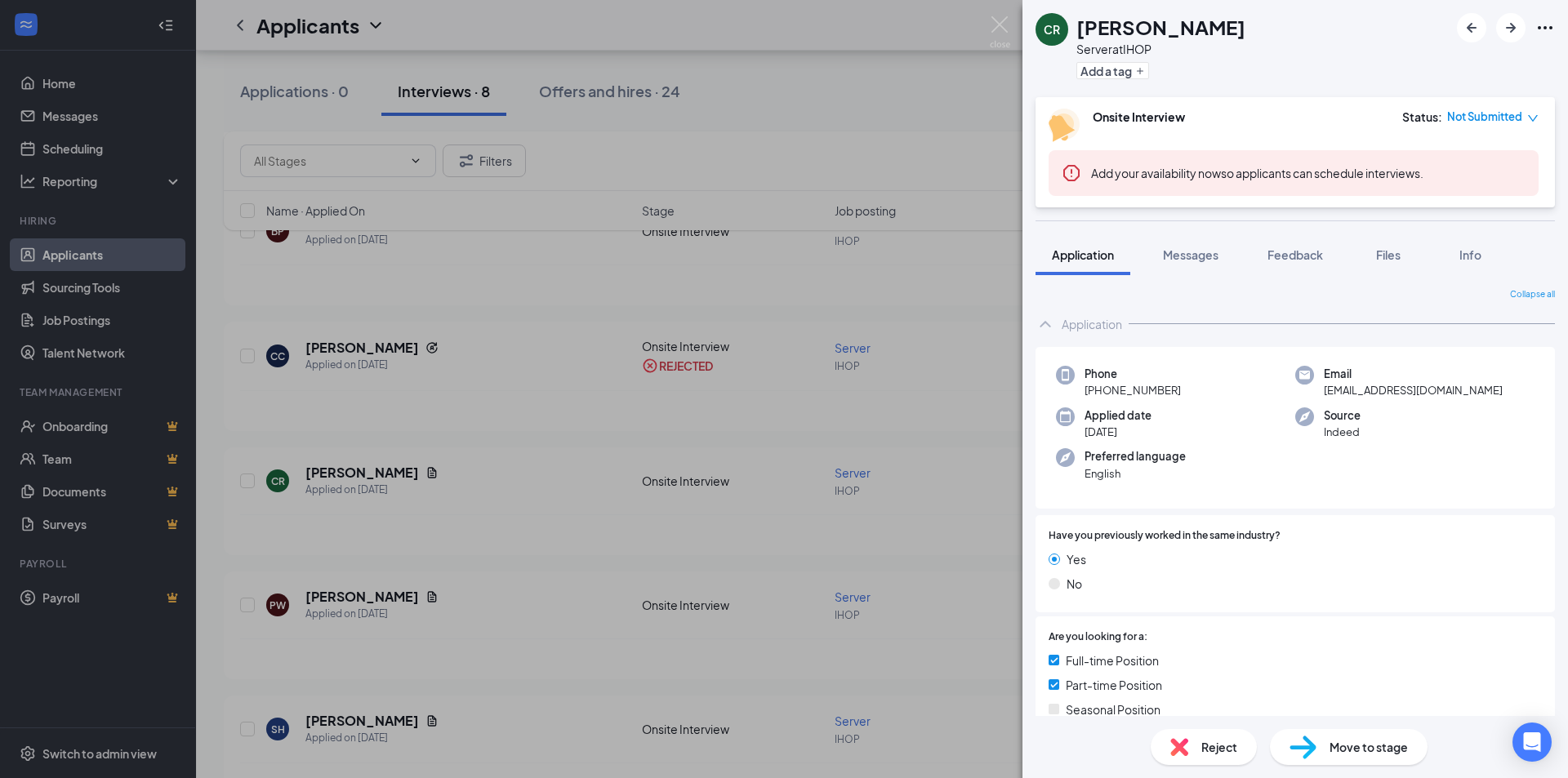
click at [1217, 741] on span "Reject" at bounding box center [1219, 747] width 36 height 18
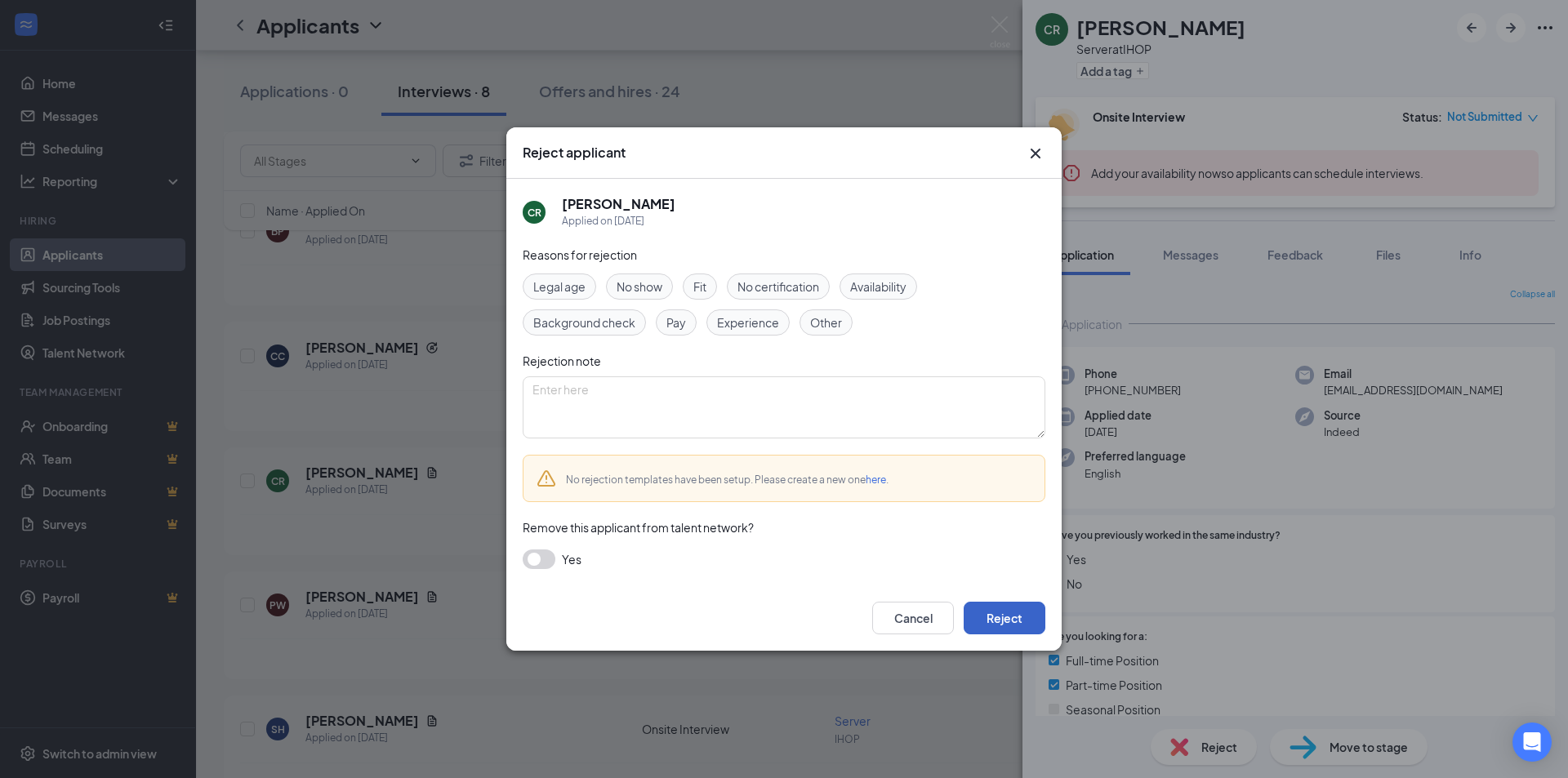
click at [1000, 620] on button "Reject" at bounding box center [1004, 618] width 82 height 32
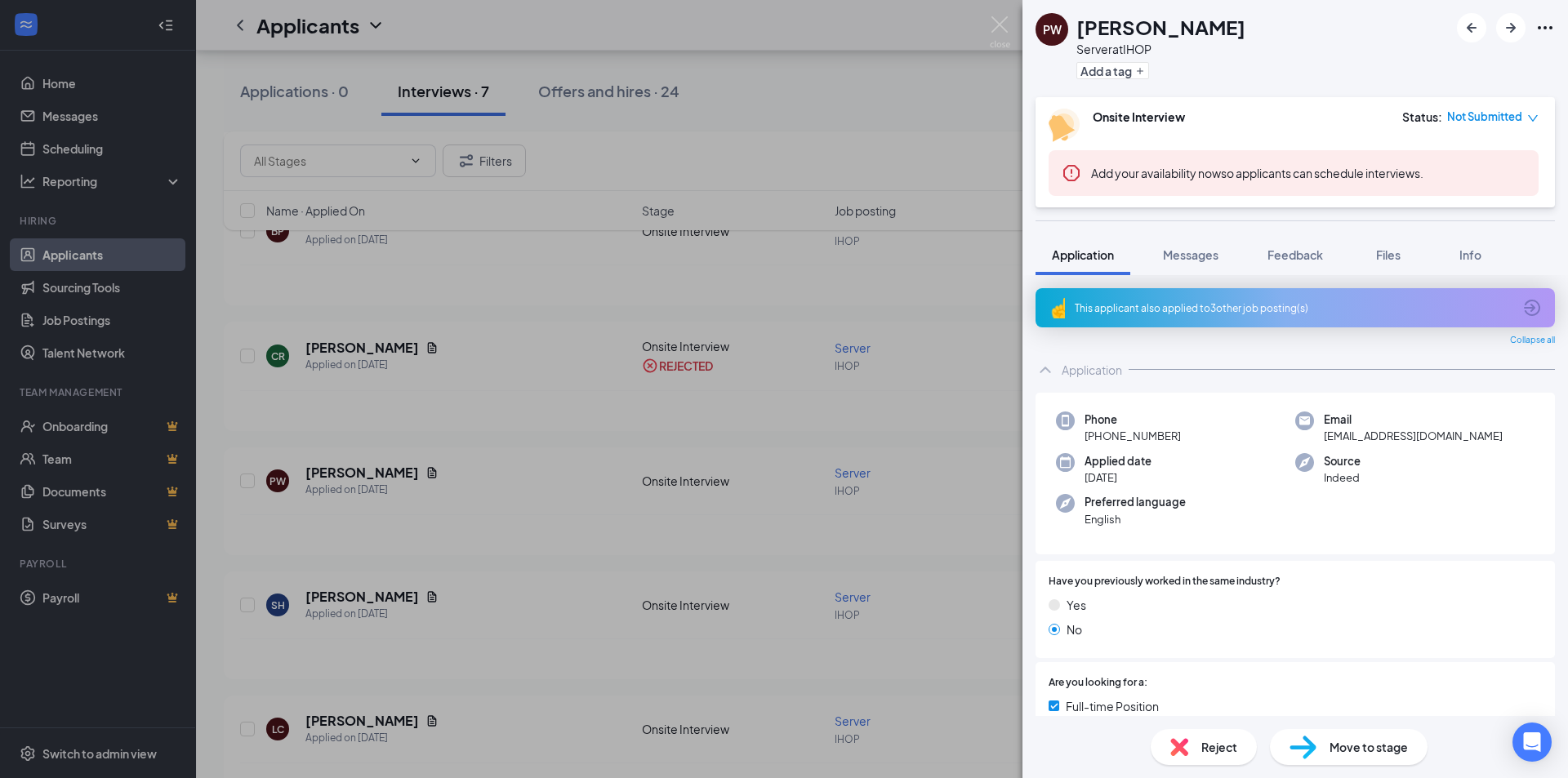
click at [1211, 742] on span "Reject" at bounding box center [1219, 747] width 36 height 18
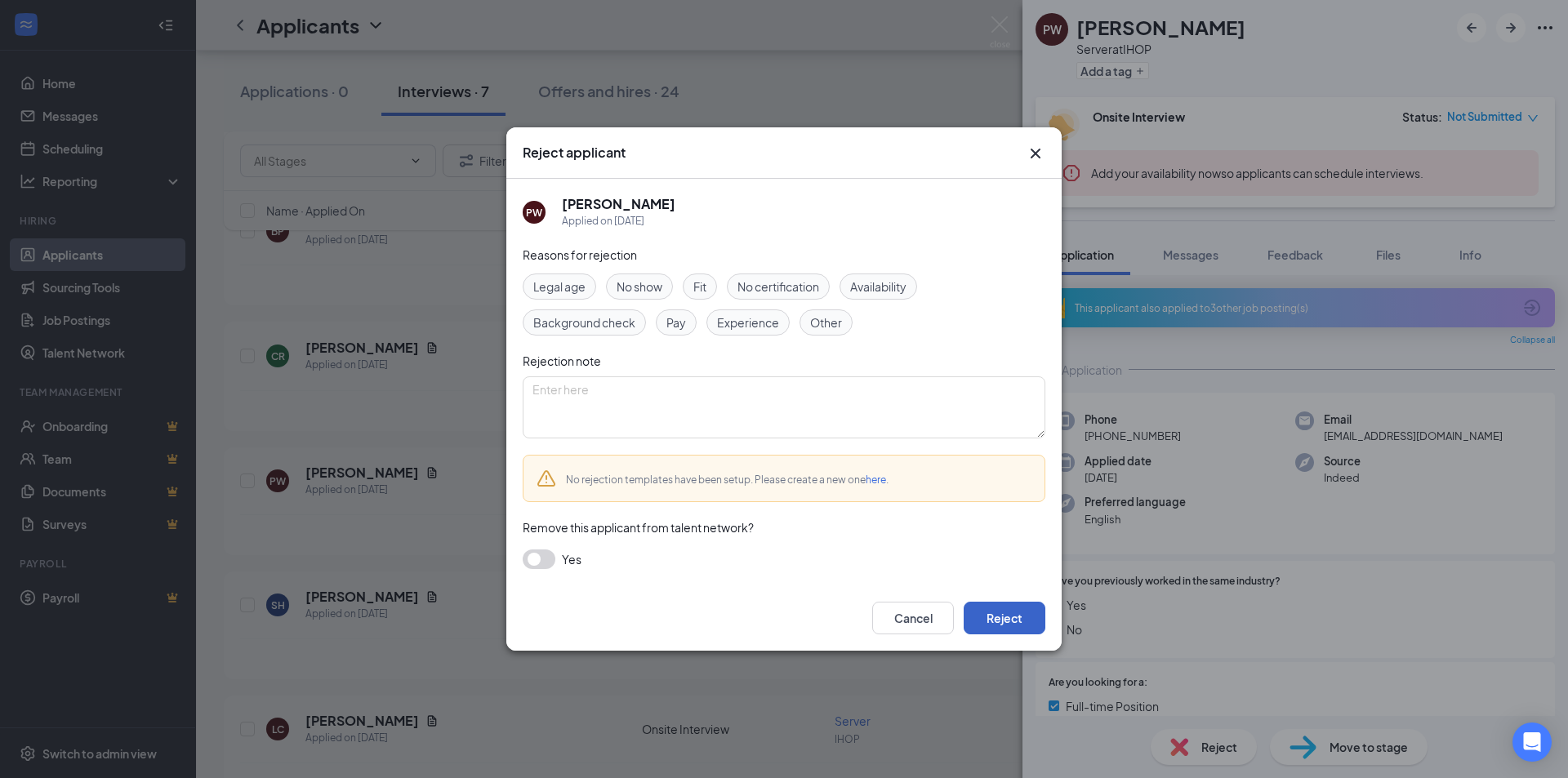
click at [996, 606] on button "Reject" at bounding box center [1004, 618] width 82 height 32
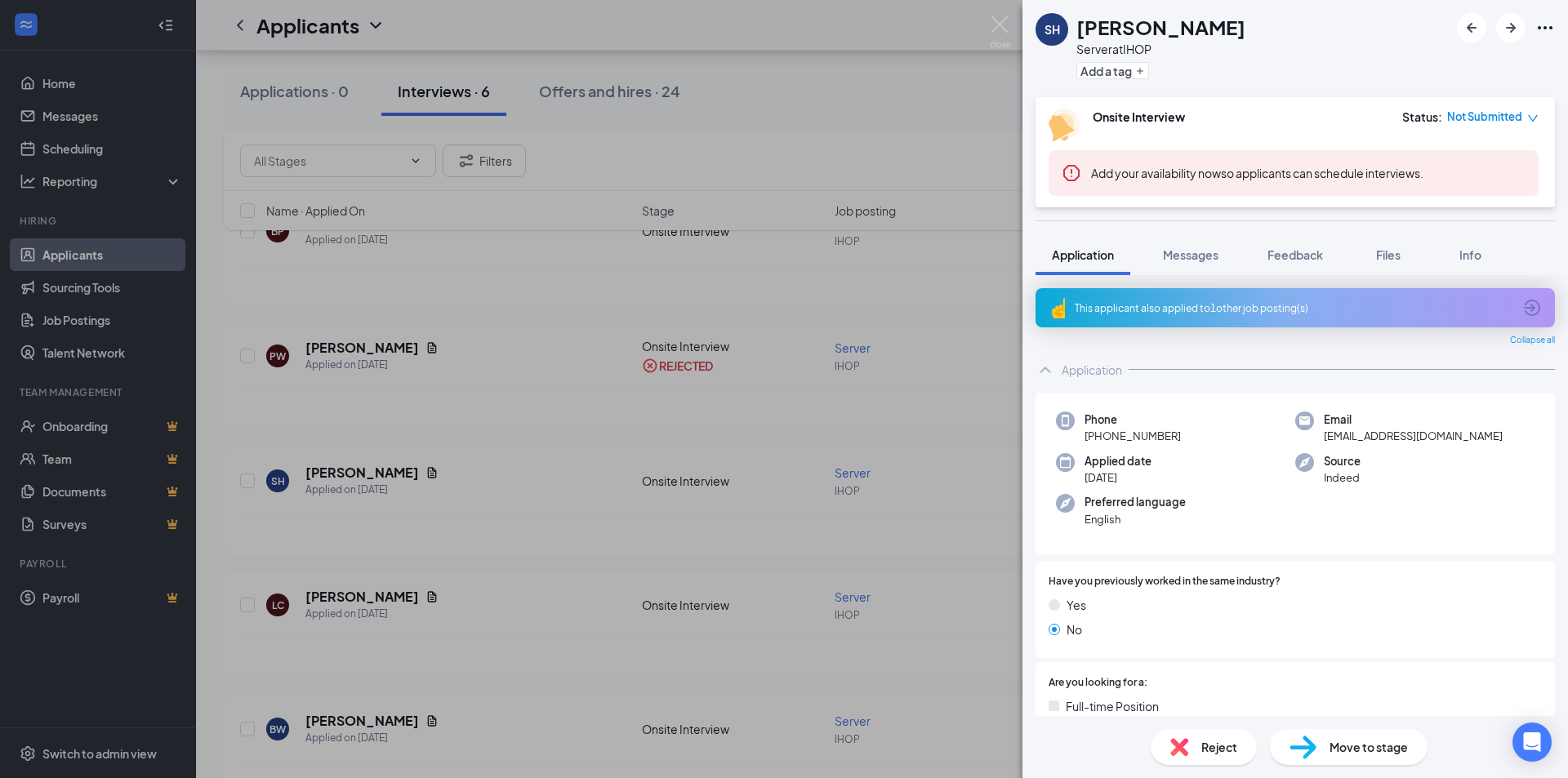
click at [1181, 754] on img at bounding box center [1178, 747] width 18 height 18
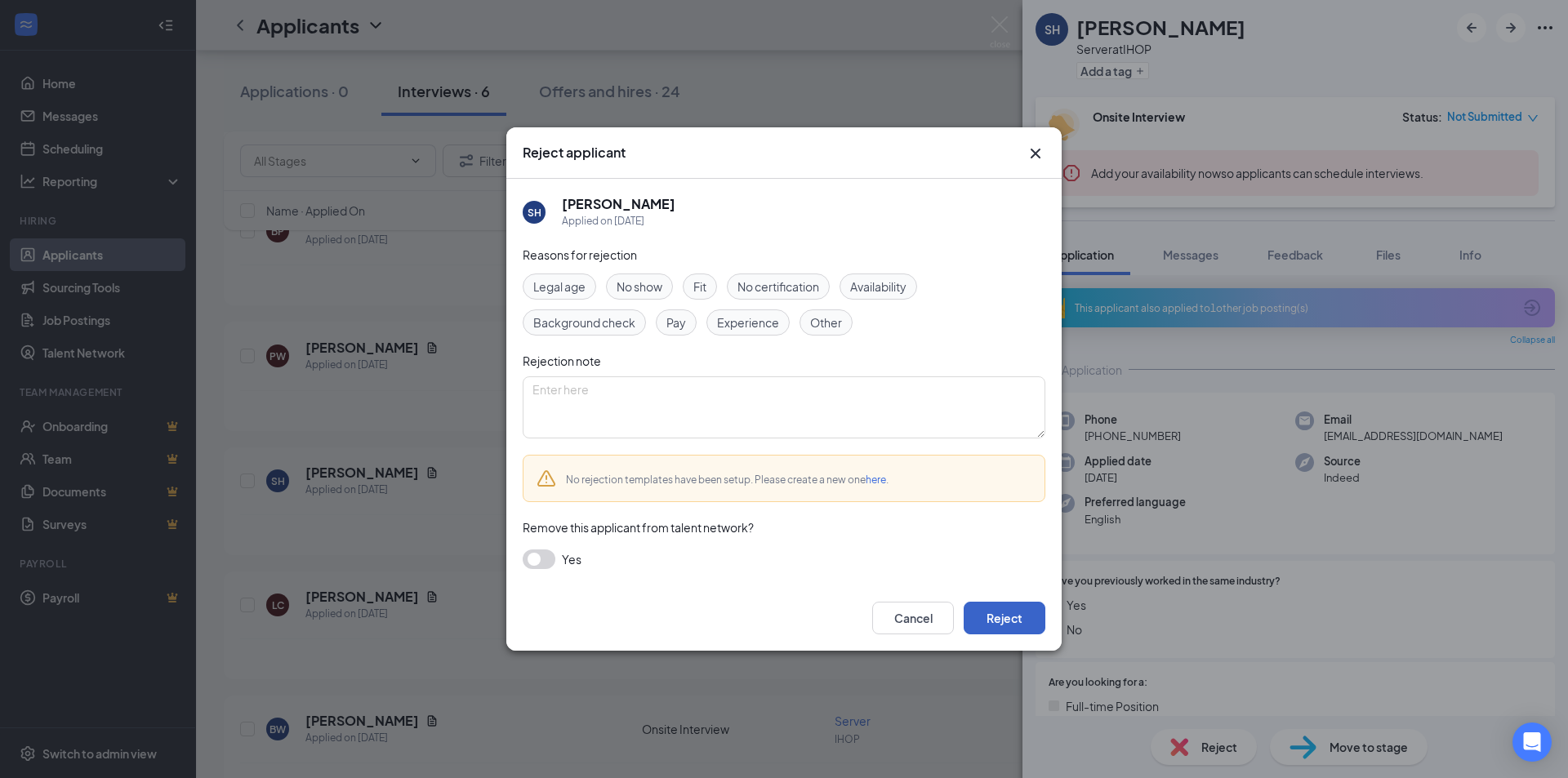
click at [1012, 627] on button "Reject" at bounding box center [1004, 618] width 82 height 32
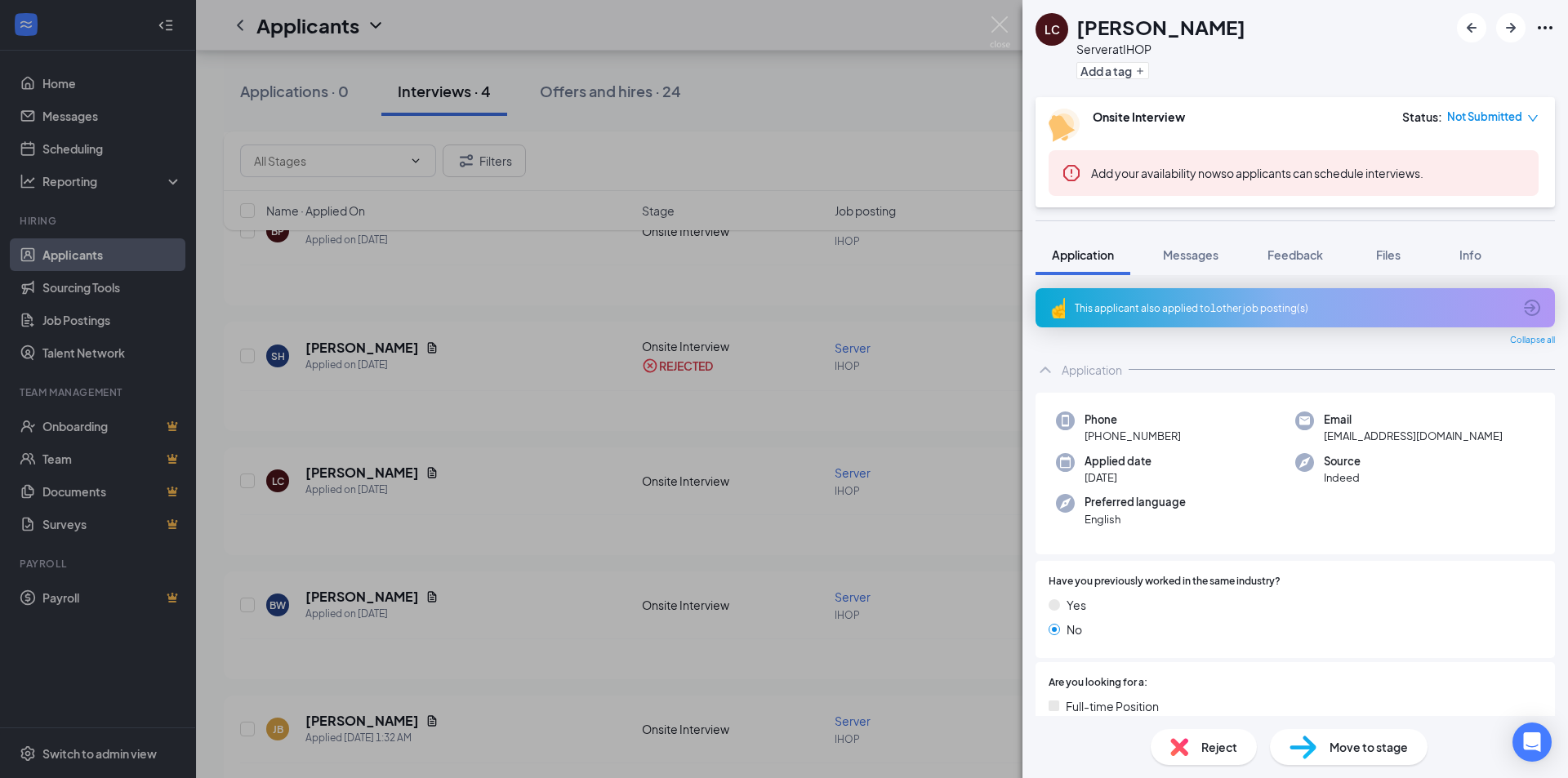
click at [1214, 751] on span "Reject" at bounding box center [1219, 747] width 36 height 18
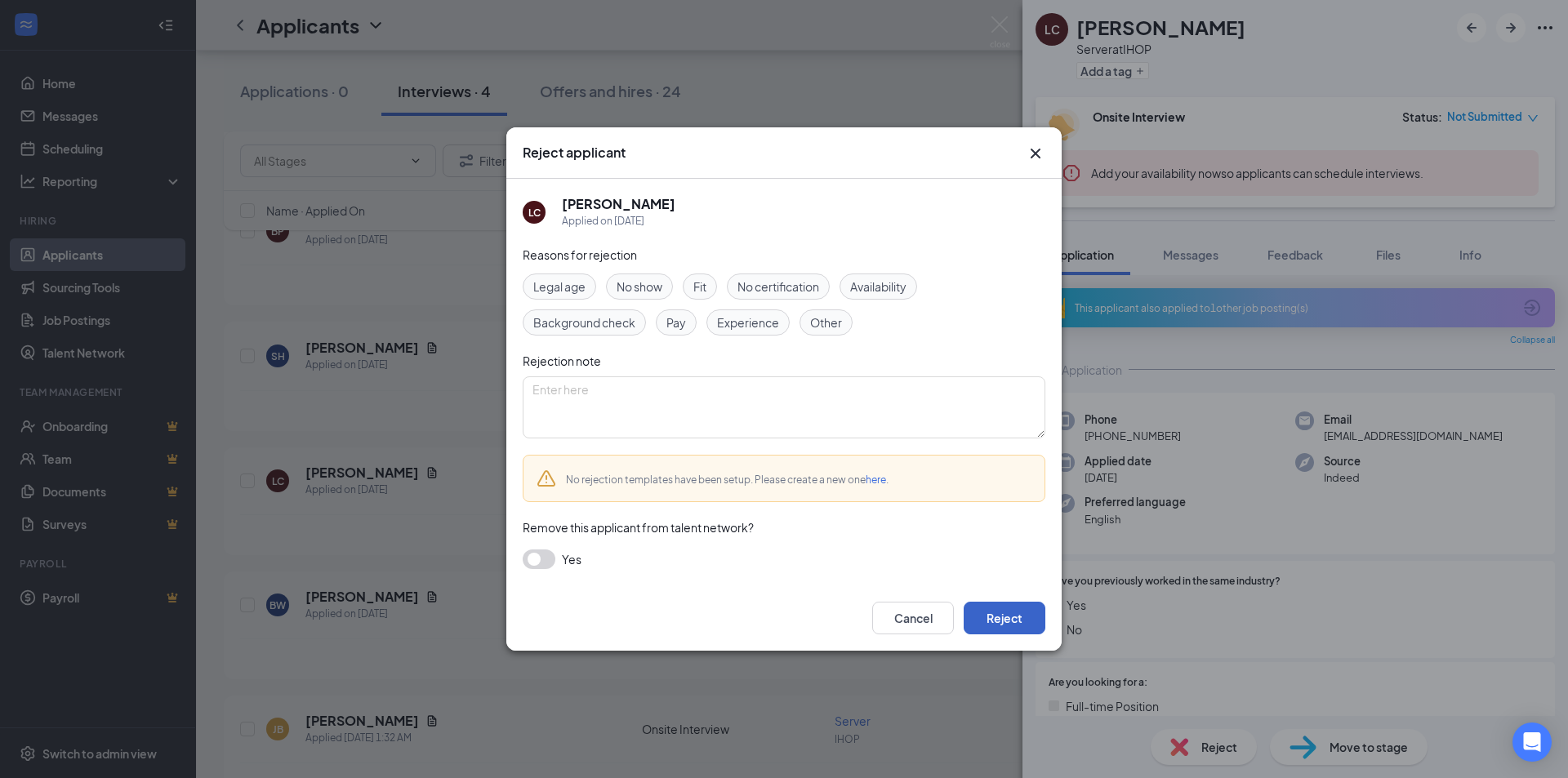
click at [1015, 623] on button "Reject" at bounding box center [1004, 618] width 82 height 32
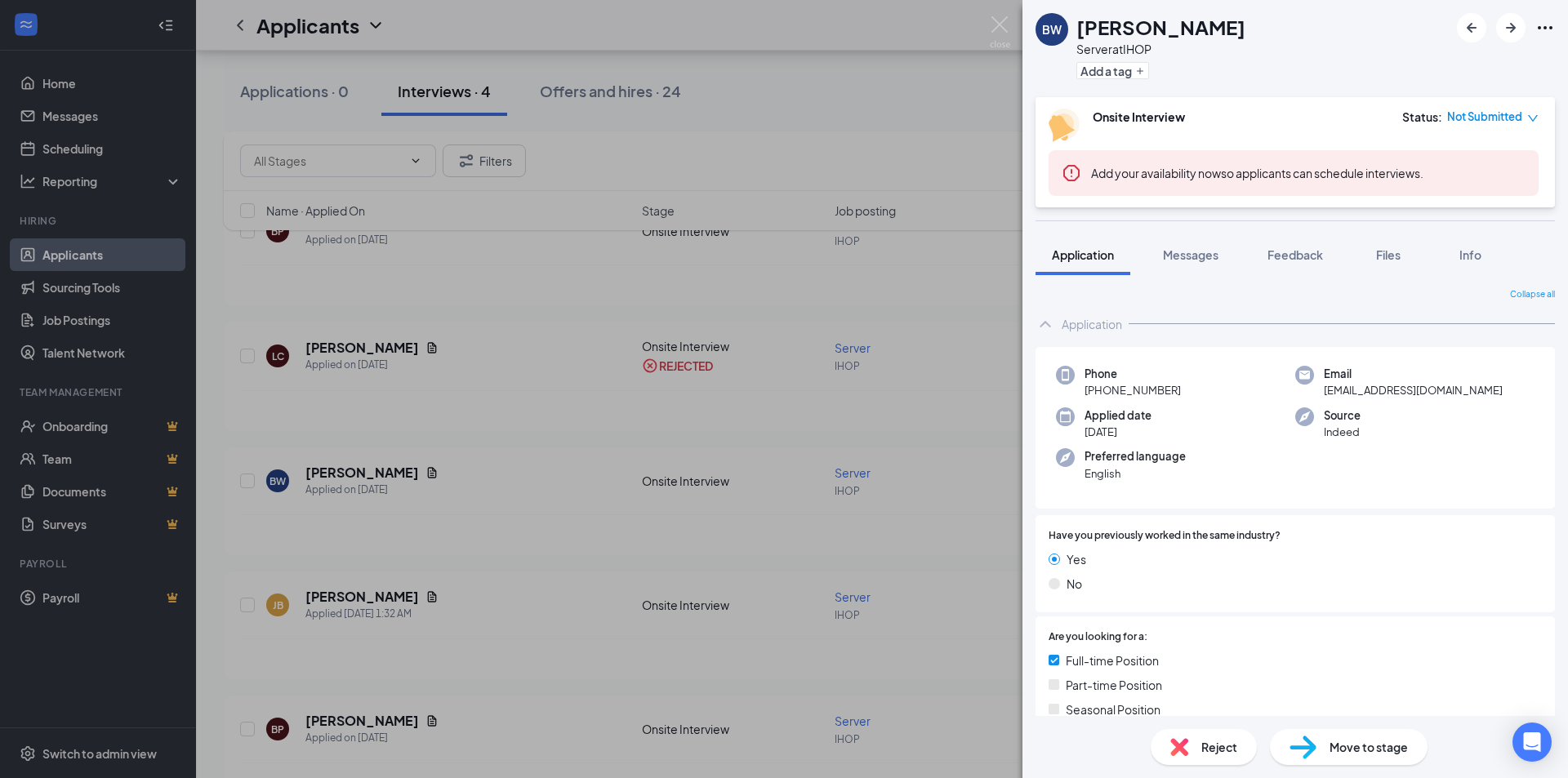
click at [1201, 746] on span "Reject" at bounding box center [1219, 747] width 36 height 18
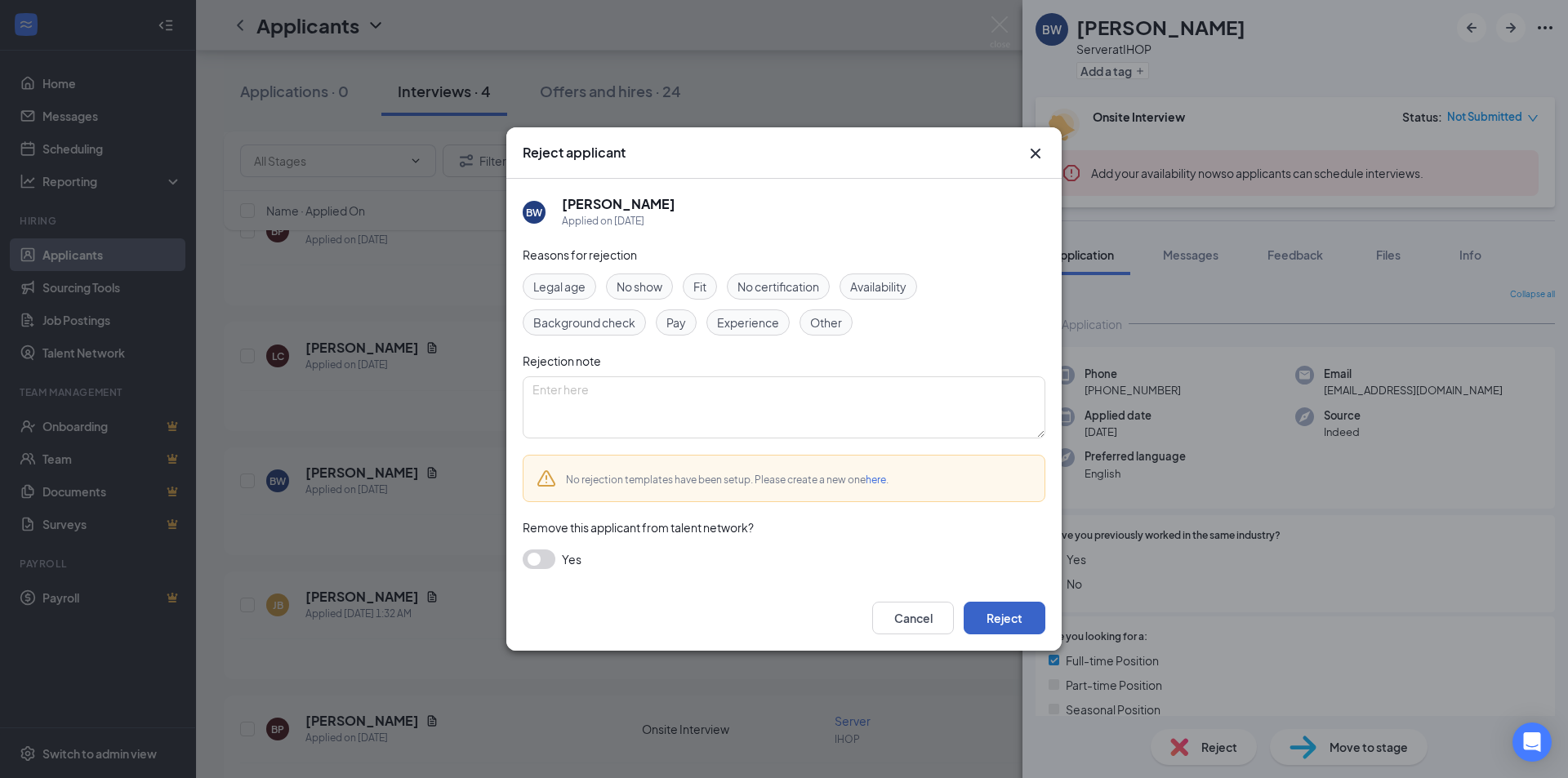
click at [1002, 613] on button "Reject" at bounding box center [1004, 618] width 82 height 32
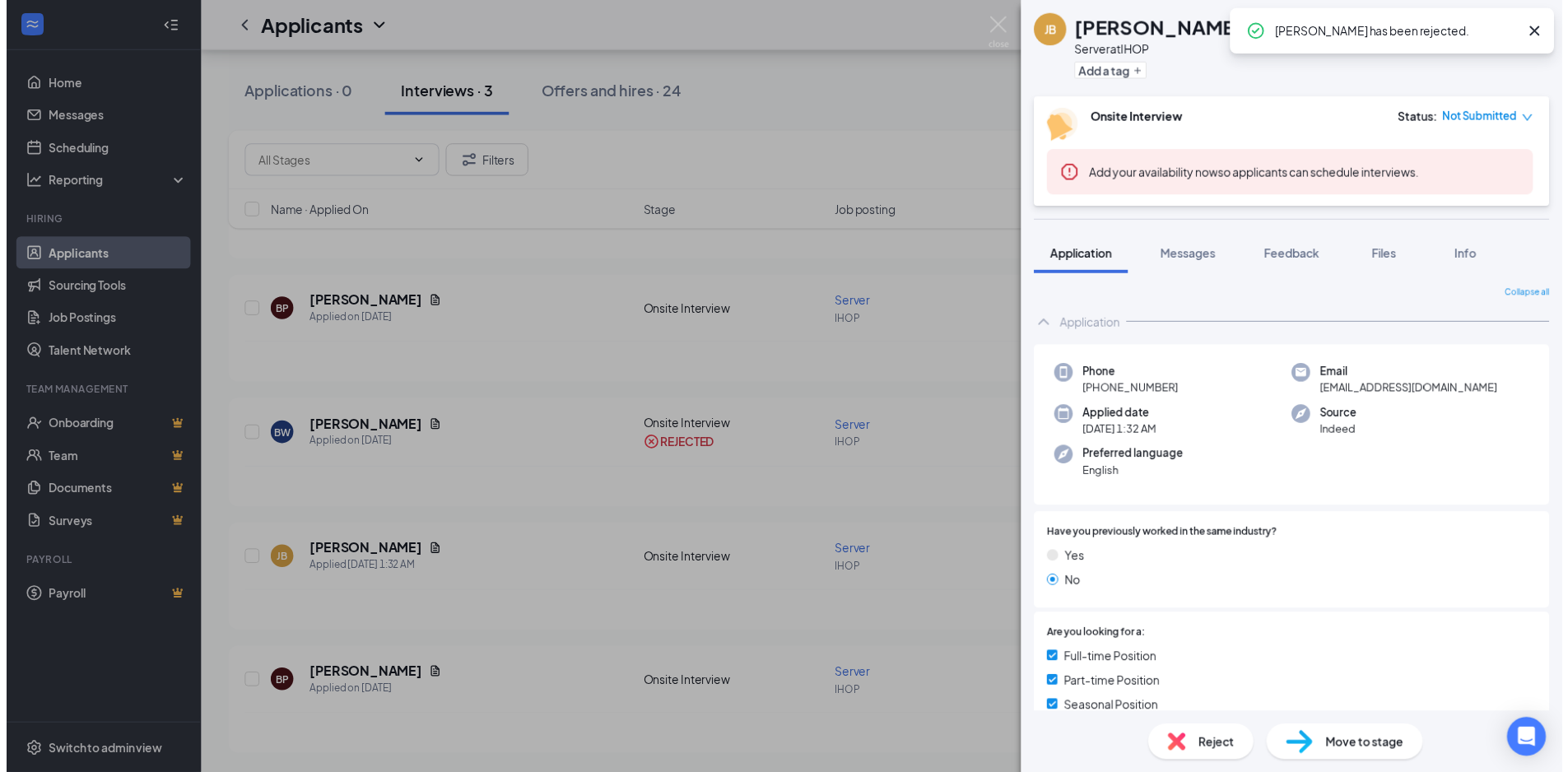
scroll to position [277, 0]
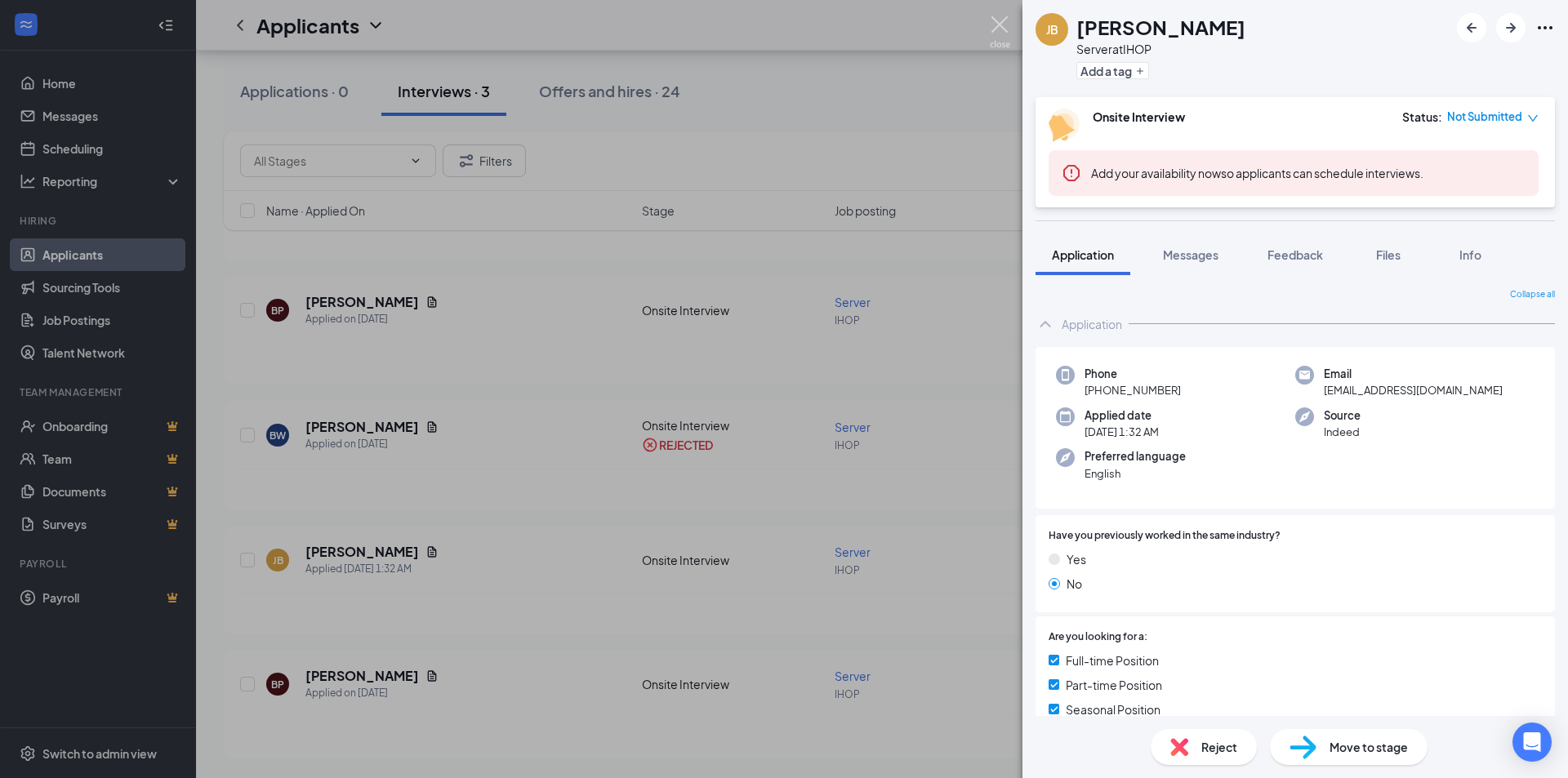
click at [1003, 18] on img at bounding box center [999, 31] width 20 height 31
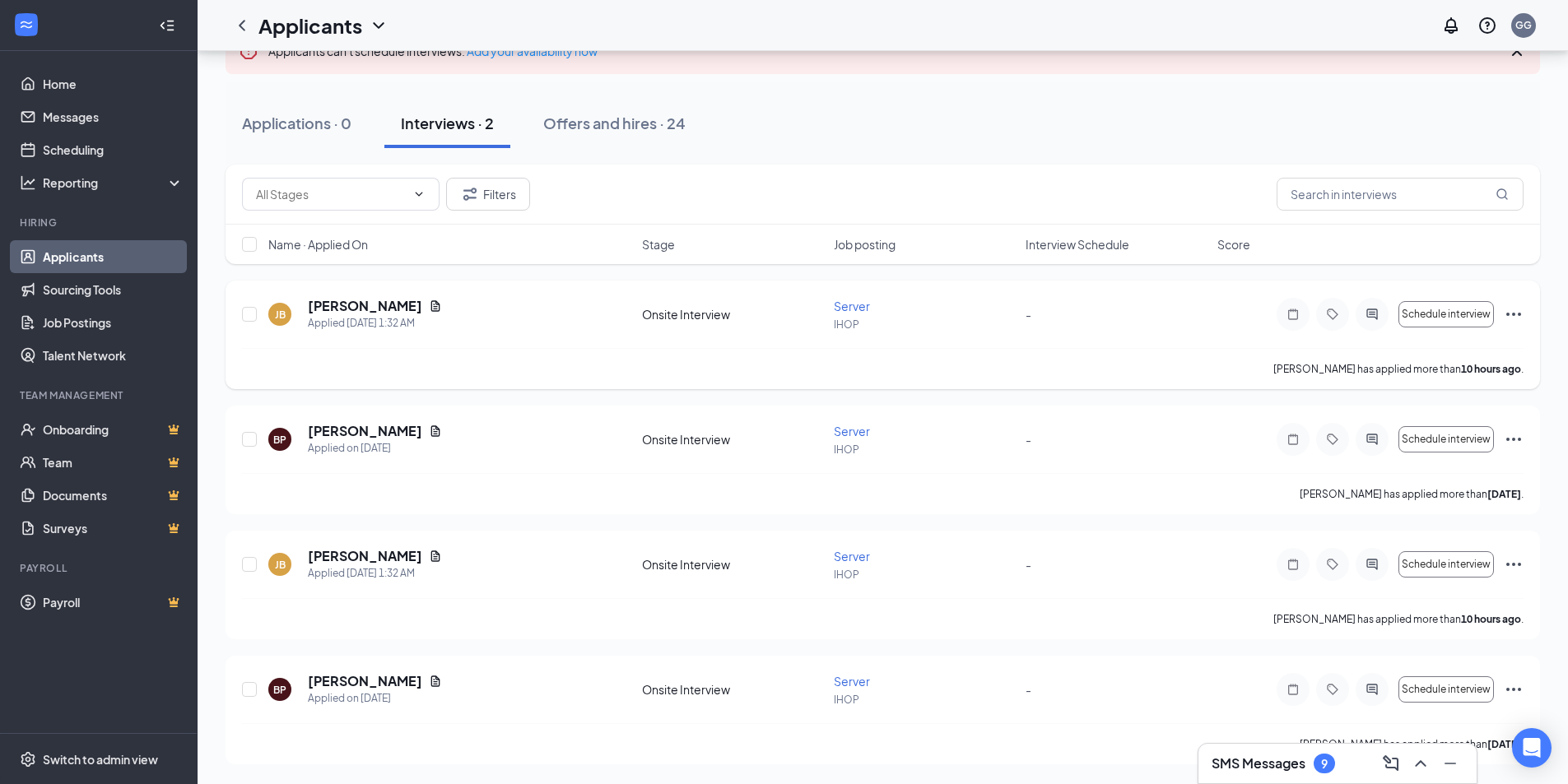
scroll to position [95, 0]
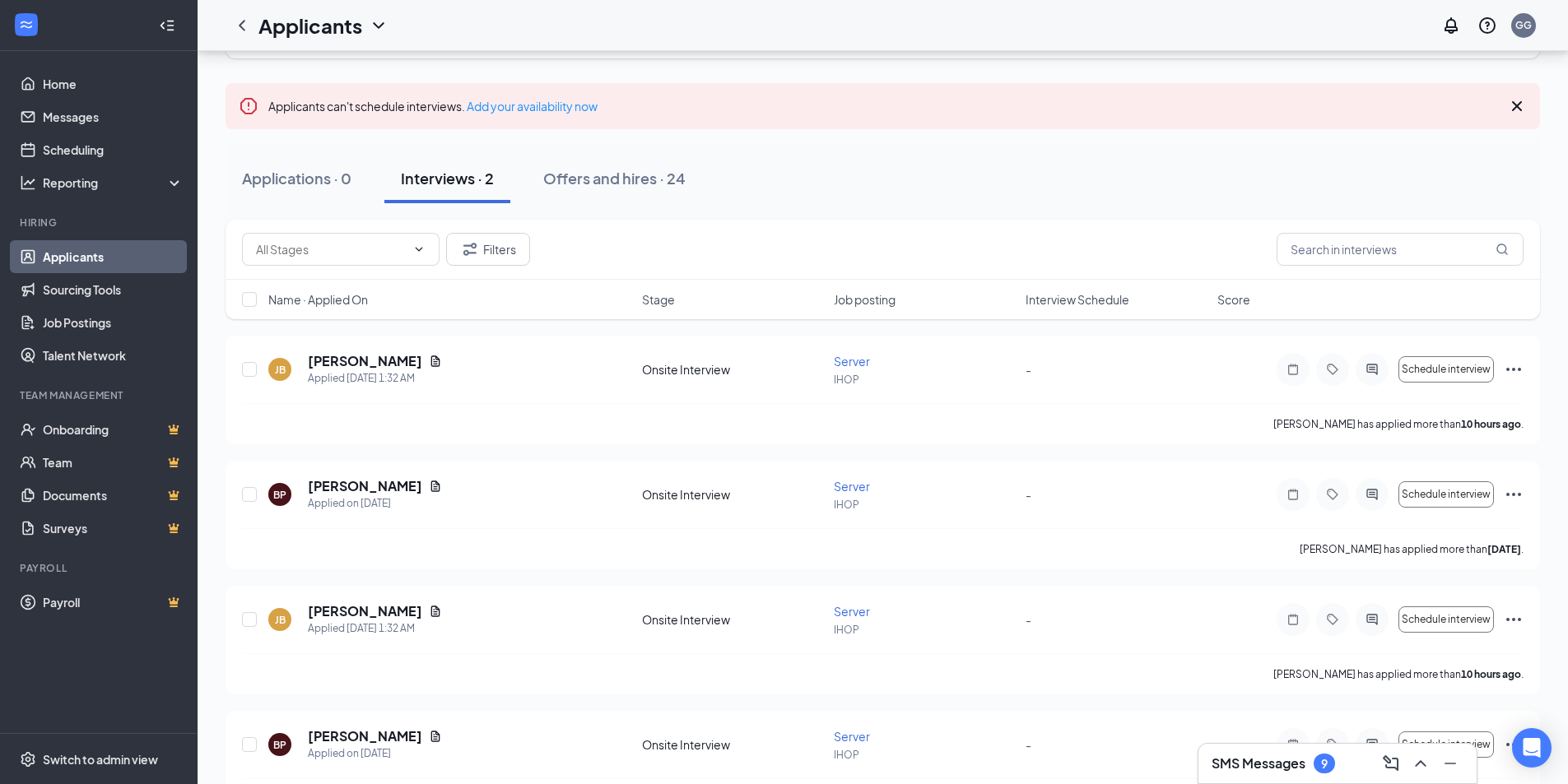
click at [86, 254] on link "Applicants" at bounding box center [113, 256] width 141 height 33
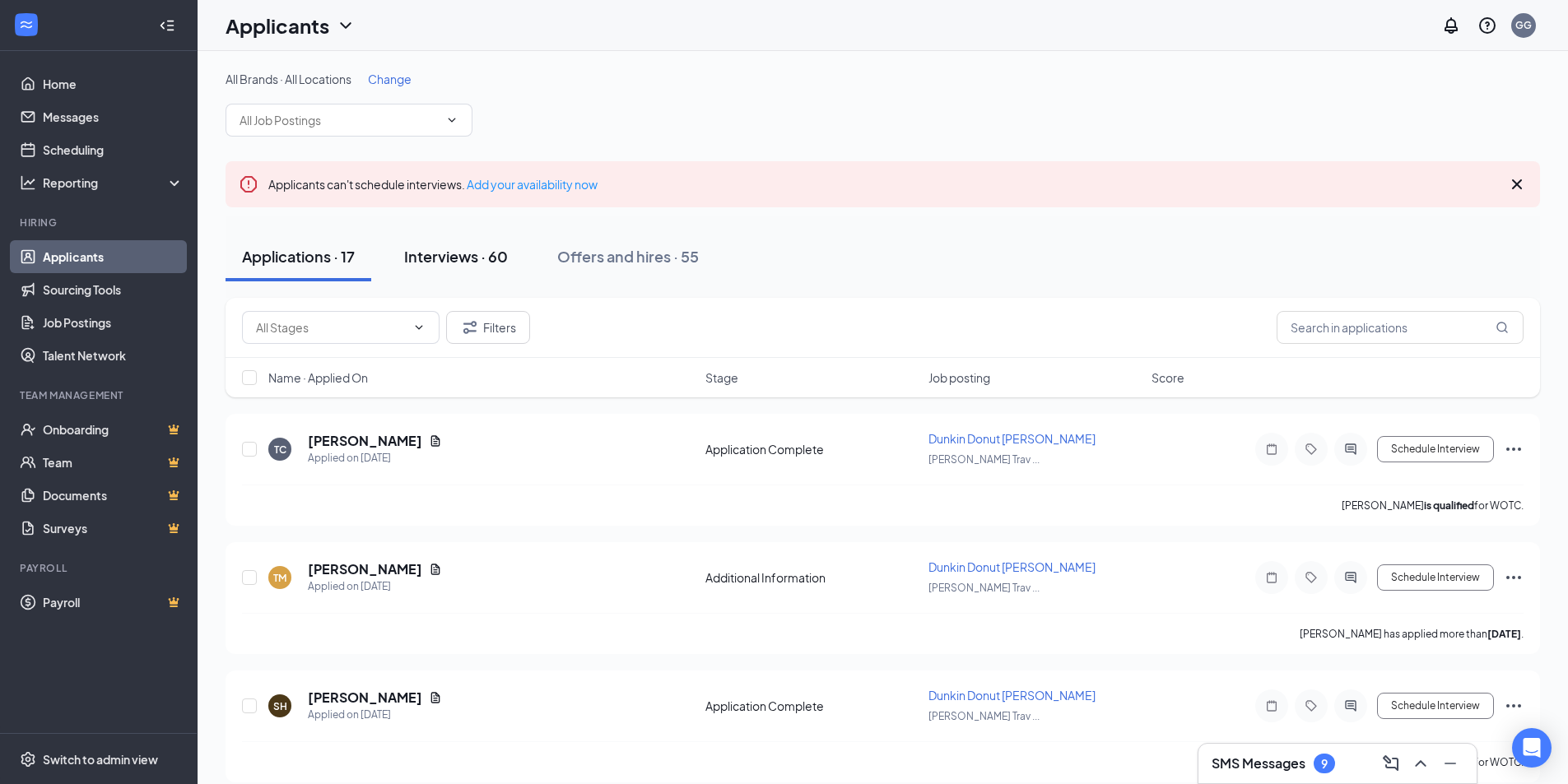
click at [470, 253] on div "Interviews · 60" at bounding box center [456, 255] width 104 height 20
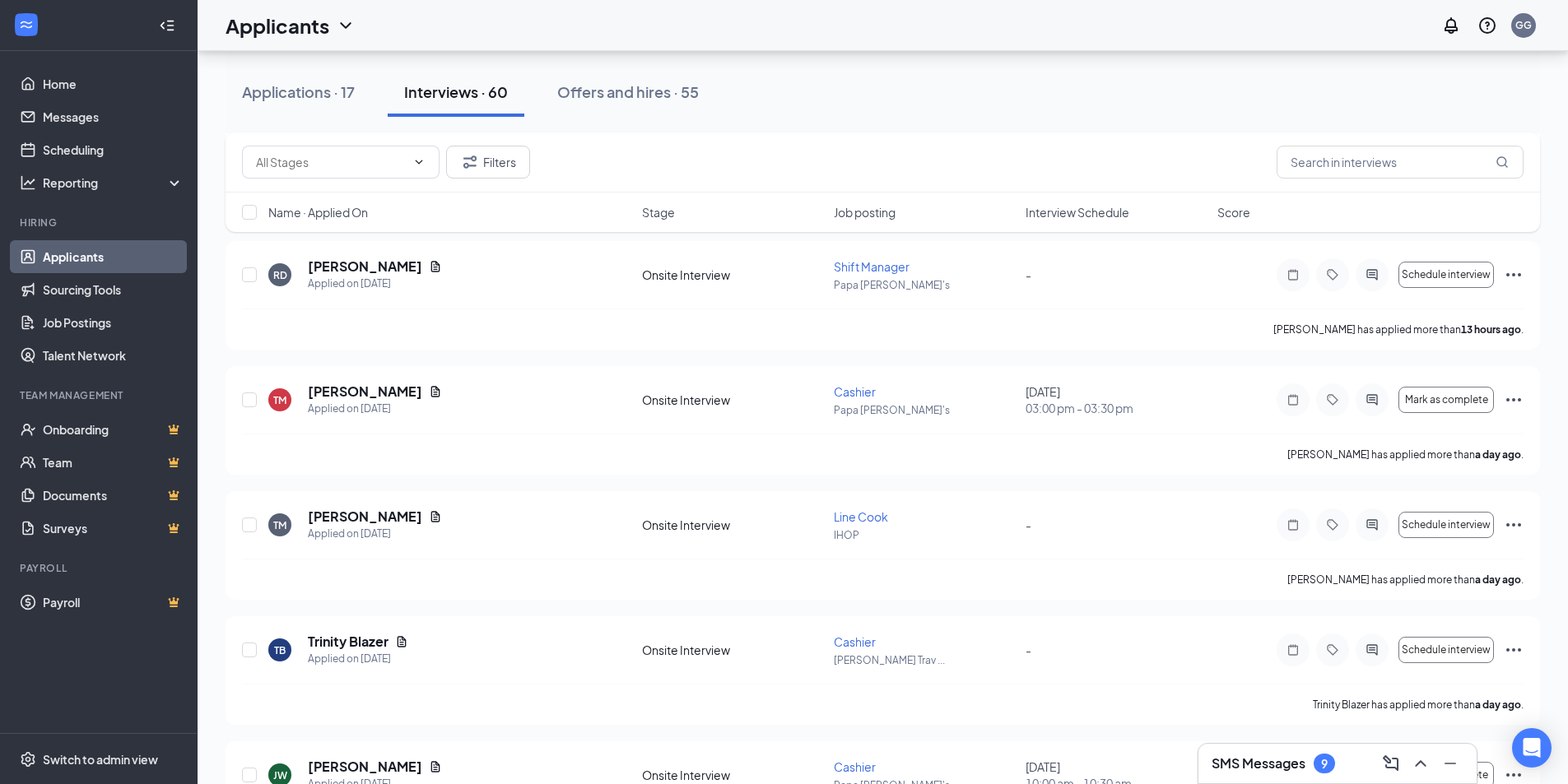
scroll to position [521, 0]
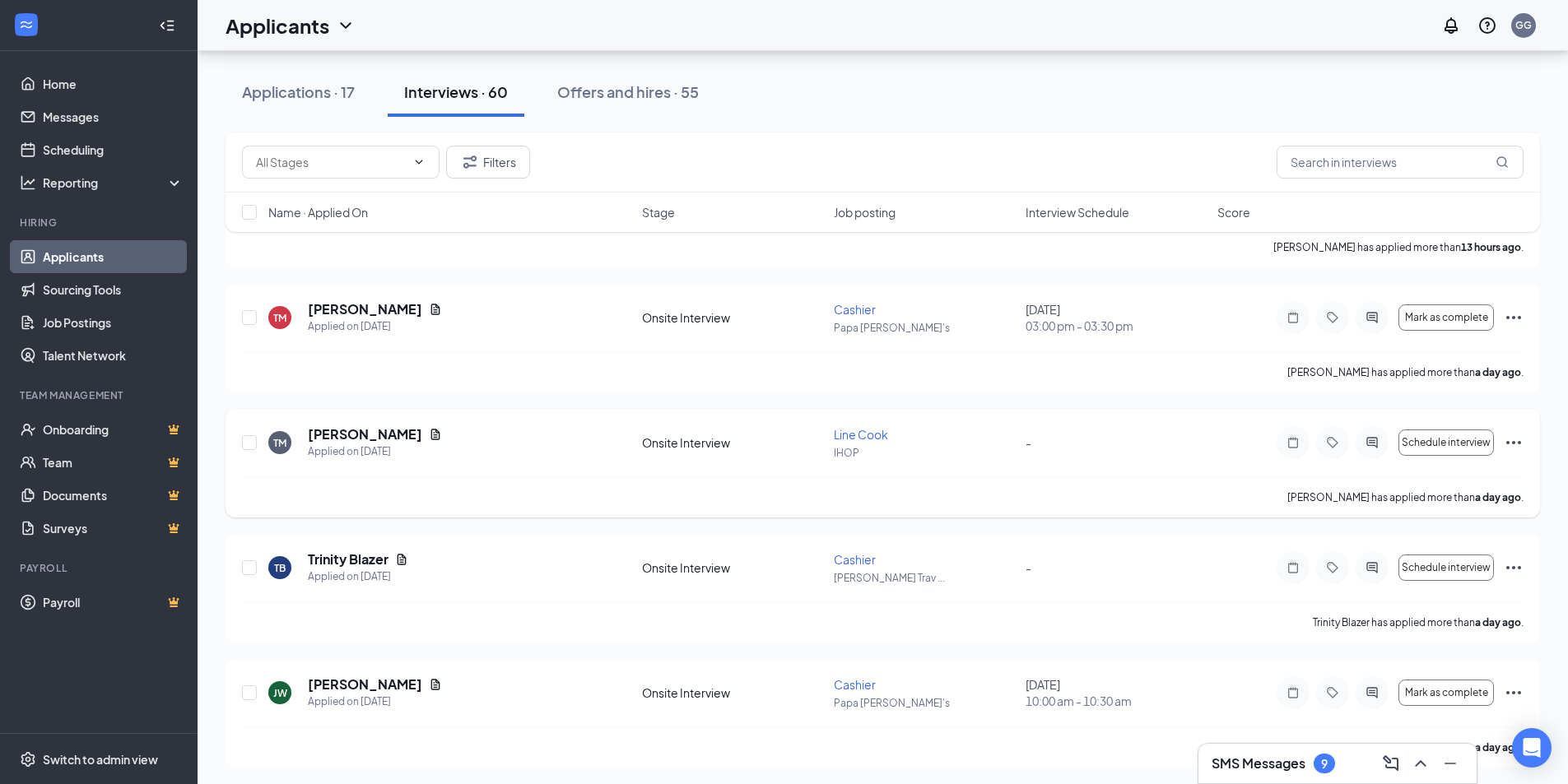
click at [859, 433] on span "Line Cook" at bounding box center [860, 434] width 55 height 14
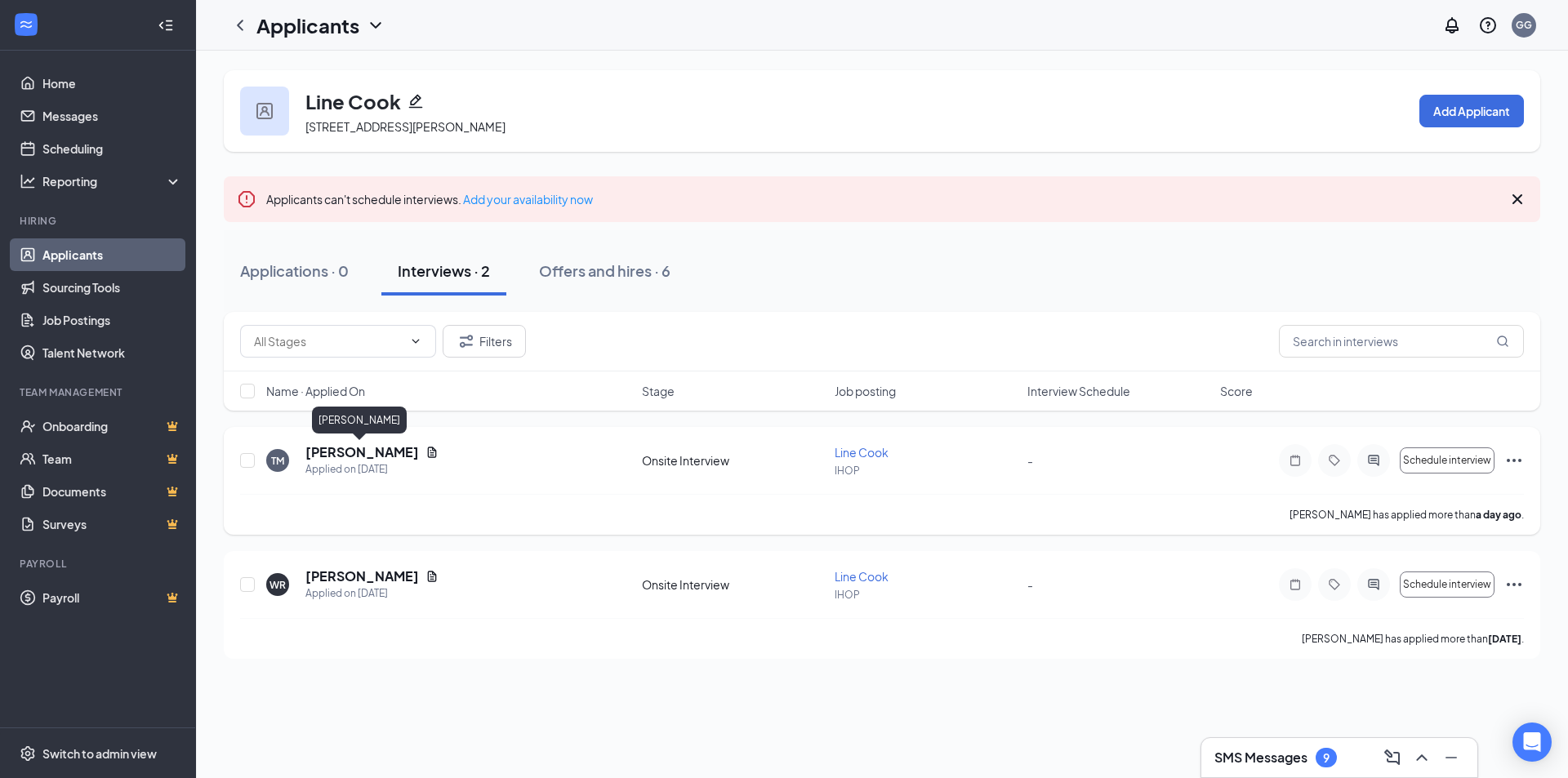
click at [355, 448] on h5 "[PERSON_NAME]" at bounding box center [362, 451] width 113 height 18
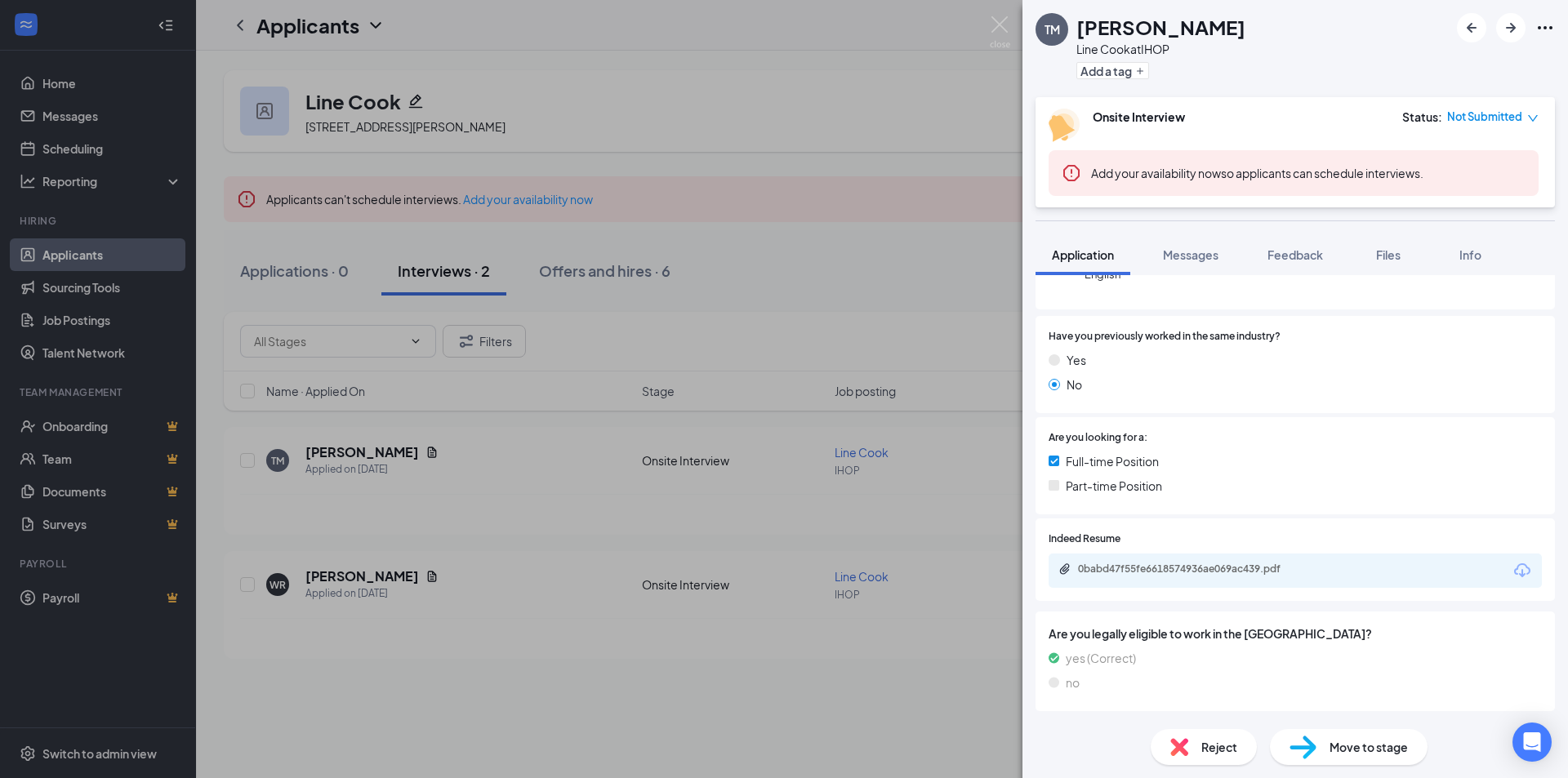
scroll to position [353, 0]
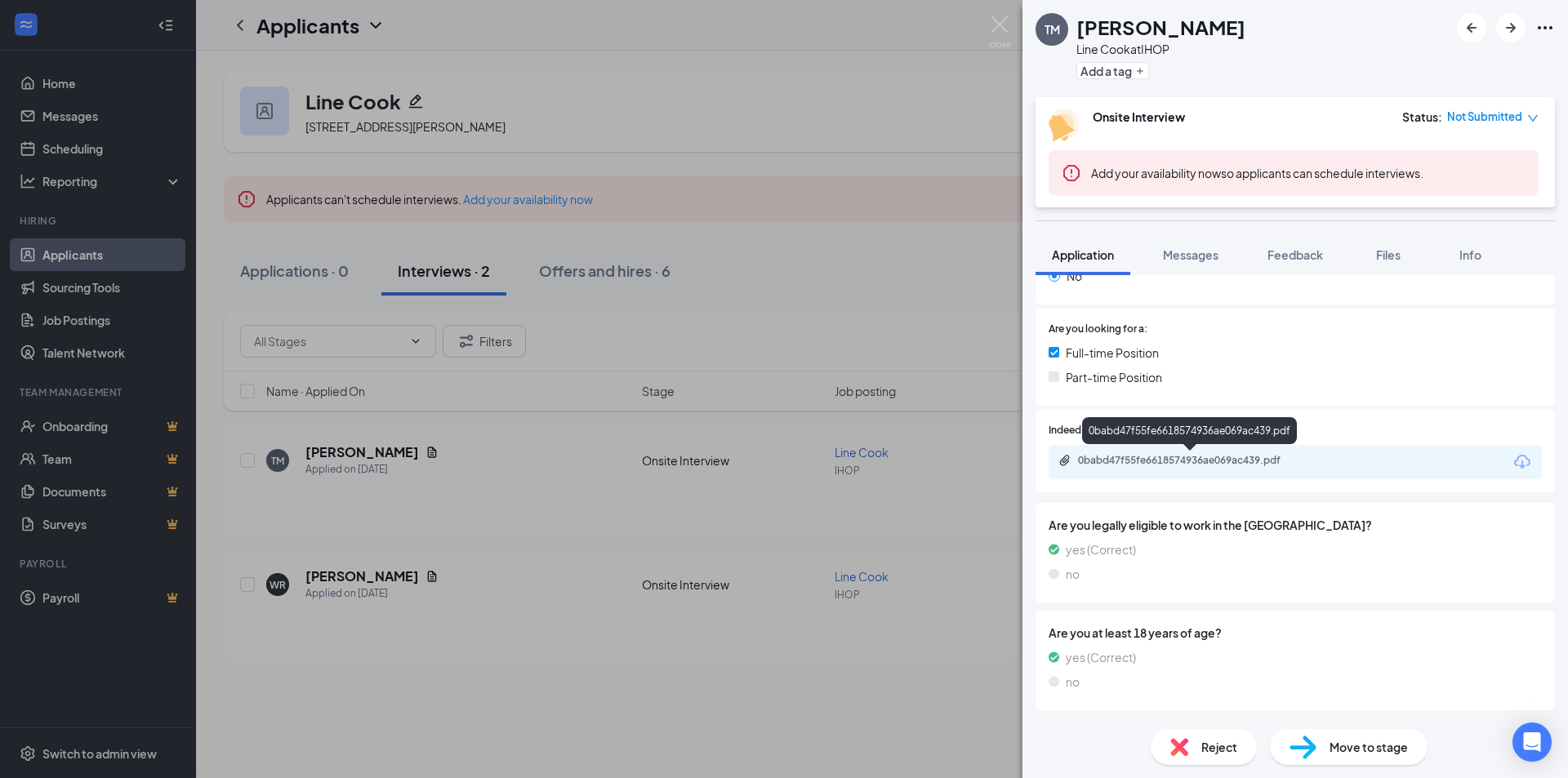
click at [1121, 458] on div "0babd47f55fe6618574936ae069ac439.pdf" at bounding box center [1192, 461] width 229 height 13
click at [1186, 740] on img at bounding box center [1178, 747] width 18 height 18
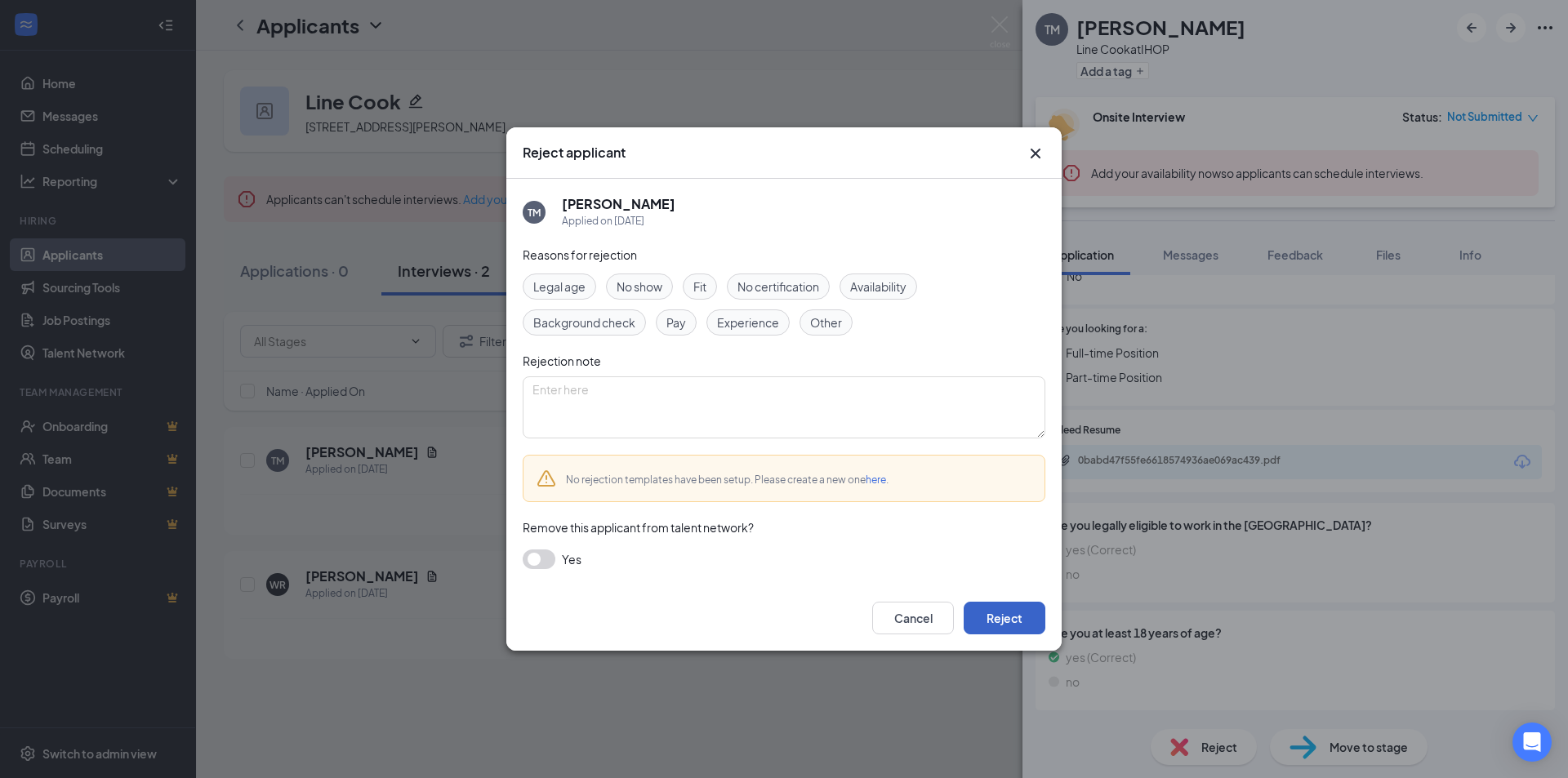
click at [995, 620] on button "Reject" at bounding box center [1004, 618] width 82 height 32
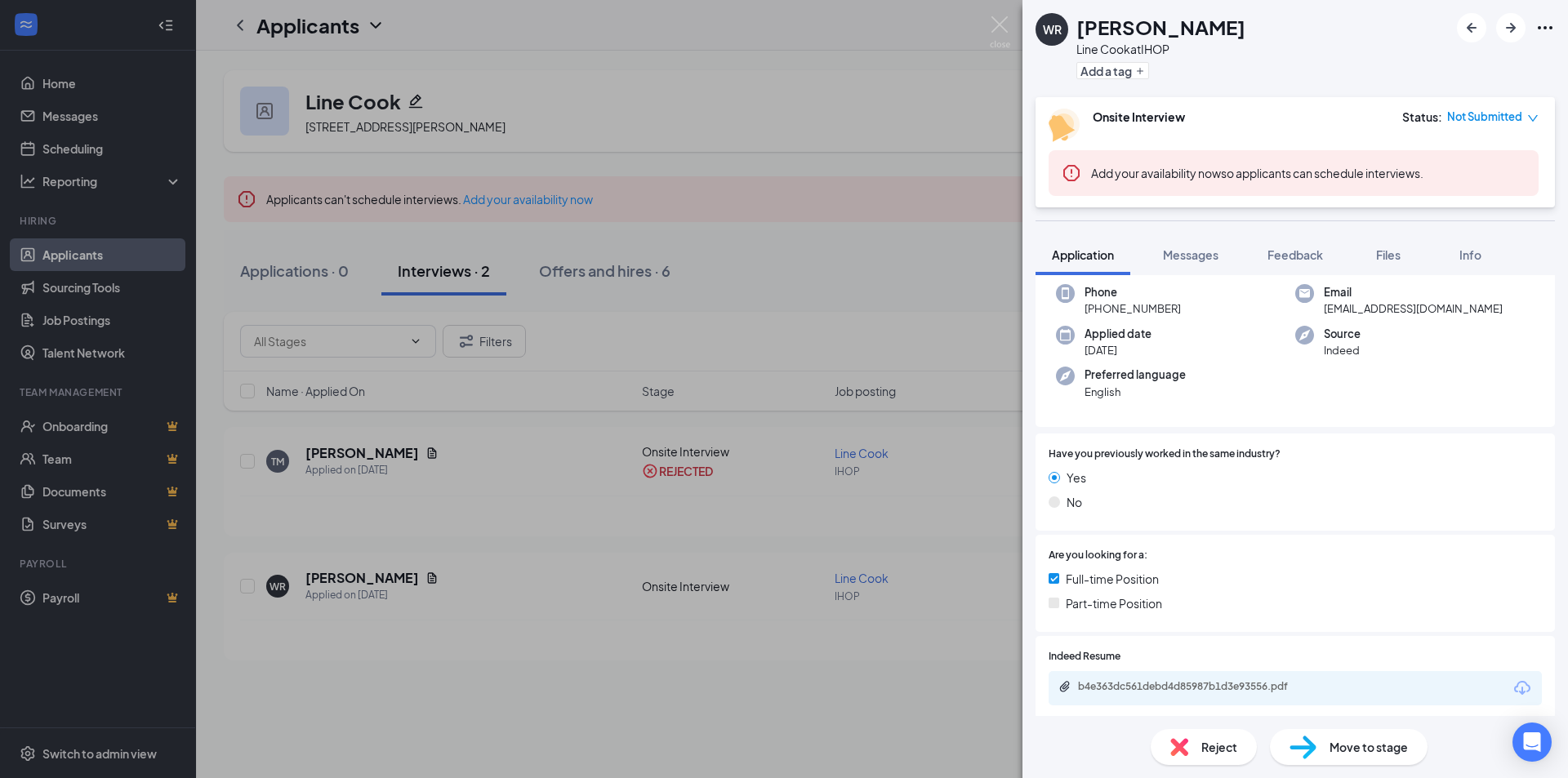
scroll to position [190, 0]
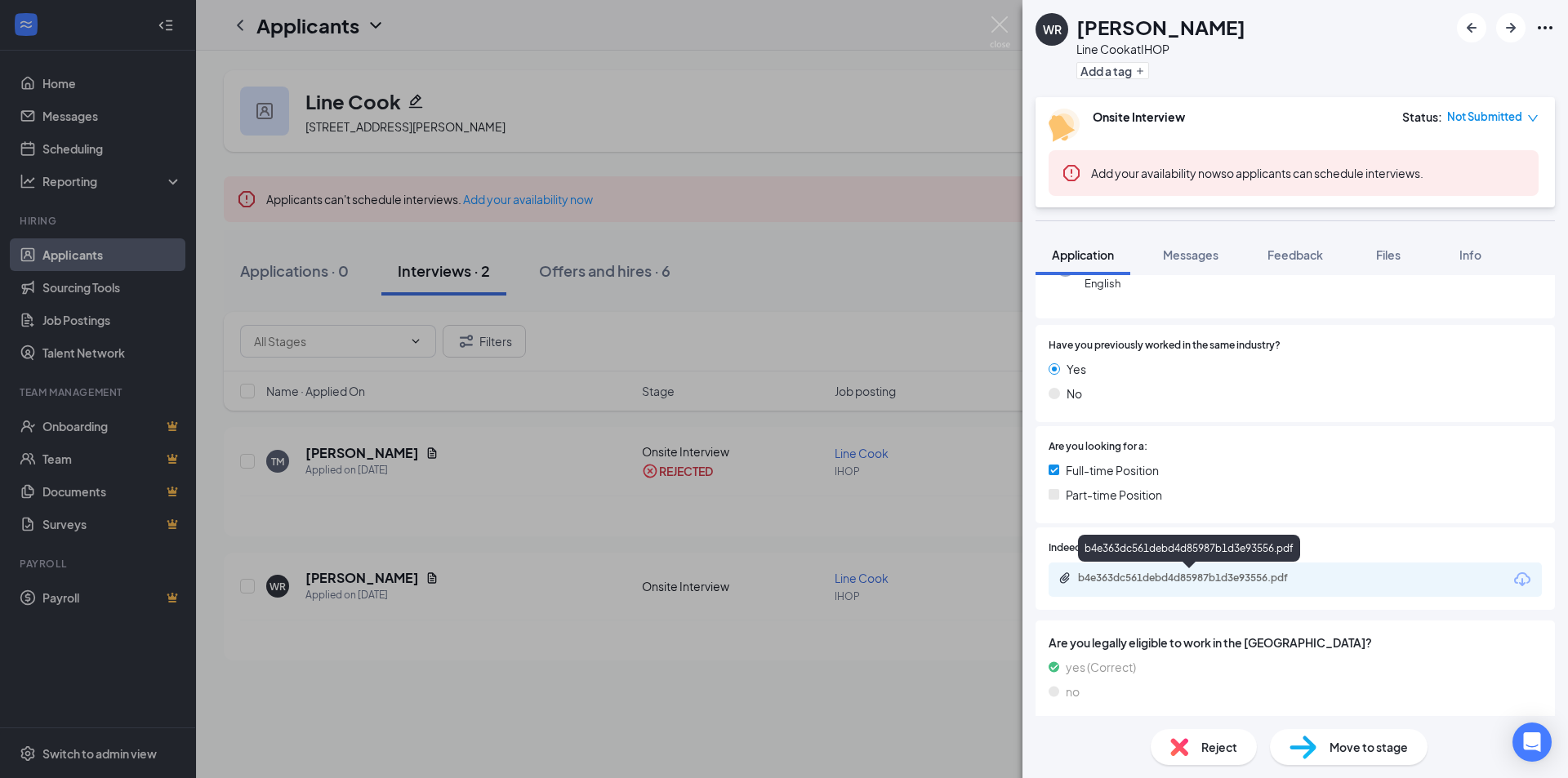
click at [1139, 577] on div "b4e363dc561debd4d85987b1d3e93556.pdf" at bounding box center [1192, 578] width 229 height 13
